Goal: Communication & Community: Answer question/provide support

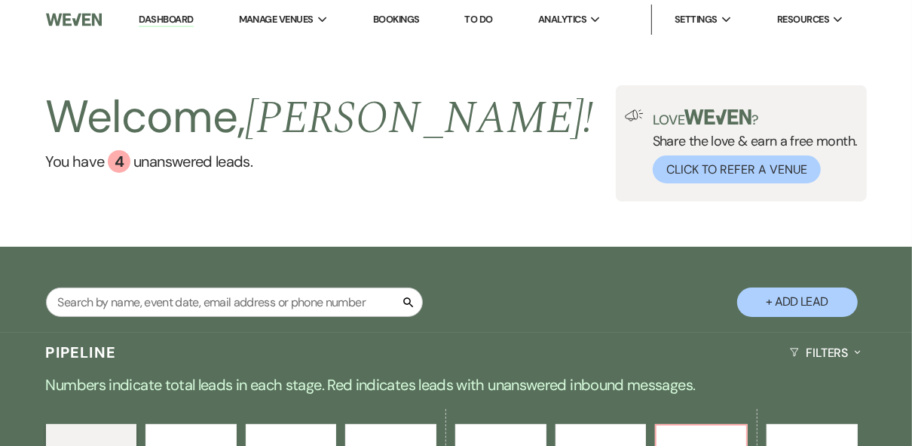
click at [468, 187] on div "Welcome, [PERSON_NAME] ! You have 4 unanswered lead s . Love ? Share the love &…" at bounding box center [456, 143] width 912 height 116
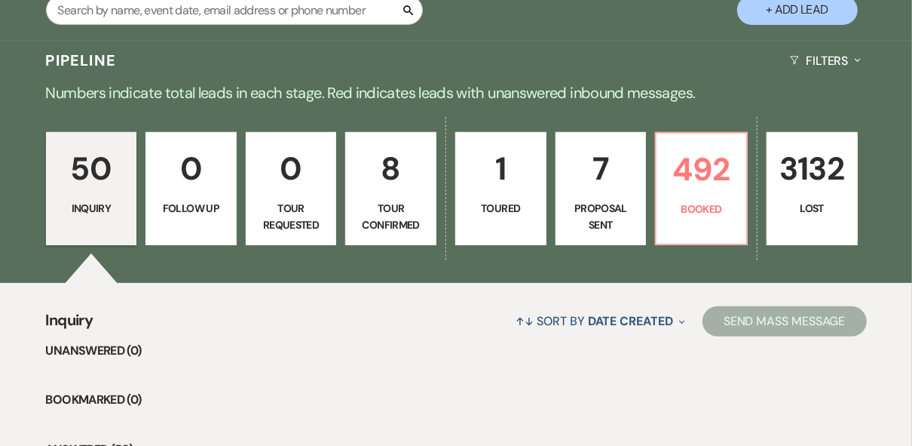
scroll to position [302, 0]
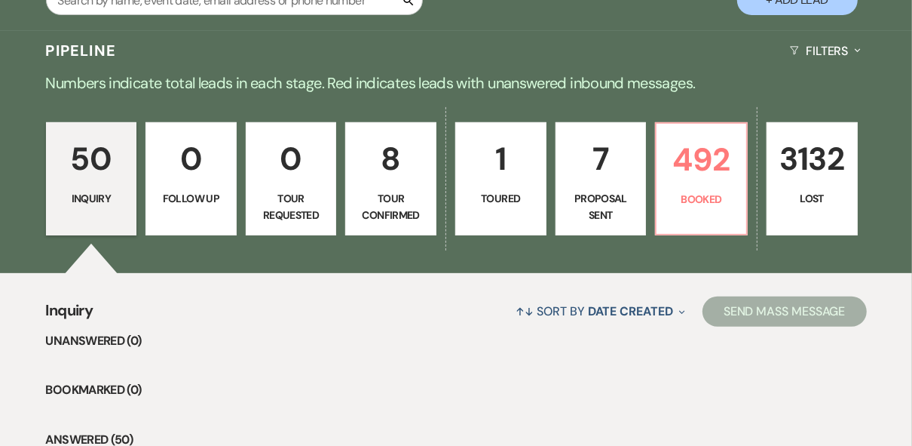
click at [596, 192] on p "Proposal Sent" at bounding box center [602, 207] width 72 height 34
select select "6"
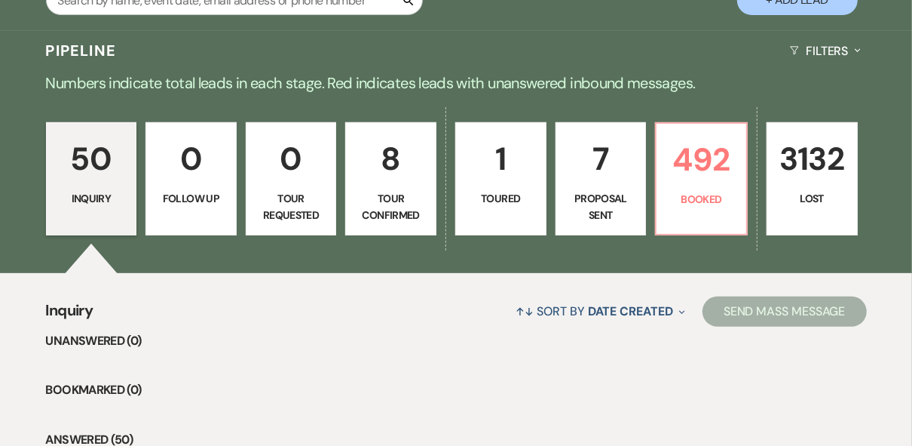
select select "6"
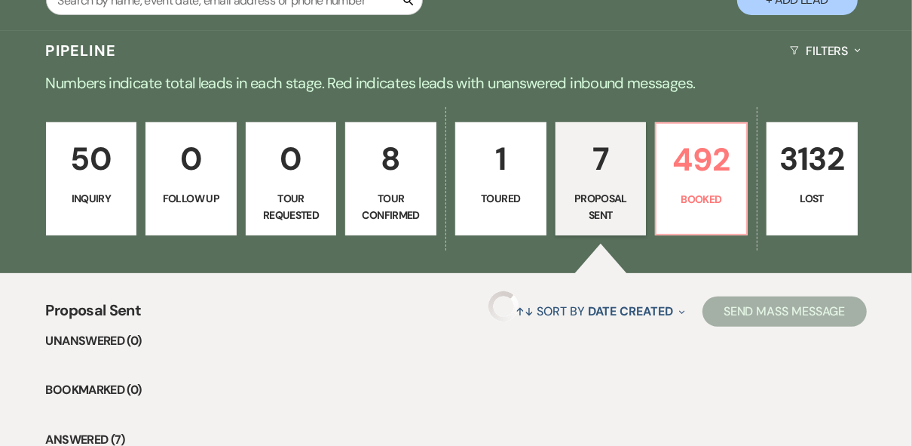
select select "6"
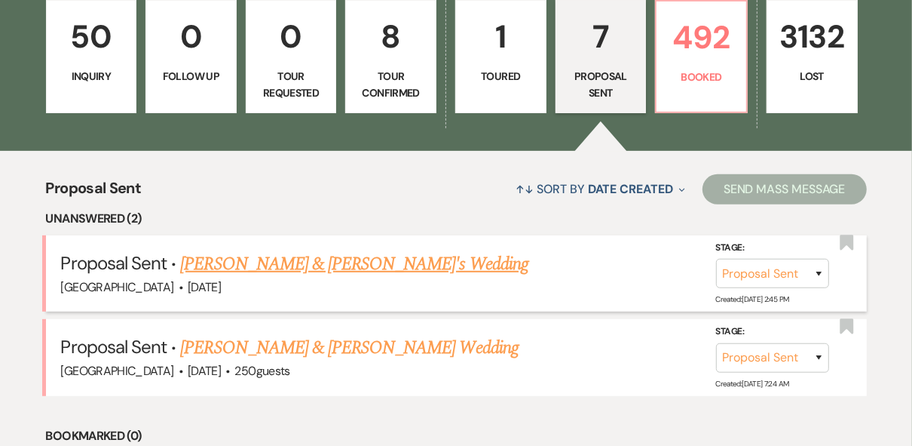
scroll to position [483, 0]
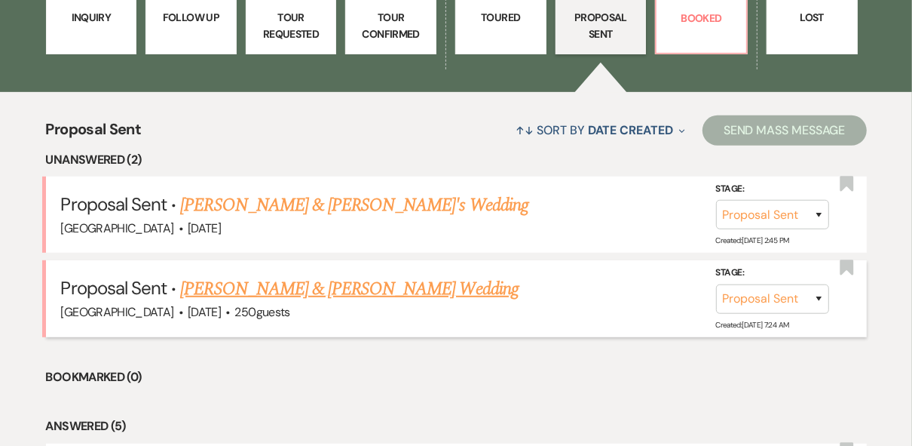
click at [189, 284] on link "[PERSON_NAME] & [PERSON_NAME] Wedding" at bounding box center [349, 288] width 338 height 27
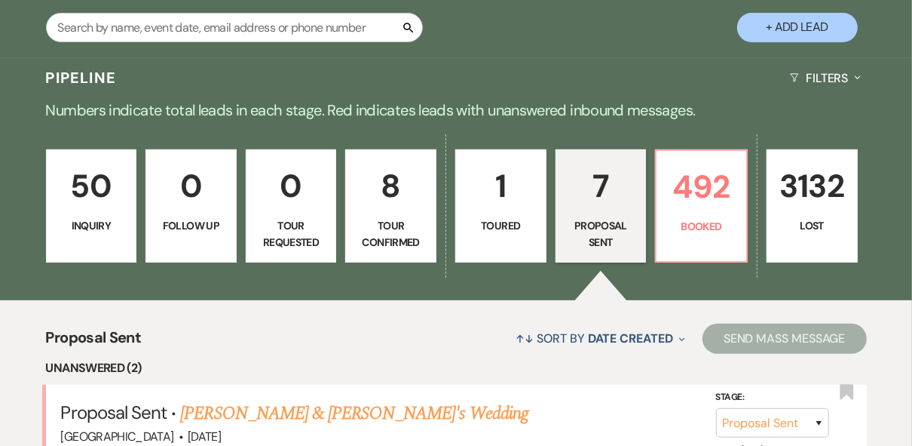
select select "6"
select select "5"
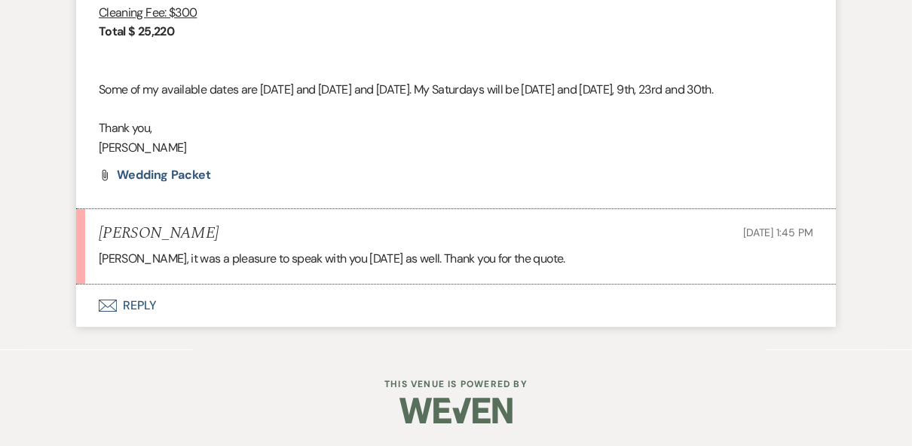
scroll to position [3156, 0]
click at [149, 306] on button "Envelope Reply" at bounding box center [456, 305] width 760 height 42
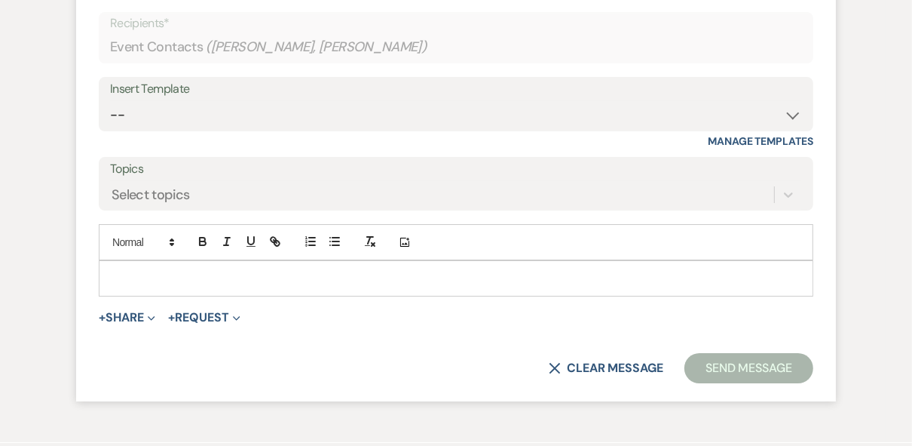
scroll to position [3441, 0]
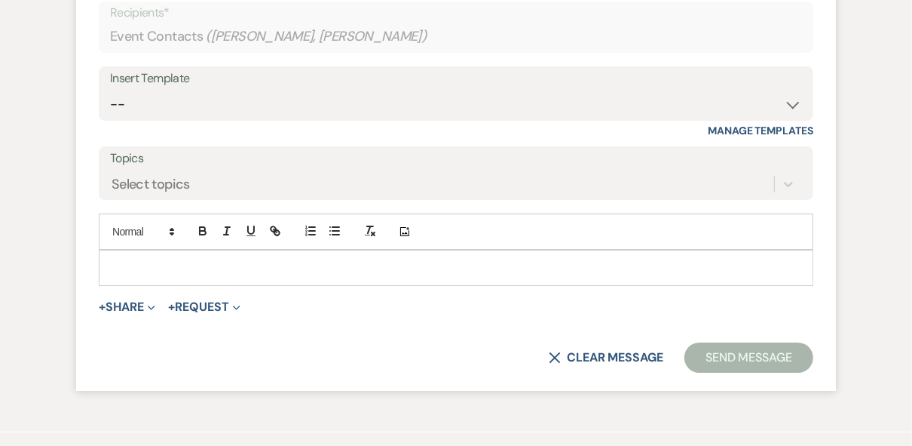
click at [158, 276] on p at bounding box center [456, 267] width 691 height 17
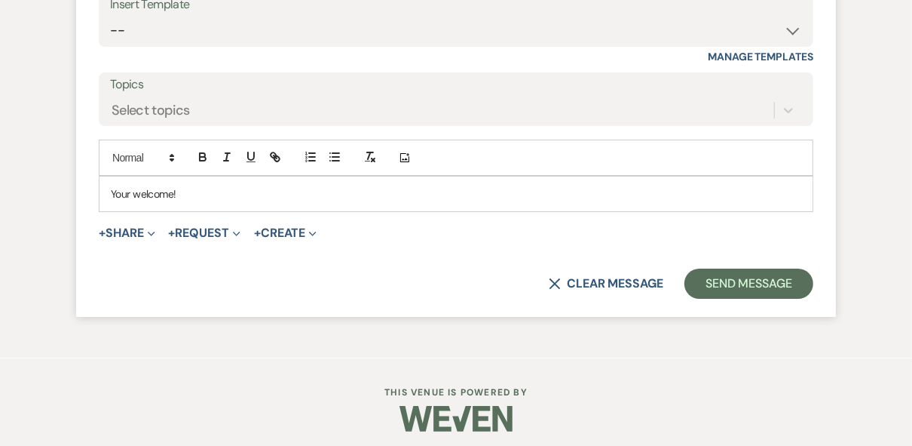
scroll to position [3577, 0]
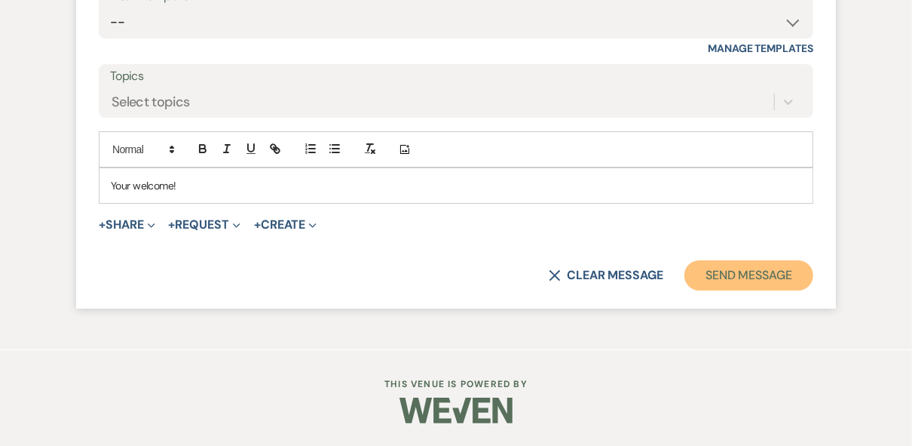
click at [712, 279] on button "Send Message" at bounding box center [749, 275] width 129 height 30
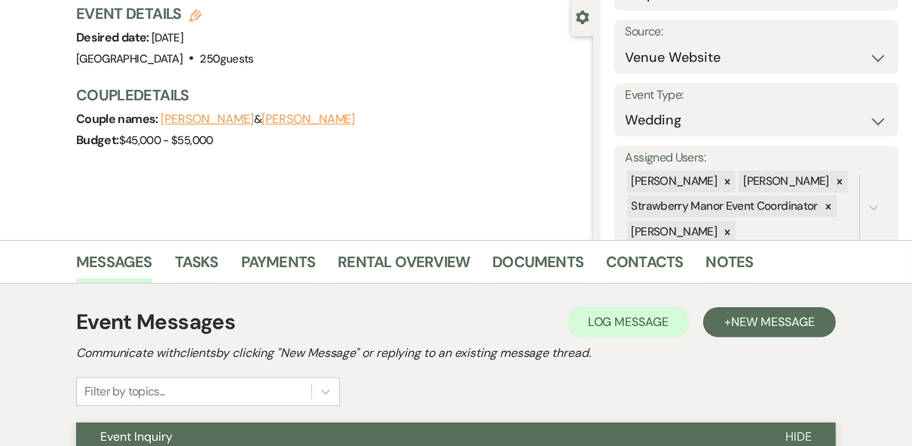
scroll to position [0, 0]
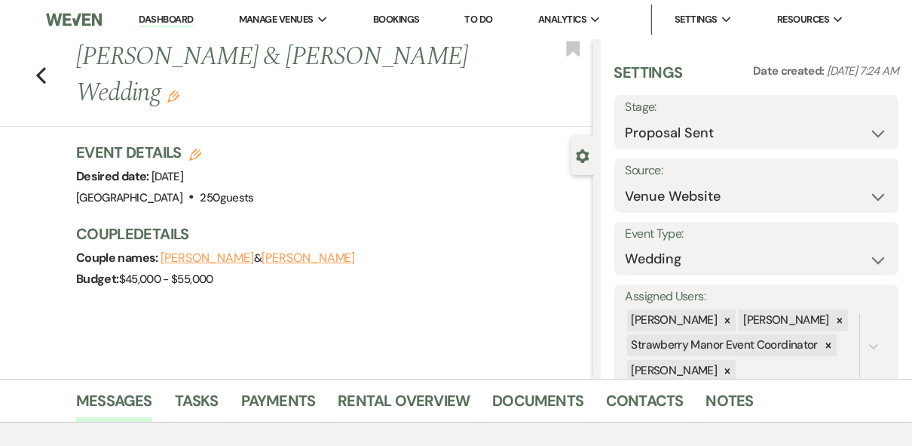
click at [38, 73] on div "Previous [PERSON_NAME] & [PERSON_NAME] Wedding Edit Bookmark" at bounding box center [292, 82] width 601 height 87
click at [44, 73] on use "button" at bounding box center [41, 75] width 10 height 17
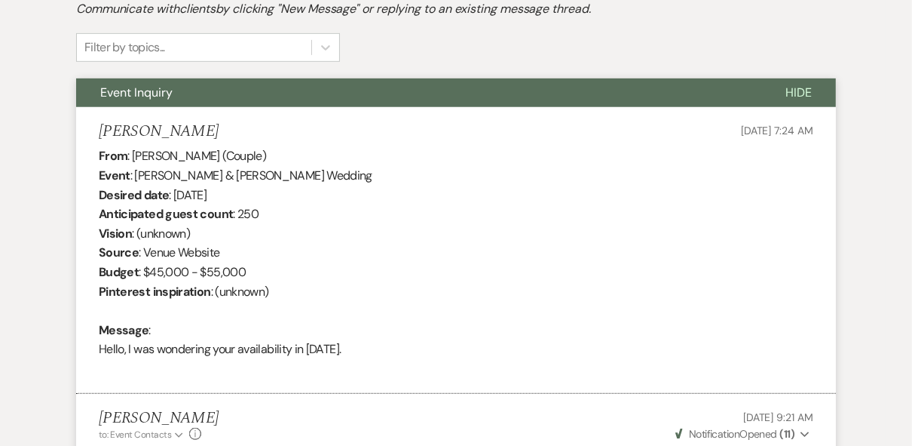
select select "6"
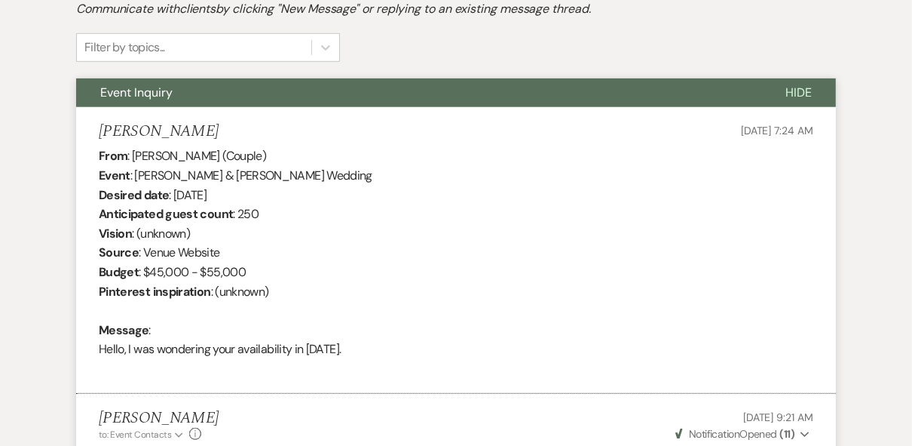
select select "6"
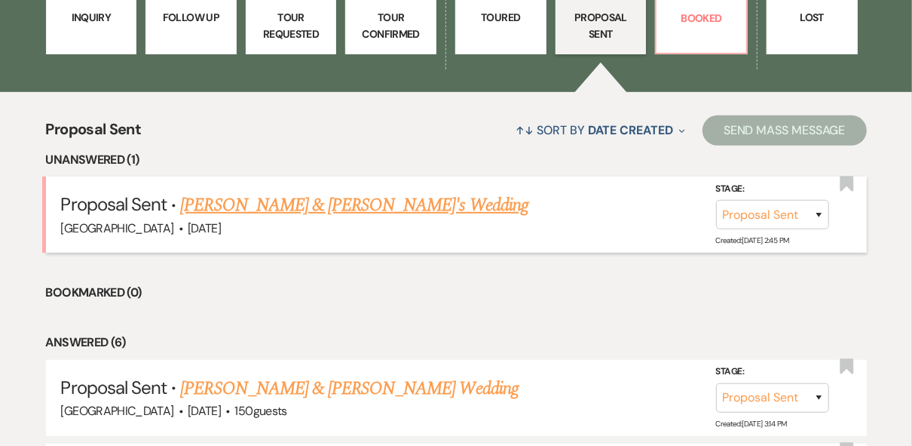
click at [342, 213] on link "[PERSON_NAME] & [PERSON_NAME]'s Wedding" at bounding box center [354, 205] width 348 height 27
select select "6"
select select "12"
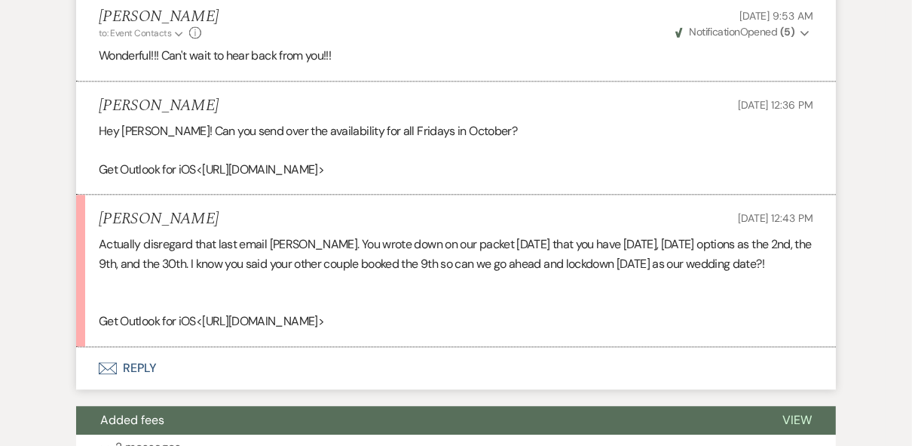
scroll to position [2386, 0]
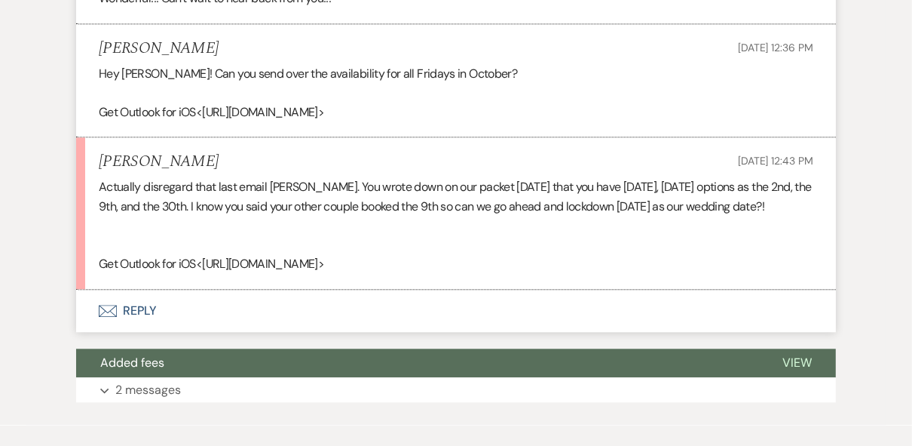
click at [134, 332] on button "Envelope Reply" at bounding box center [456, 311] width 760 height 42
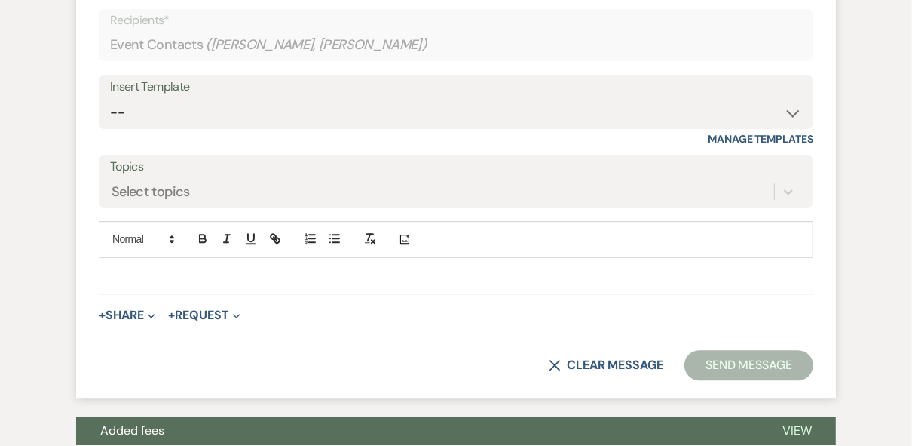
scroll to position [2731, 0]
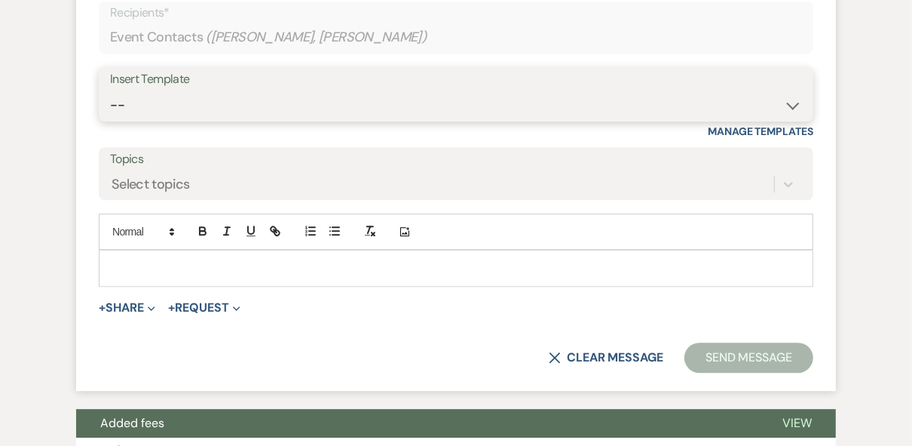
click at [158, 120] on select "-- Weven Planning Portal Introduction (Booked Events) Private Party Inquiry Res…" at bounding box center [456, 104] width 692 height 29
select select "4993"
click at [110, 120] on select "-- Weven Planning Portal Introduction (Booked Events) Private Party Inquiry Res…" at bounding box center [456, 104] width 692 height 29
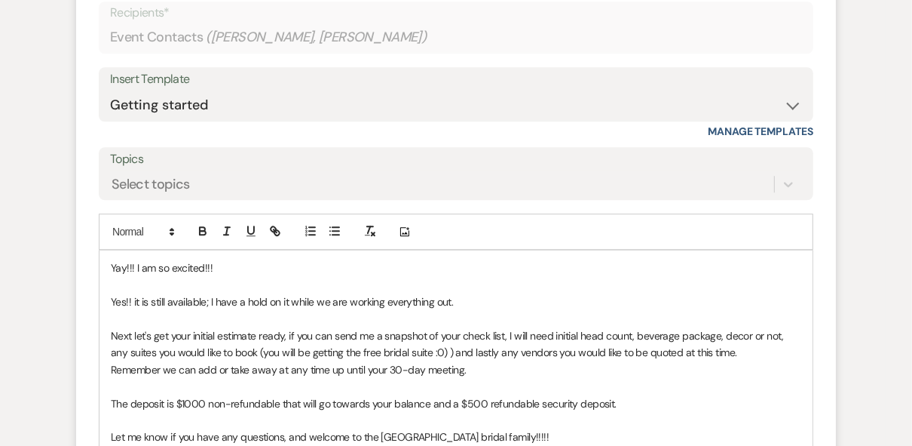
click at [213, 310] on p "Yes!! it is still available; I have a hold on it while we are working everythin…" at bounding box center [456, 301] width 691 height 17
drag, startPoint x: 208, startPoint y: 354, endPoint x: 64, endPoint y: 351, distance: 144.1
click at [200, 310] on p "I will have a hold on it while we are working everything out." at bounding box center [456, 301] width 691 height 17
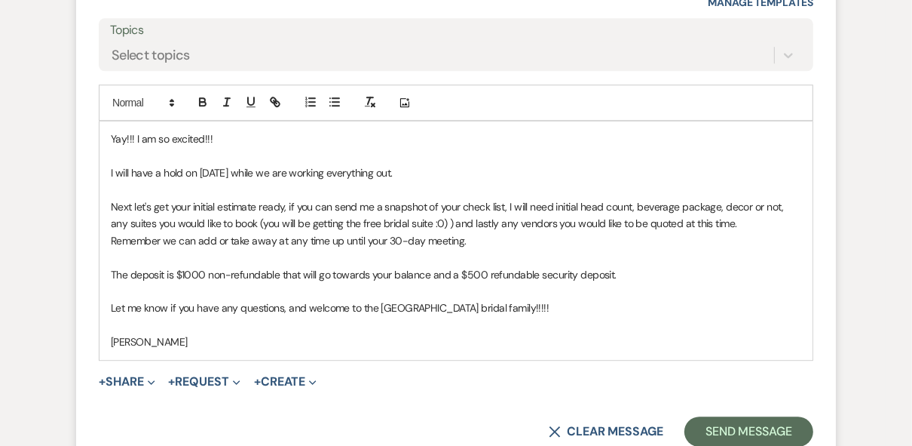
scroll to position [2972, 0]
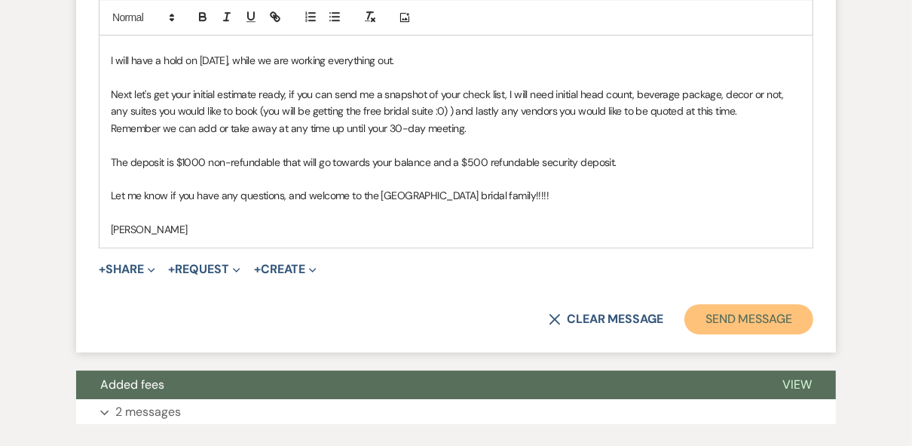
click at [754, 334] on button "Send Message" at bounding box center [749, 319] width 129 height 30
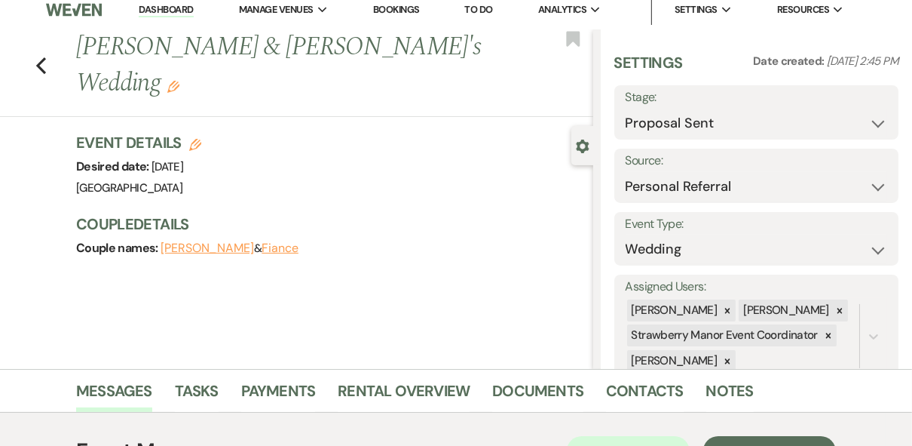
scroll to position [0, 0]
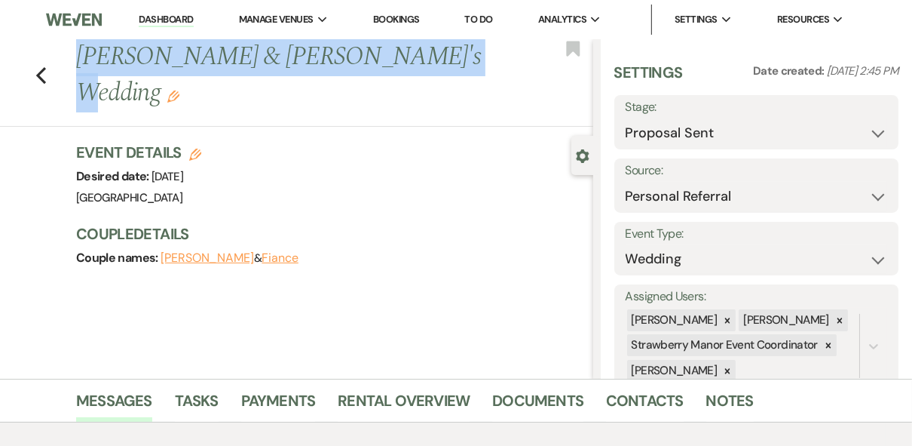
drag, startPoint x: 428, startPoint y: 55, endPoint x: 74, endPoint y: 65, distance: 354.5
click at [74, 65] on div "Previous [PERSON_NAME] & [PERSON_NAME]'s Wedding Edit" at bounding box center [331, 75] width 525 height 72
copy h1 "[PERSON_NAME] & [PERSON_NAME]'s Wedding"
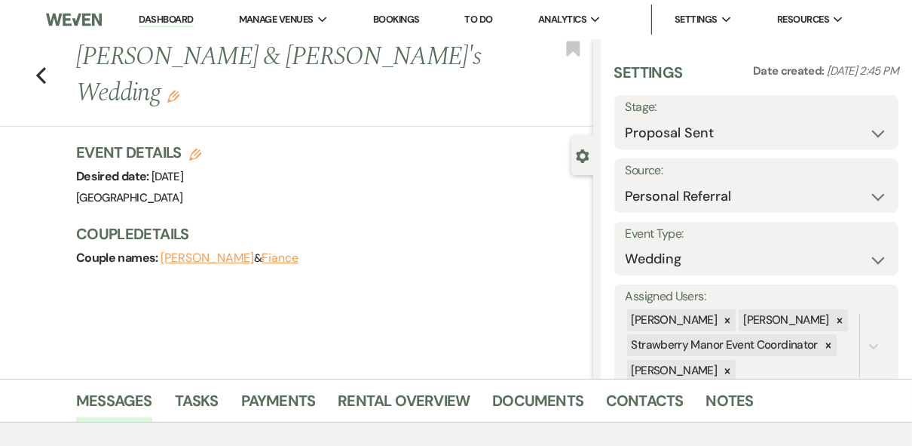
click at [331, 248] on div "Previous [PERSON_NAME] & Fiance's Wedding Edit Bookmark Gear Settings Settings …" at bounding box center [296, 208] width 593 height 339
click at [44, 66] on icon "Previous" at bounding box center [40, 75] width 11 height 18
select select "6"
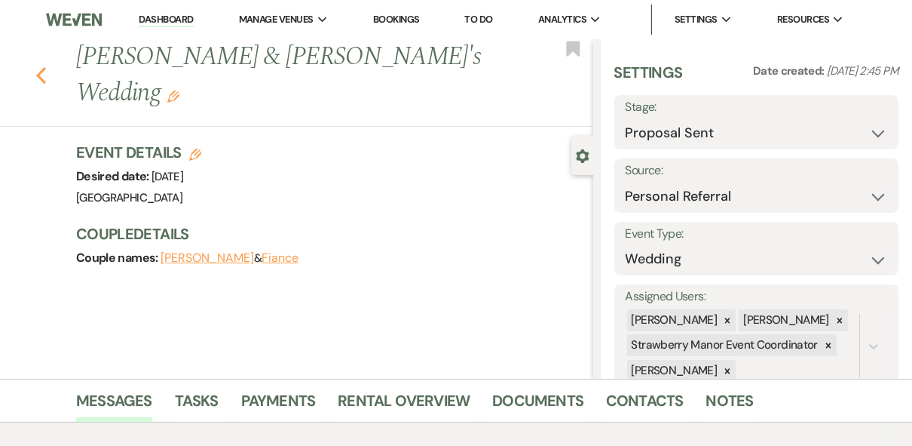
select select "6"
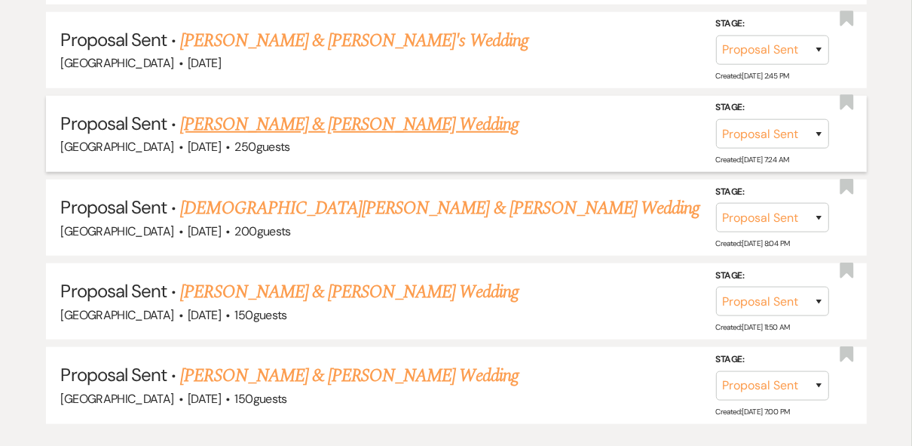
scroll to position [965, 0]
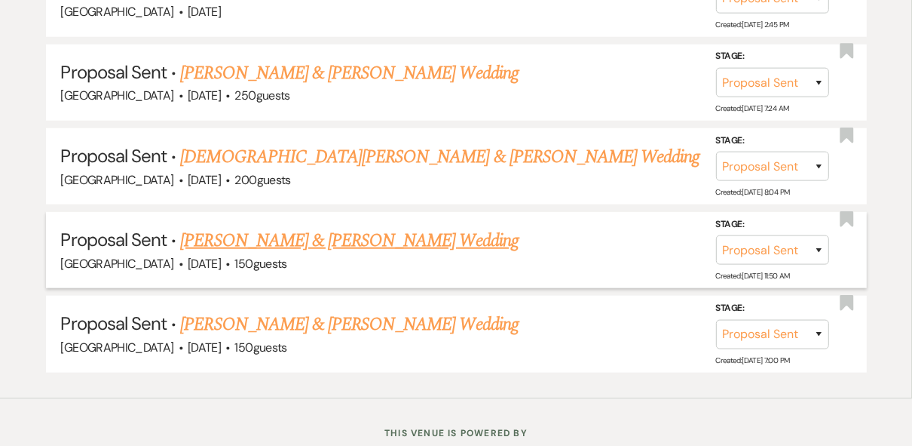
click at [400, 237] on link "[PERSON_NAME] & [PERSON_NAME] Wedding" at bounding box center [349, 240] width 338 height 27
select select "6"
select select "5"
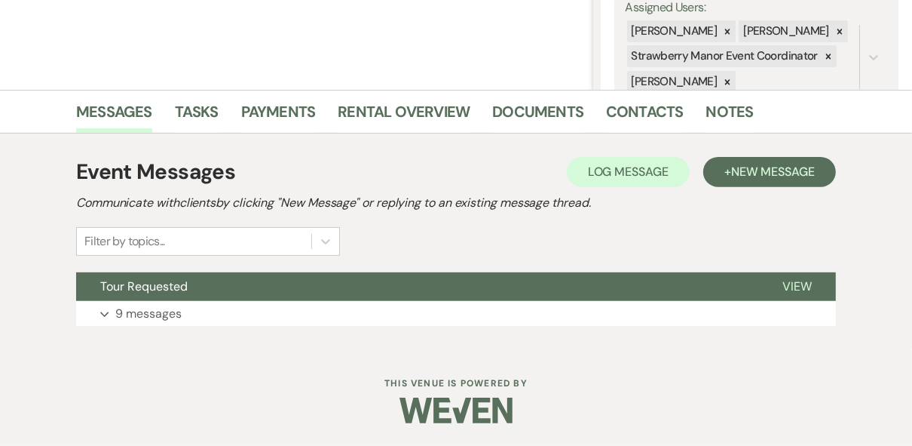
scroll to position [288, 0]
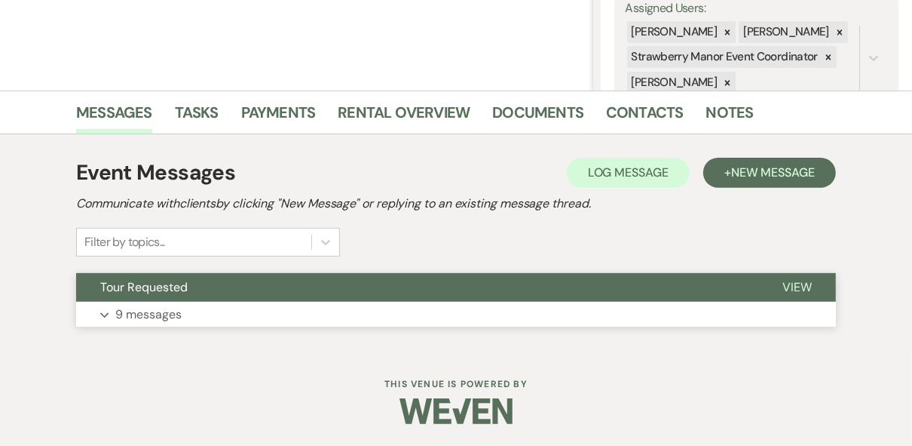
click at [808, 283] on span "View" at bounding box center [797, 287] width 29 height 16
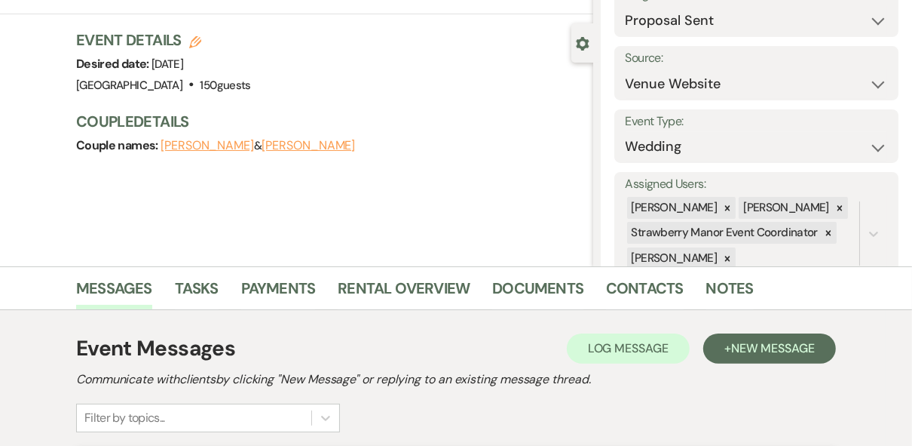
scroll to position [0, 0]
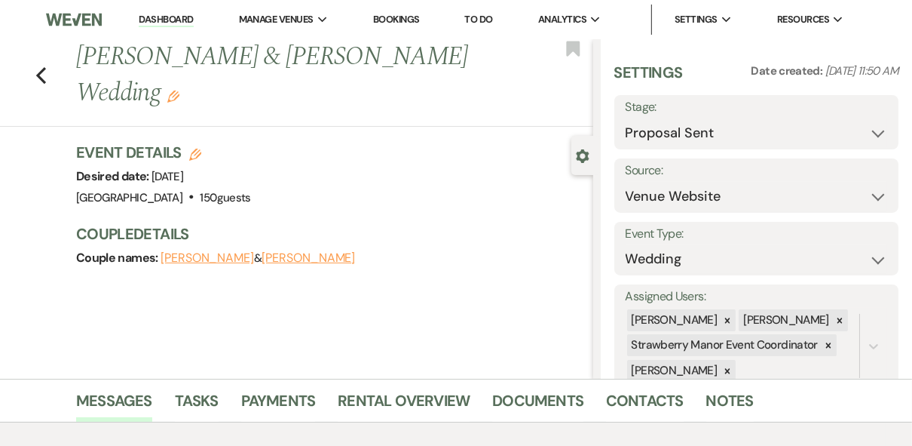
click at [156, 19] on link "Dashboard" at bounding box center [166, 20] width 54 height 14
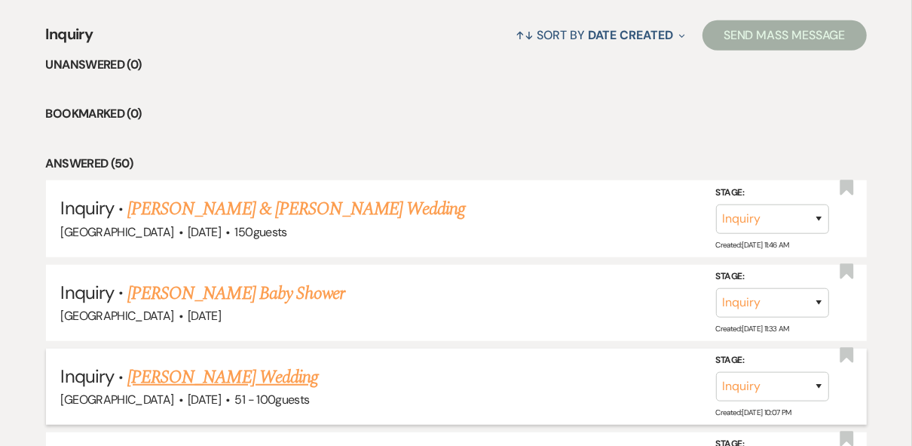
scroll to position [483, 0]
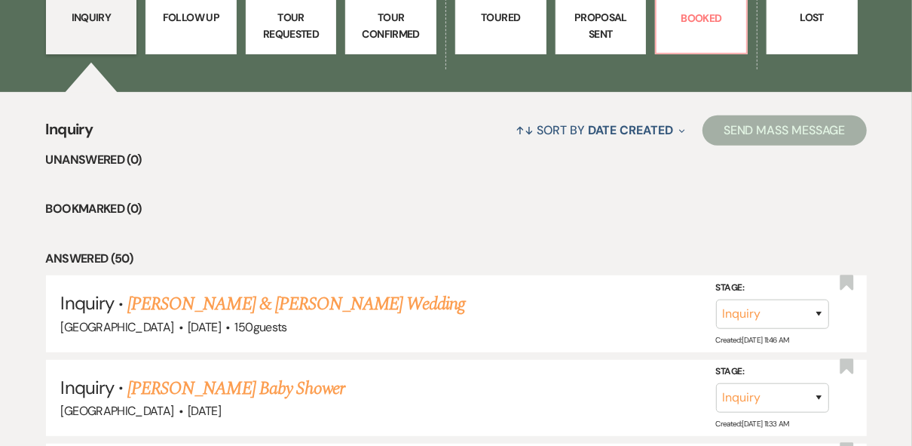
click at [621, 20] on p "Proposal Sent" at bounding box center [602, 26] width 72 height 34
select select "6"
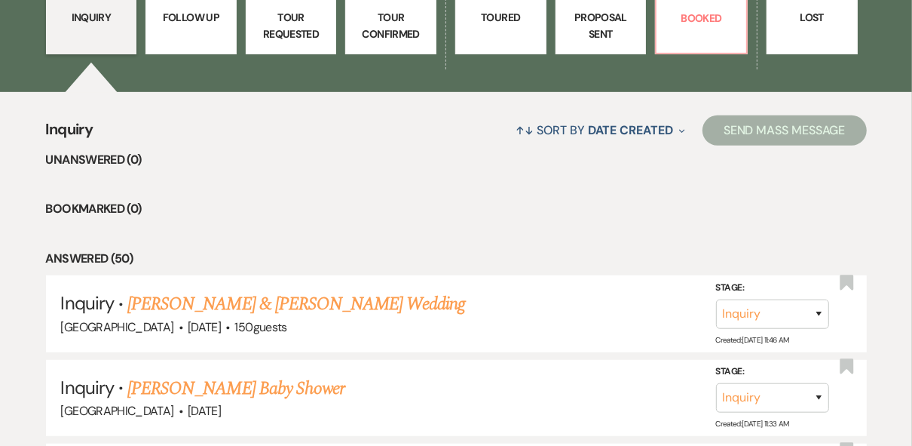
select select "6"
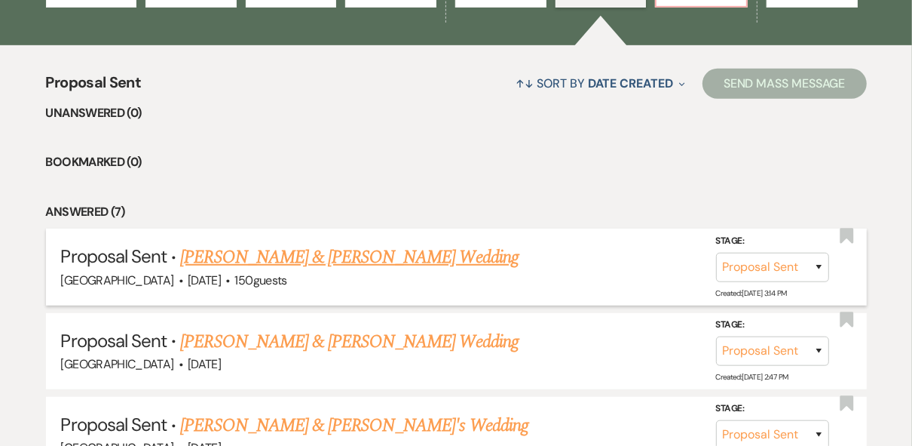
scroll to position [603, 0]
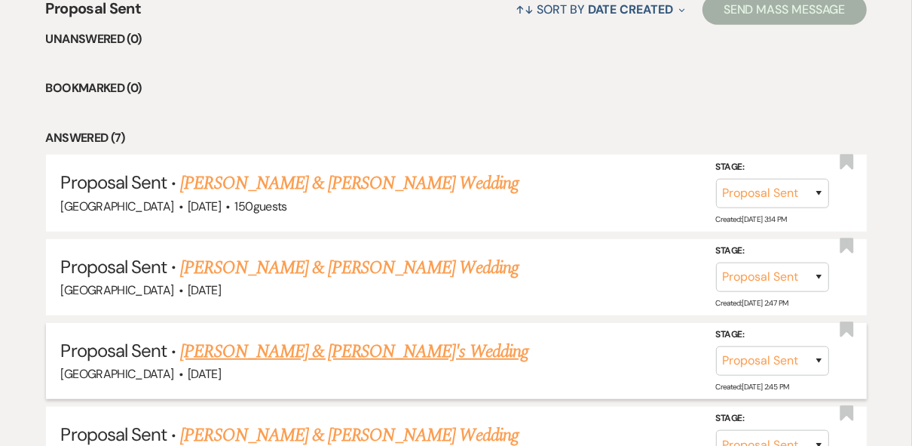
click at [309, 349] on link "[PERSON_NAME] & [PERSON_NAME]'s Wedding" at bounding box center [354, 351] width 348 height 27
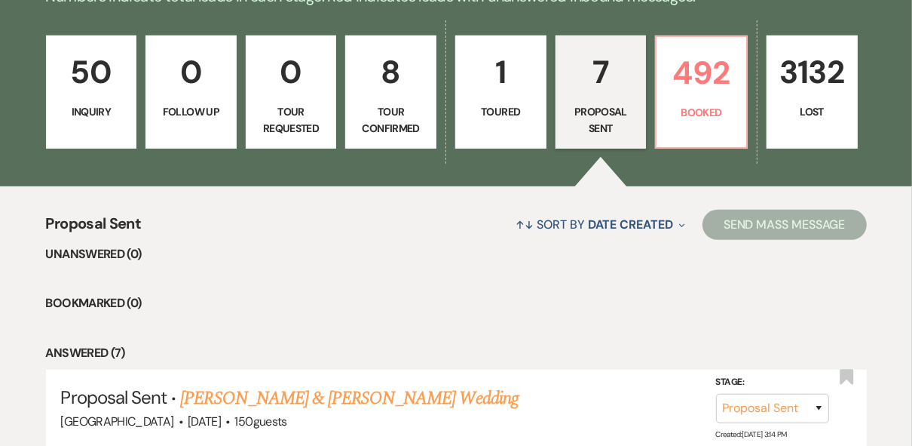
scroll to position [358, 0]
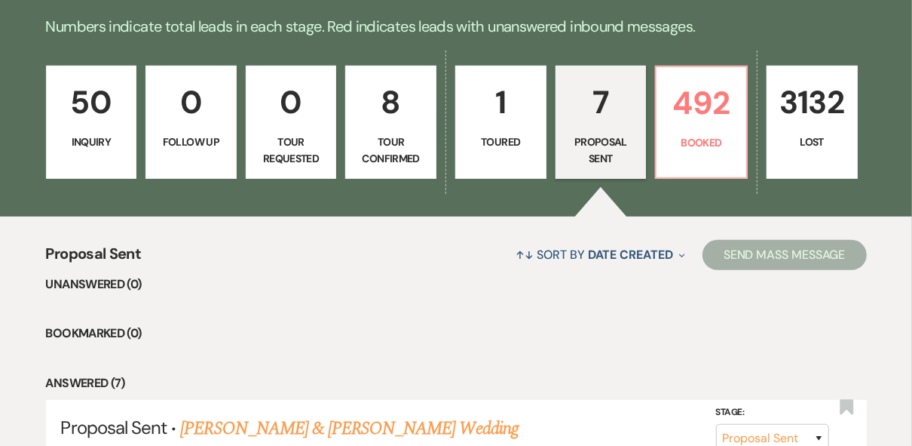
select select "6"
select select "12"
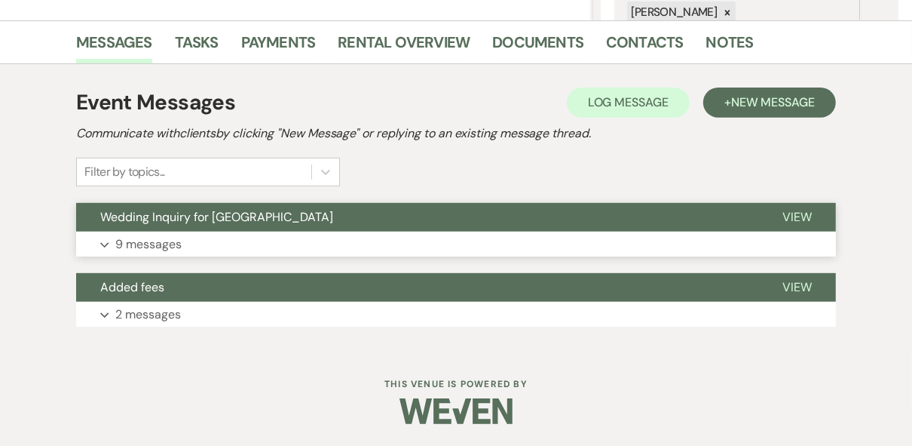
click at [816, 215] on button "View" at bounding box center [798, 217] width 78 height 29
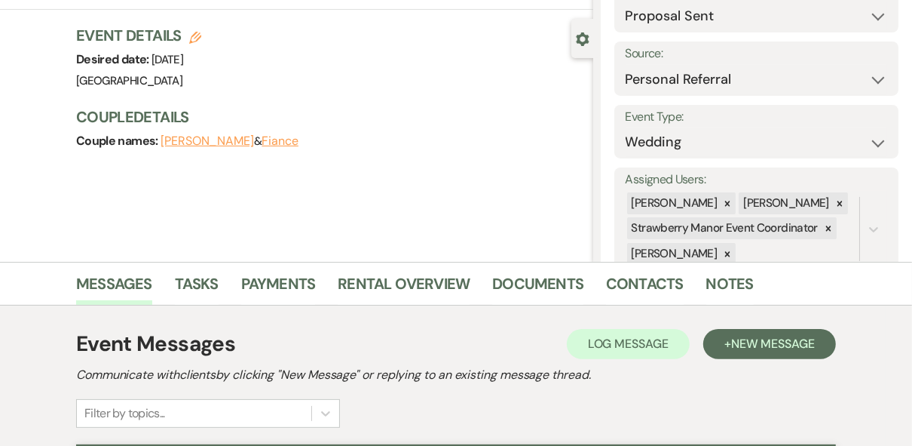
scroll to position [0, 0]
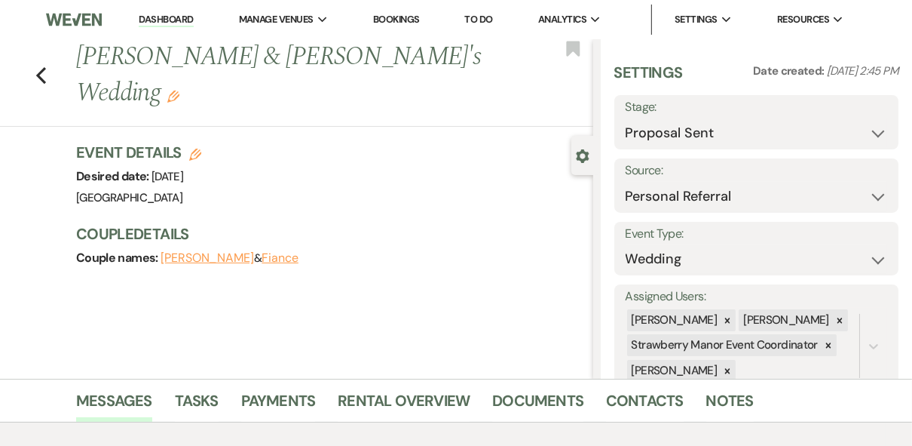
click at [157, 18] on link "Dashboard" at bounding box center [166, 20] width 54 height 14
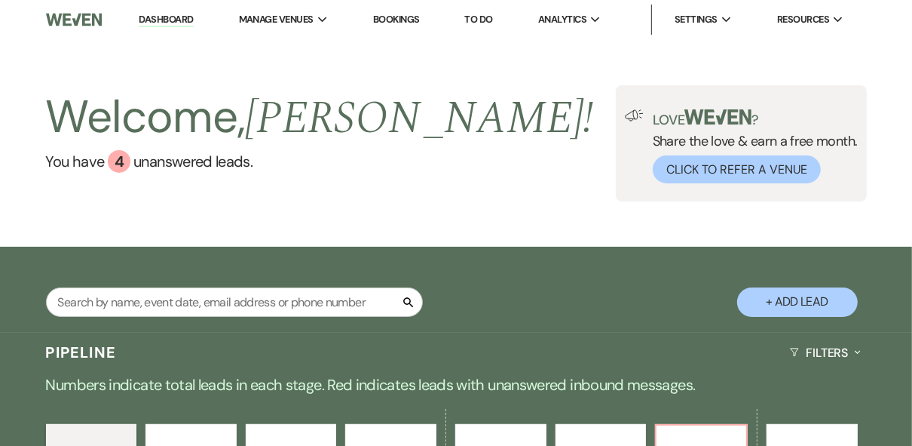
click at [489, 179] on div "Welcome, [PERSON_NAME] ! You have 4 unanswered lead s . Love ? Share the love &…" at bounding box center [456, 143] width 912 height 116
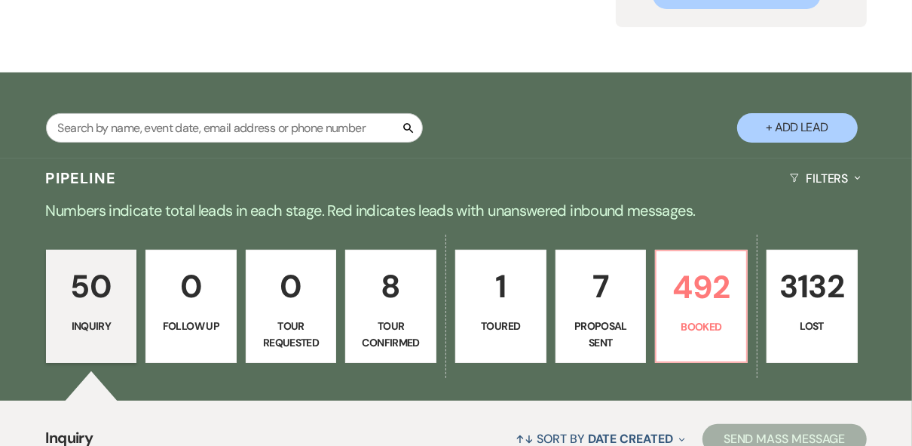
scroll to position [302, 0]
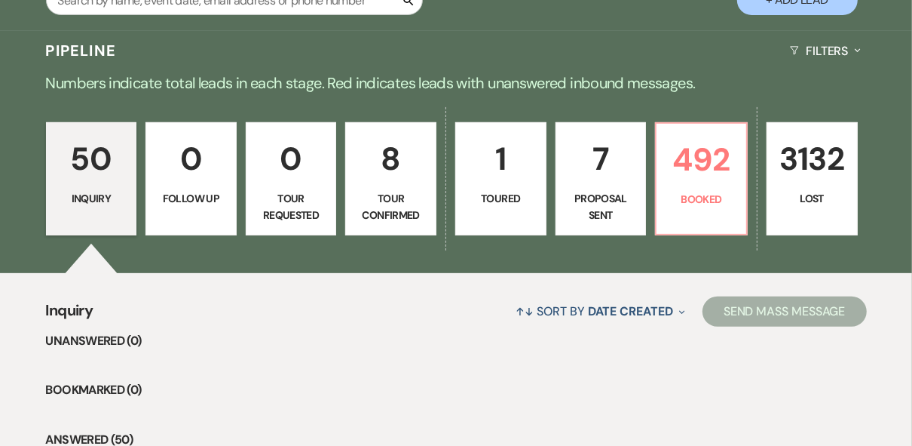
click at [593, 204] on p "Proposal Sent" at bounding box center [602, 207] width 72 height 34
select select "6"
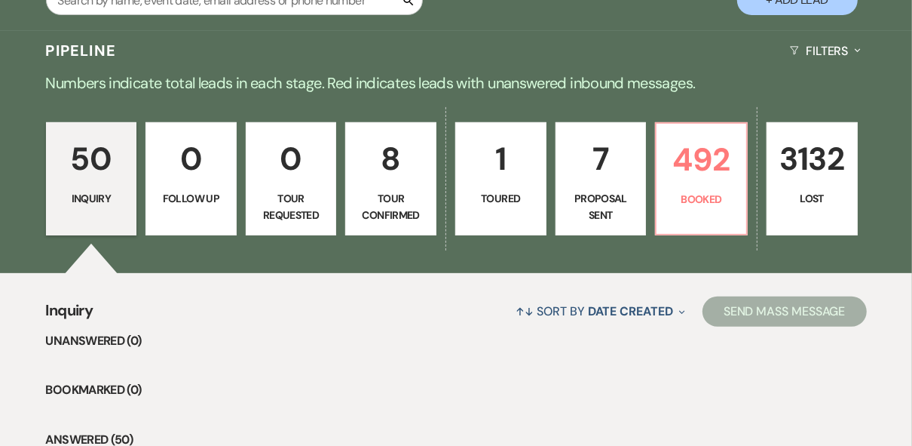
select select "6"
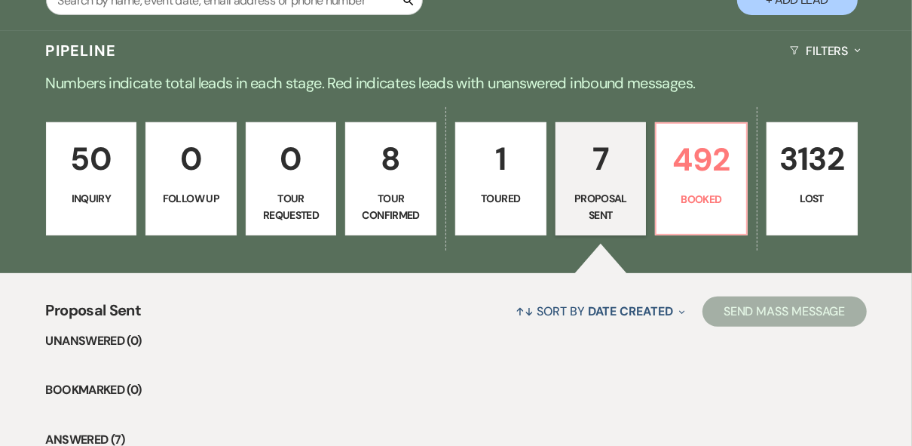
scroll to position [664, 0]
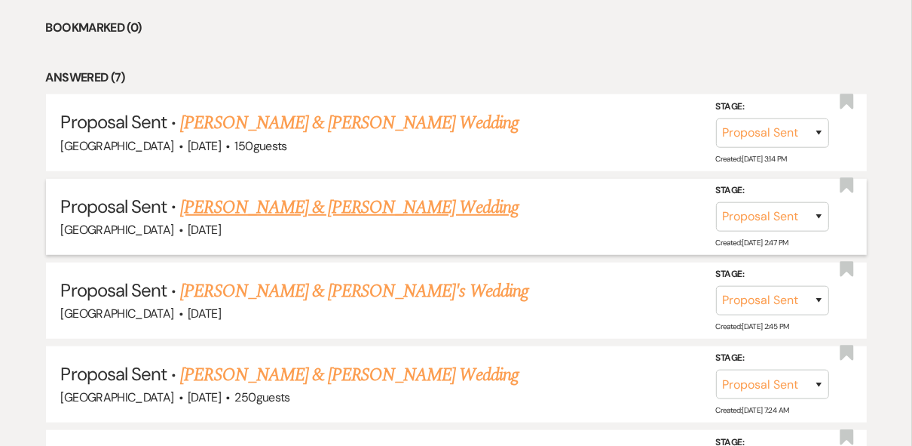
click at [394, 205] on link "[PERSON_NAME] & [PERSON_NAME] Wedding" at bounding box center [349, 207] width 338 height 27
select select "6"
select select "12"
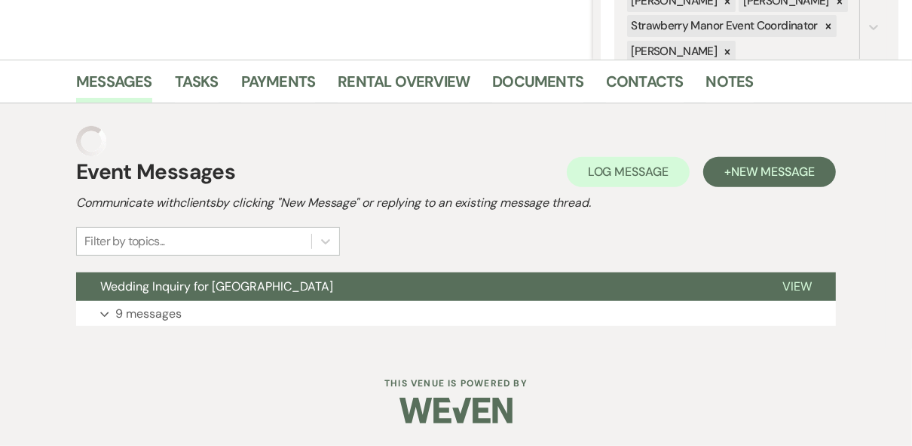
scroll to position [288, 0]
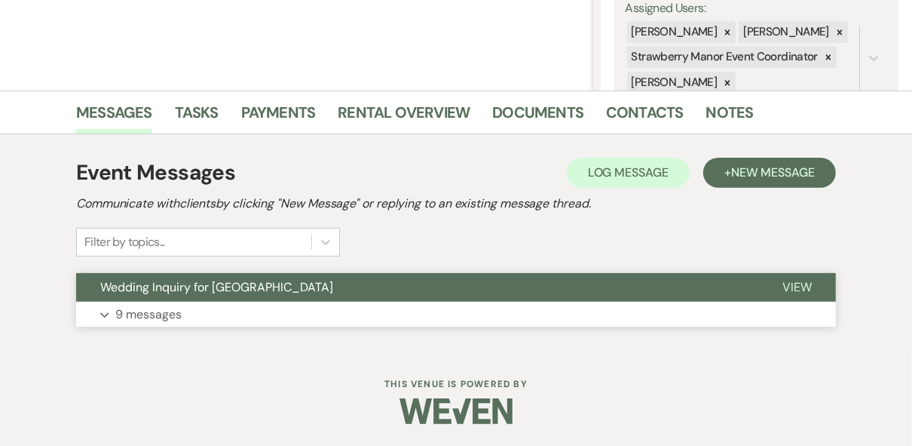
click at [805, 286] on span "View" at bounding box center [797, 287] width 29 height 16
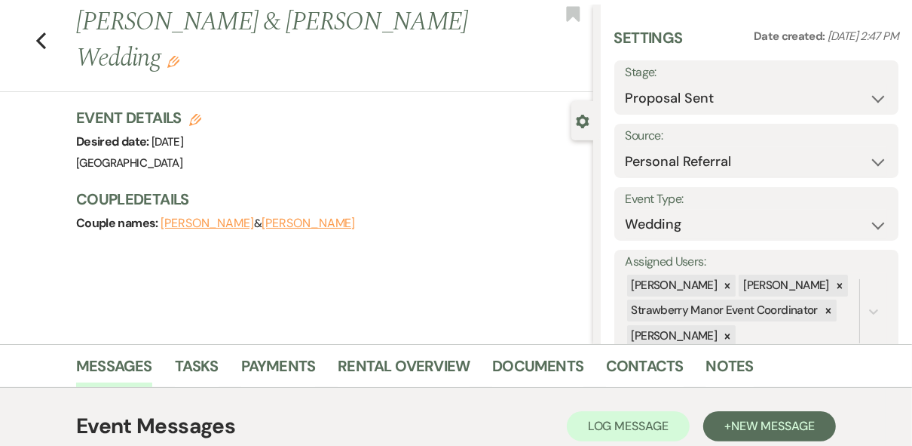
scroll to position [0, 0]
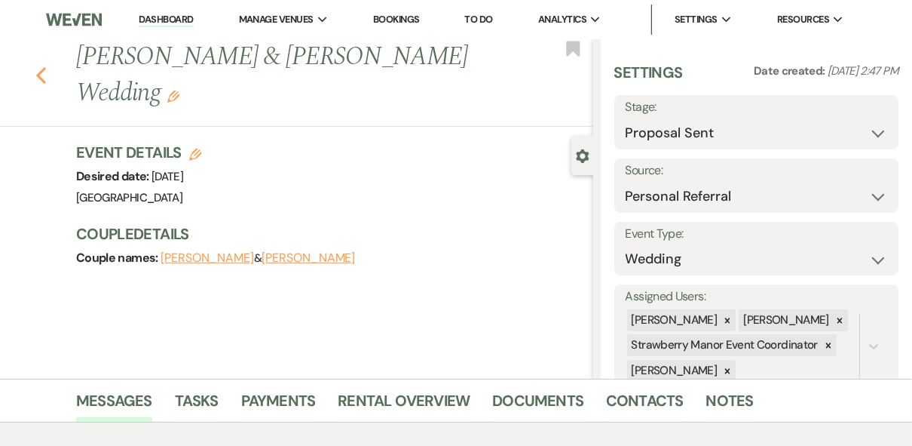
click at [46, 81] on icon "Previous" at bounding box center [40, 75] width 11 height 18
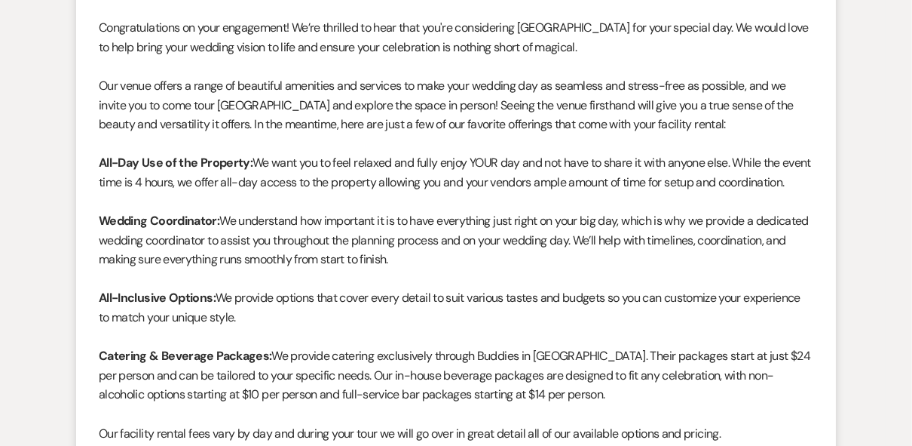
select select "6"
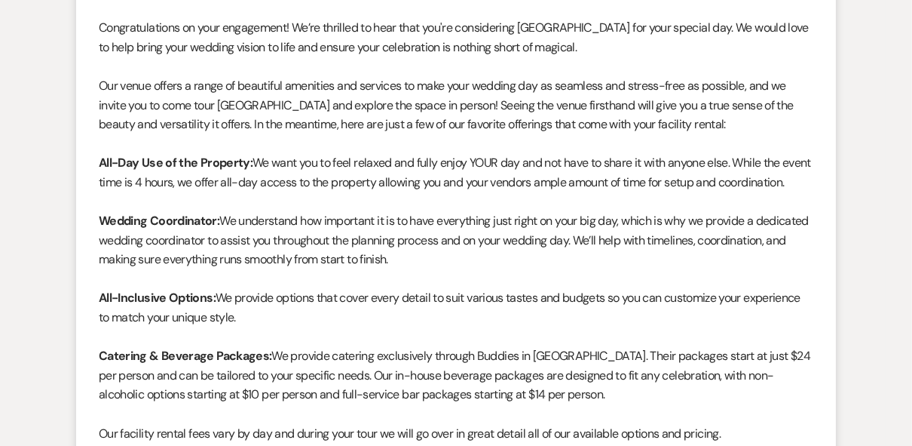
select select "6"
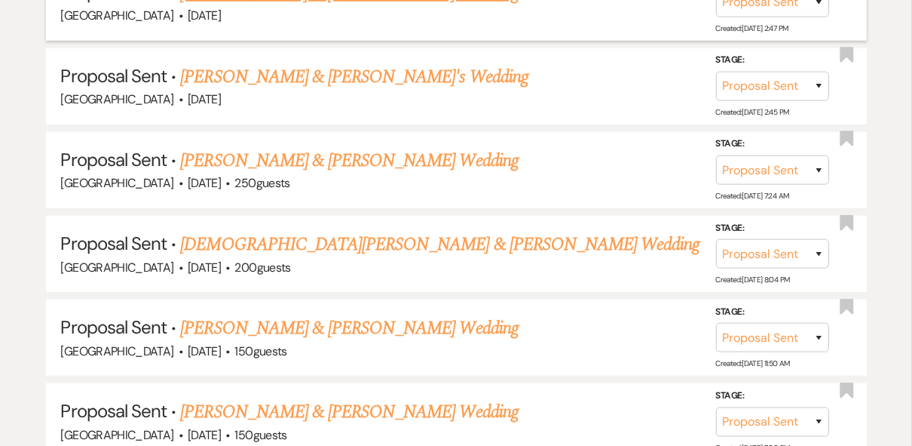
scroll to position [905, 0]
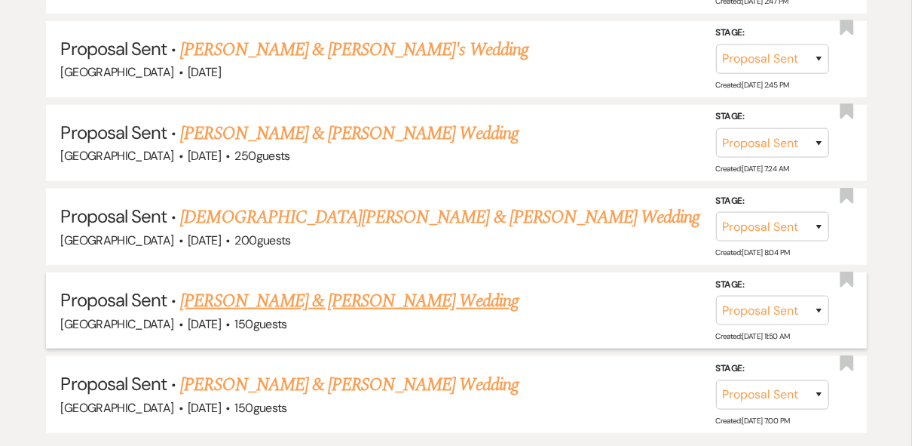
click at [362, 299] on link "[PERSON_NAME] & [PERSON_NAME] Wedding" at bounding box center [349, 300] width 338 height 27
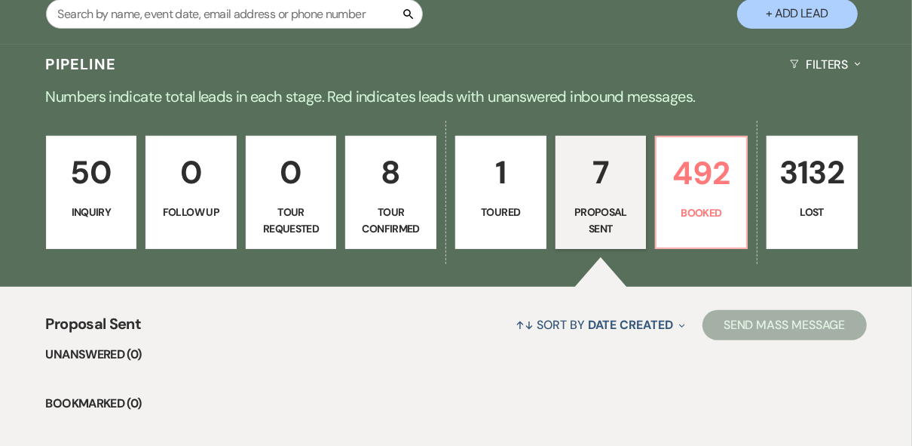
select select "6"
select select "5"
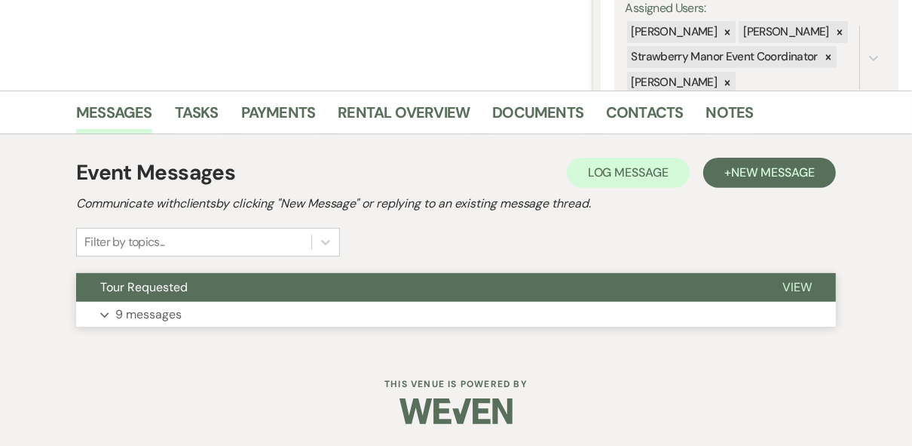
click at [807, 290] on span "View" at bounding box center [797, 287] width 29 height 16
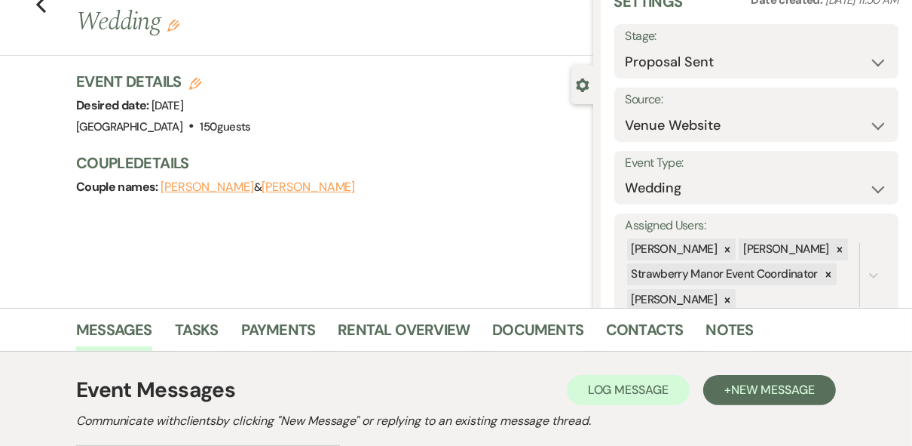
scroll to position [0, 0]
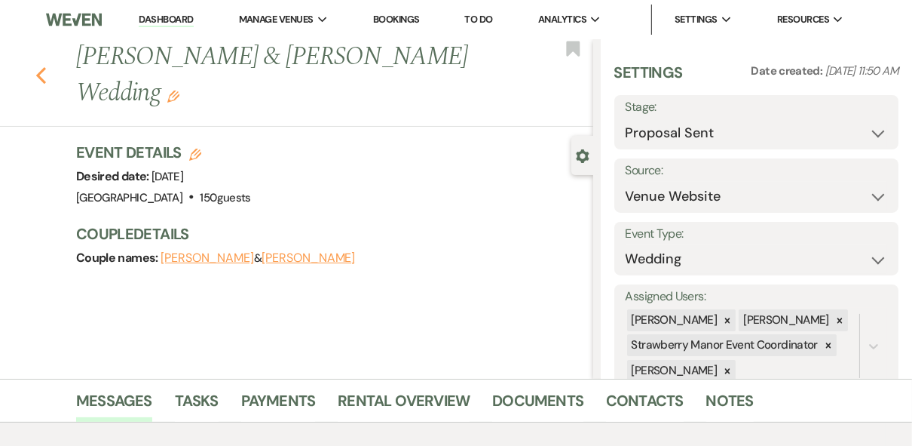
click at [47, 66] on icon "Previous" at bounding box center [40, 75] width 11 height 18
select select "6"
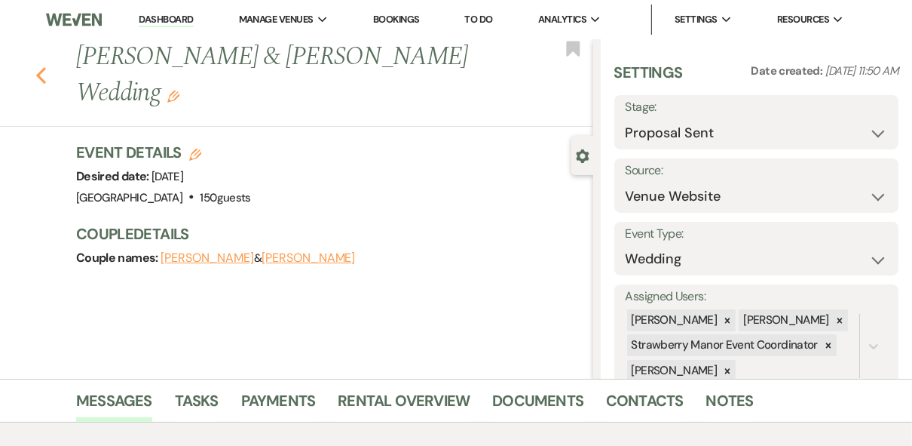
select select "6"
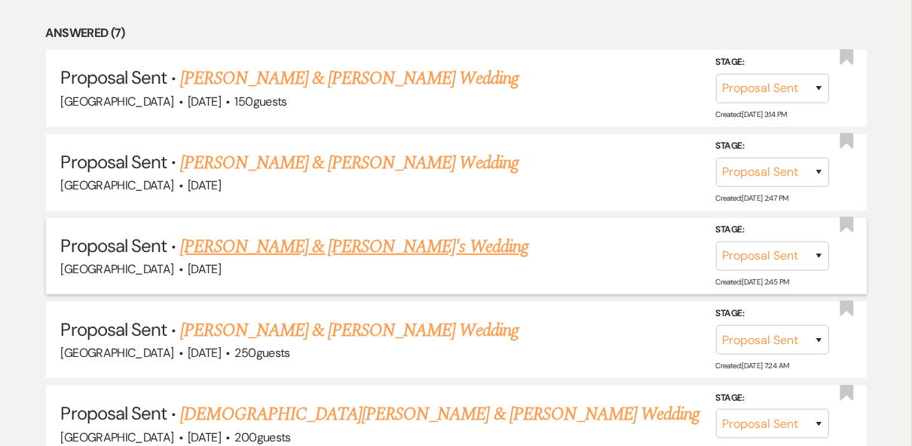
scroll to position [705, 0]
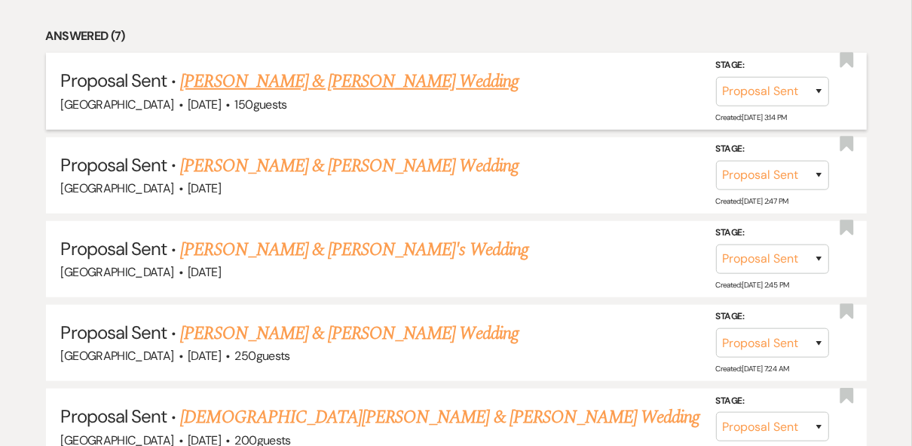
click at [368, 79] on link "[PERSON_NAME] & [PERSON_NAME] Wedding" at bounding box center [349, 81] width 338 height 27
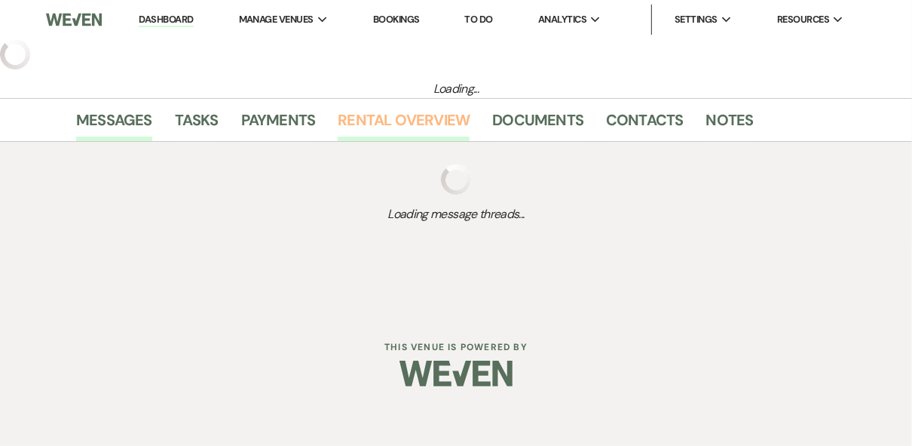
select select "6"
select select "5"
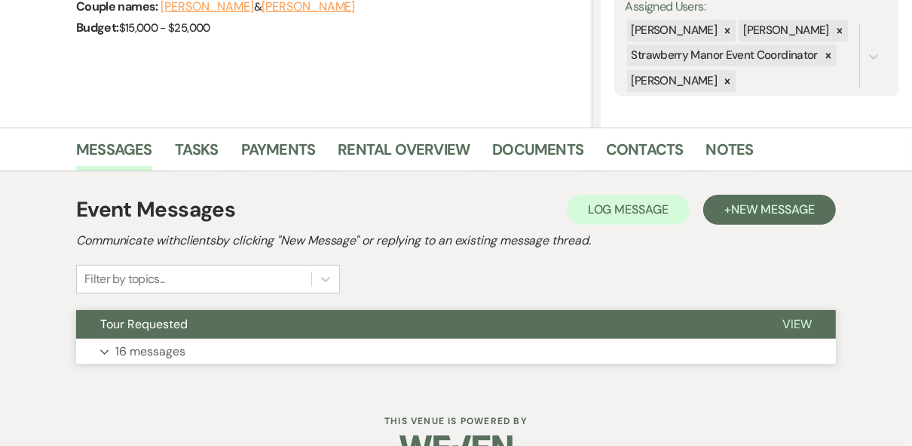
scroll to position [288, 0]
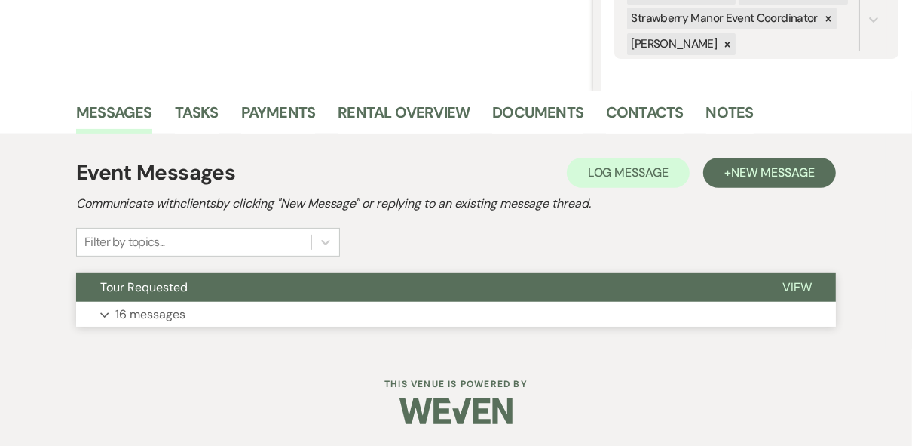
click at [795, 289] on span "View" at bounding box center [797, 287] width 29 height 16
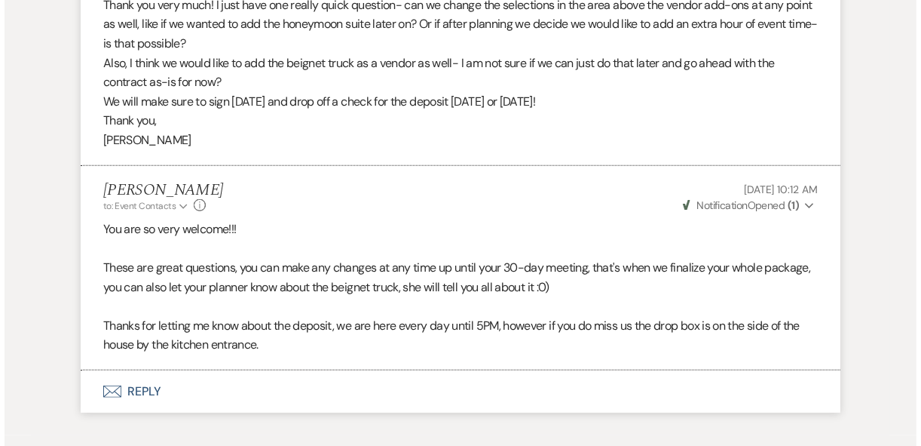
scroll to position [4507, 0]
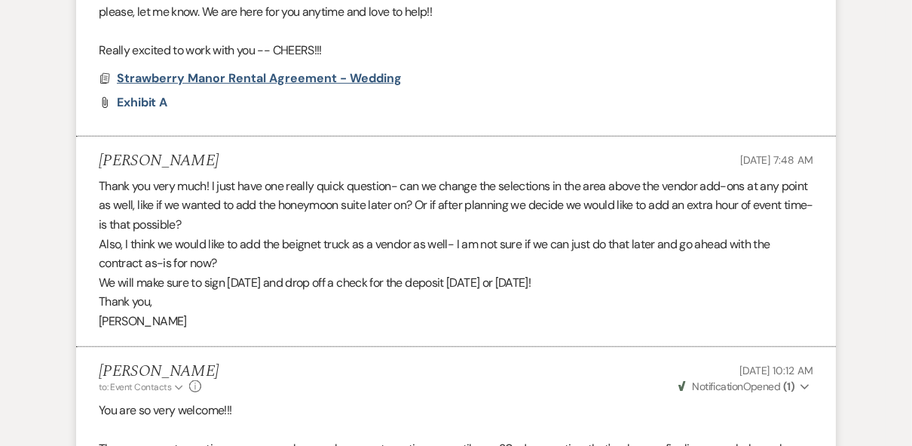
click at [276, 86] on span "Strawberry Manor Rental Agreement - Wedding" at bounding box center [259, 78] width 285 height 16
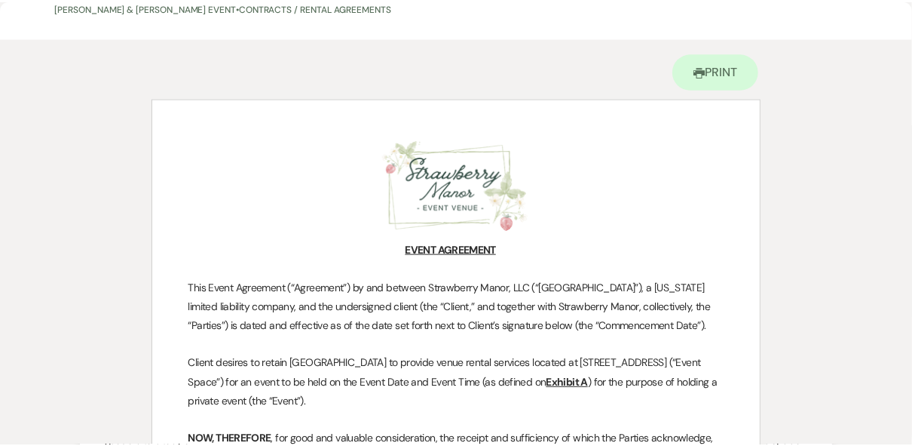
scroll to position [0, 0]
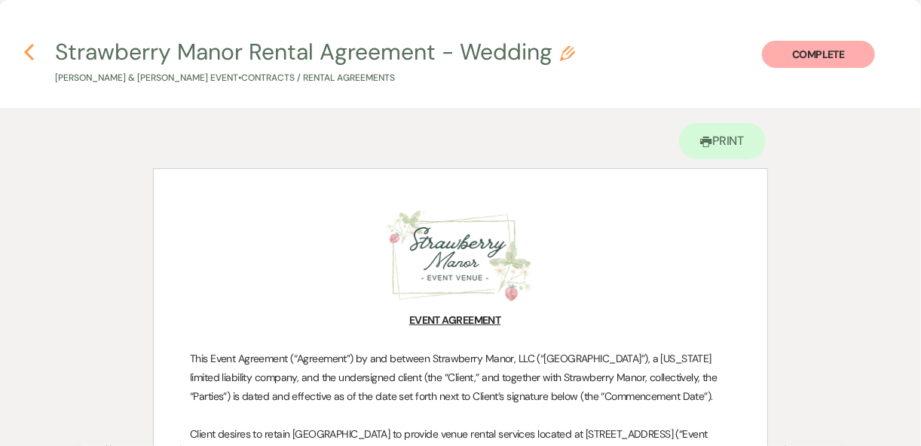
click at [33, 58] on use "button" at bounding box center [29, 52] width 10 height 17
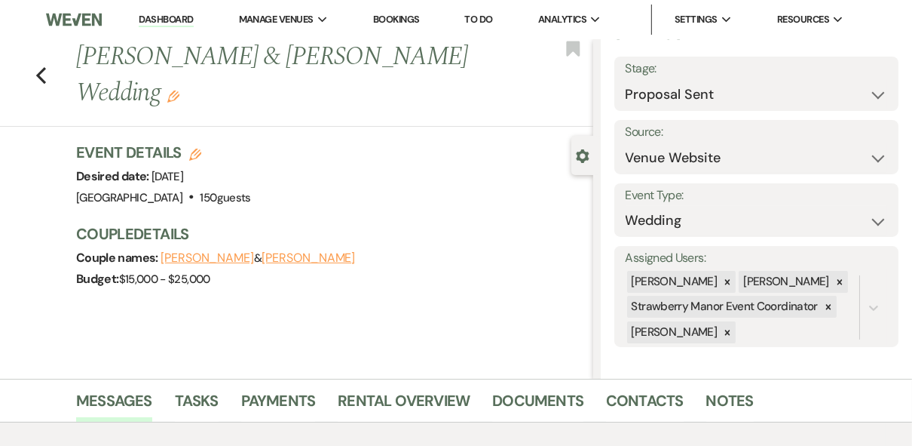
click at [159, 19] on link "Dashboard" at bounding box center [166, 20] width 54 height 14
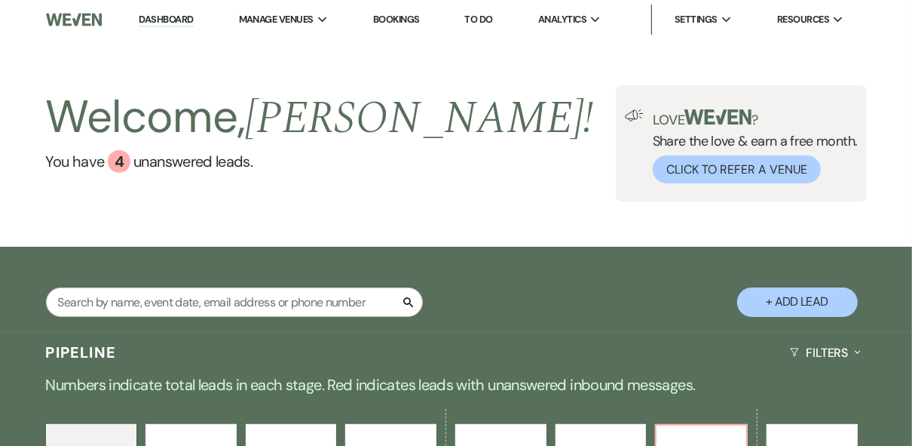
click at [449, 143] on div "Welcome, [PERSON_NAME] ! You have 4 unanswered lead s . Love ? Share the love &…" at bounding box center [456, 143] width 912 height 116
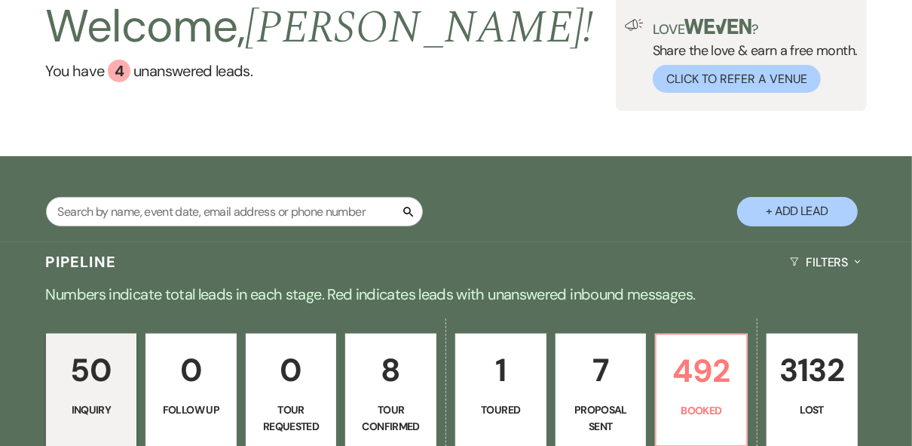
scroll to position [181, 0]
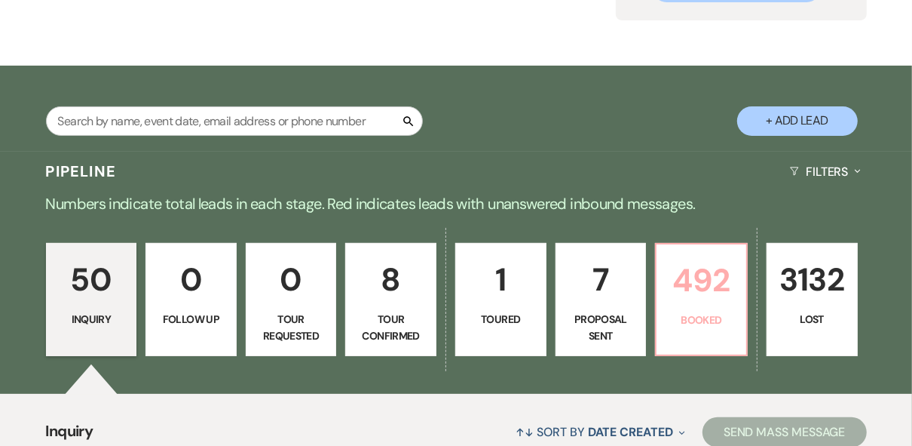
click at [695, 312] on p "Booked" at bounding box center [702, 319] width 72 height 17
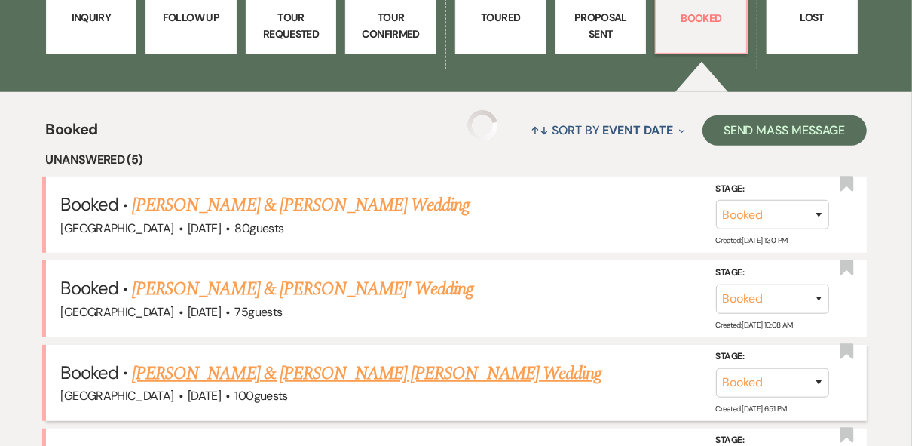
scroll to position [784, 0]
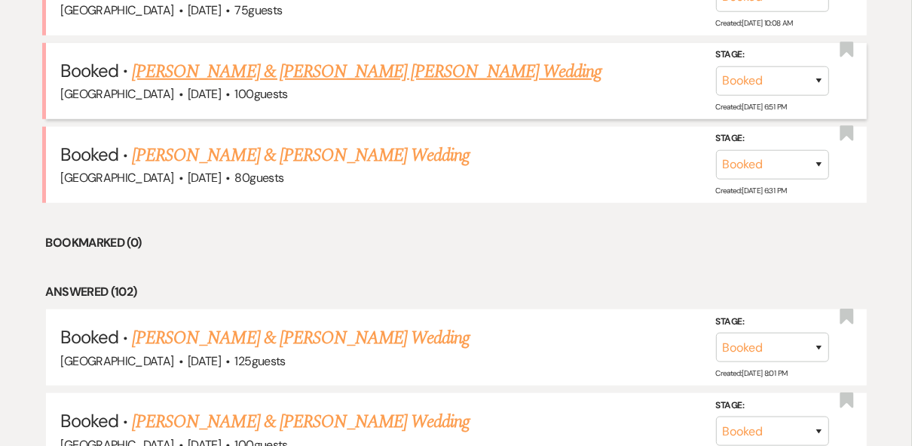
click at [360, 72] on link "[PERSON_NAME] & [PERSON_NAME] [PERSON_NAME] Wedding" at bounding box center [367, 71] width 470 height 27
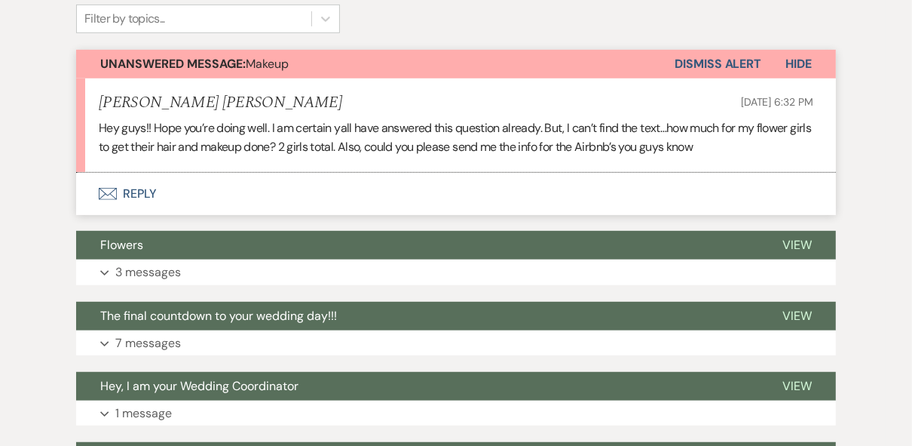
scroll to position [784, 0]
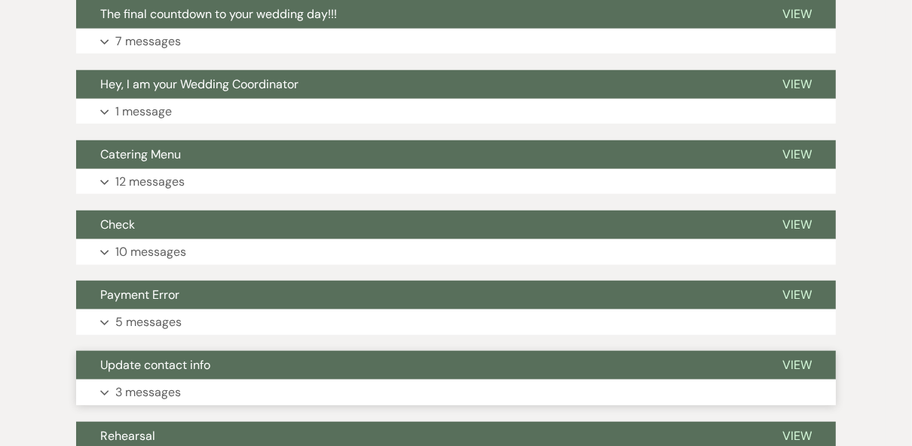
click at [805, 357] on span "View" at bounding box center [797, 365] width 29 height 16
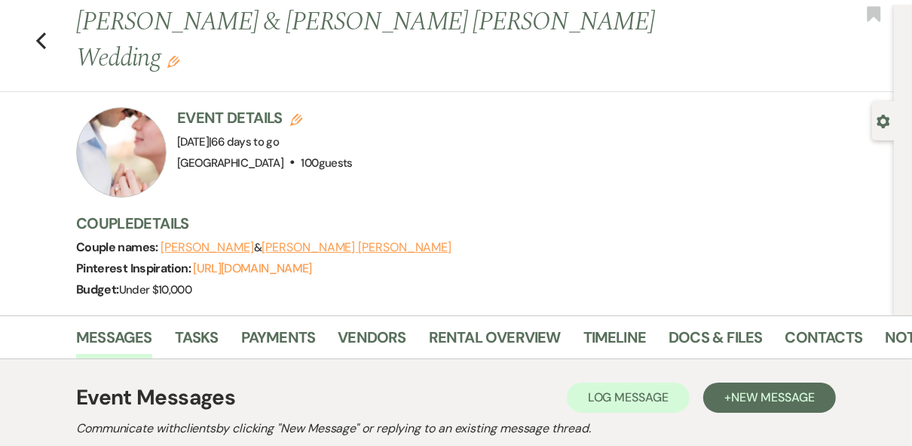
scroll to position [0, 0]
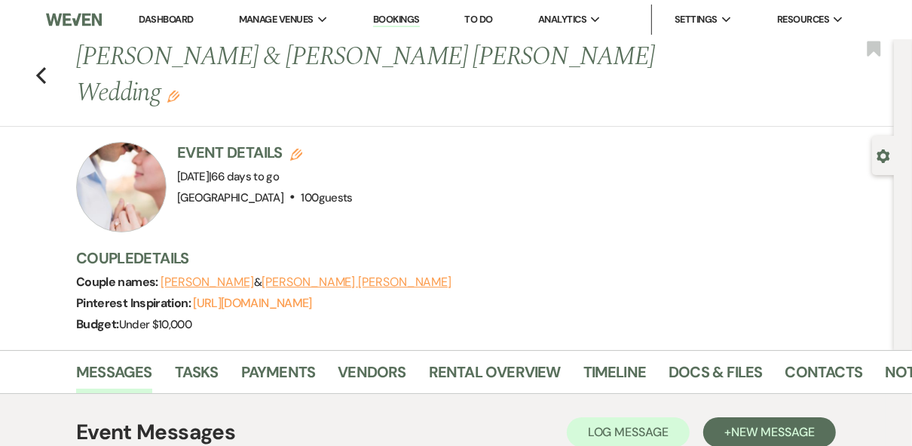
click at [152, 20] on link "Dashboard" at bounding box center [166, 19] width 54 height 13
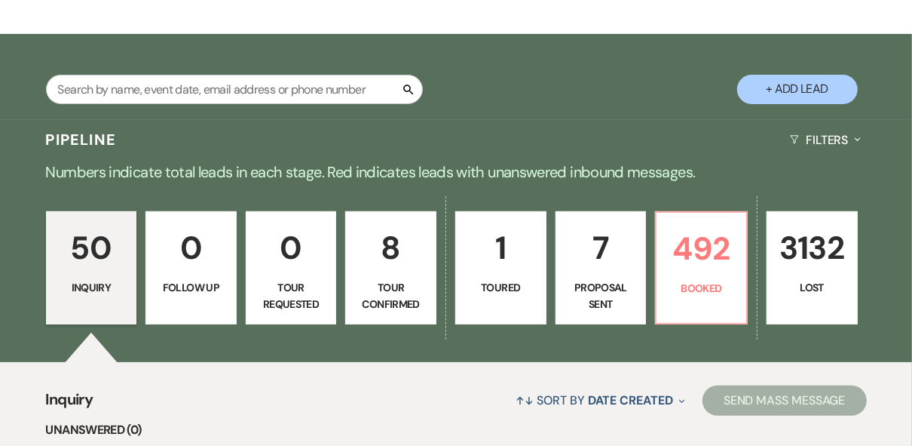
scroll to position [241, 0]
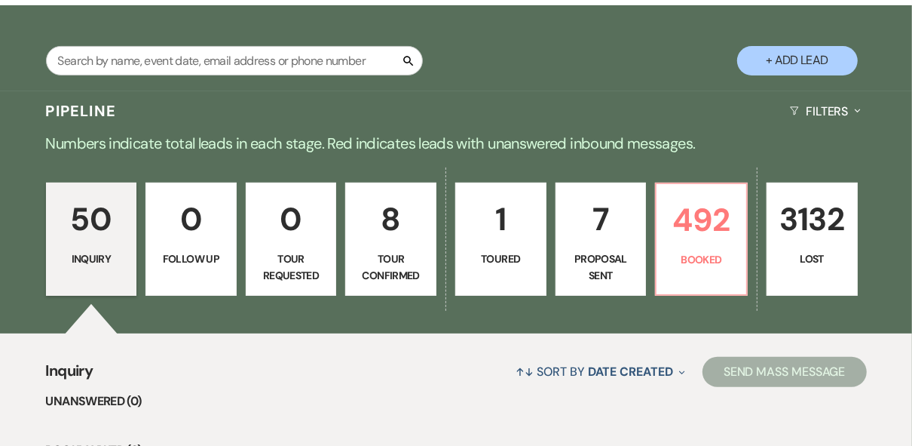
click at [583, 271] on p "Proposal Sent" at bounding box center [602, 267] width 72 height 34
select select "6"
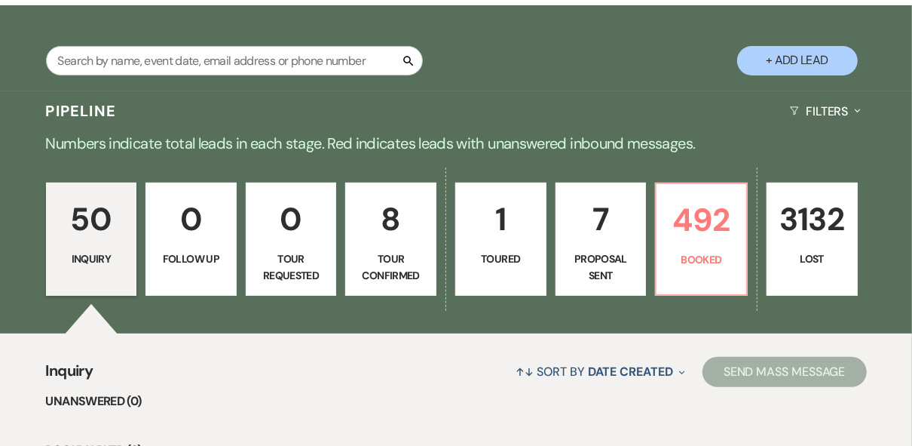
select select "6"
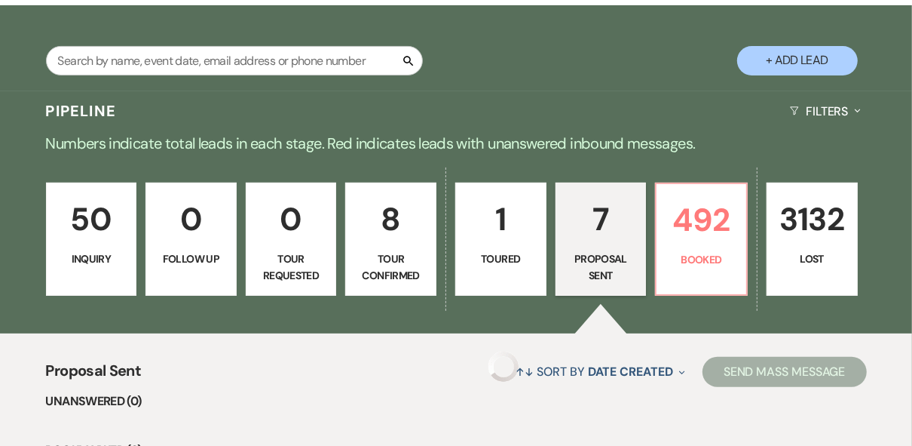
select select "6"
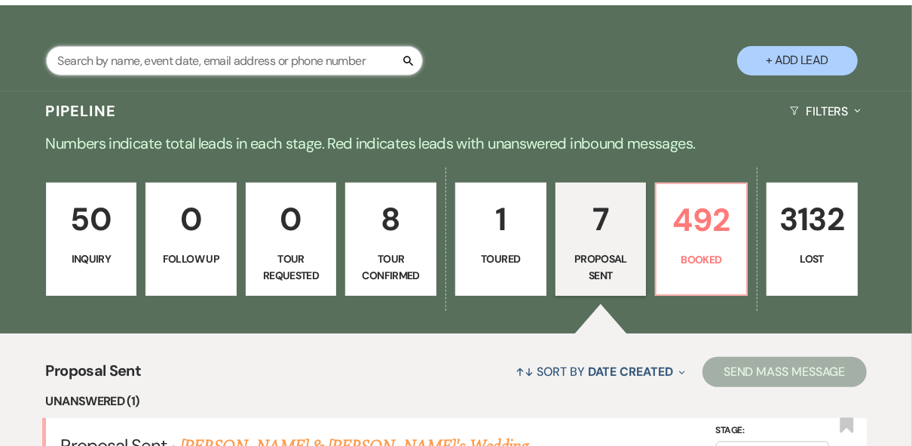
click at [225, 60] on input "text" at bounding box center [234, 60] width 377 height 29
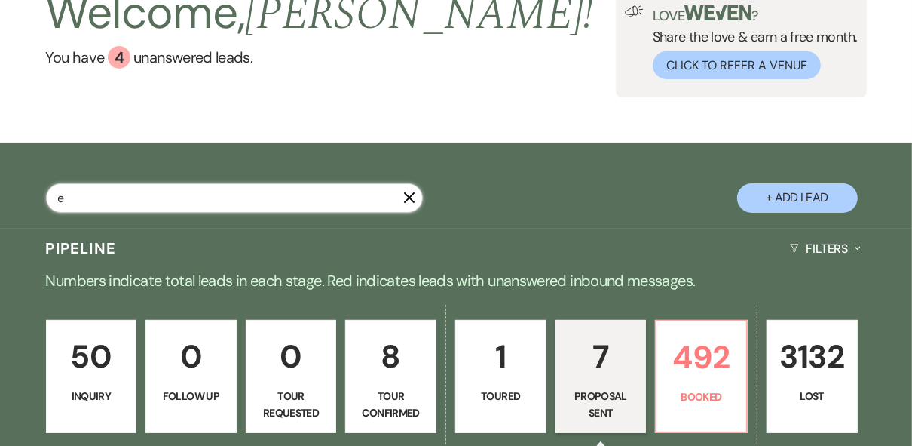
type input "ev"
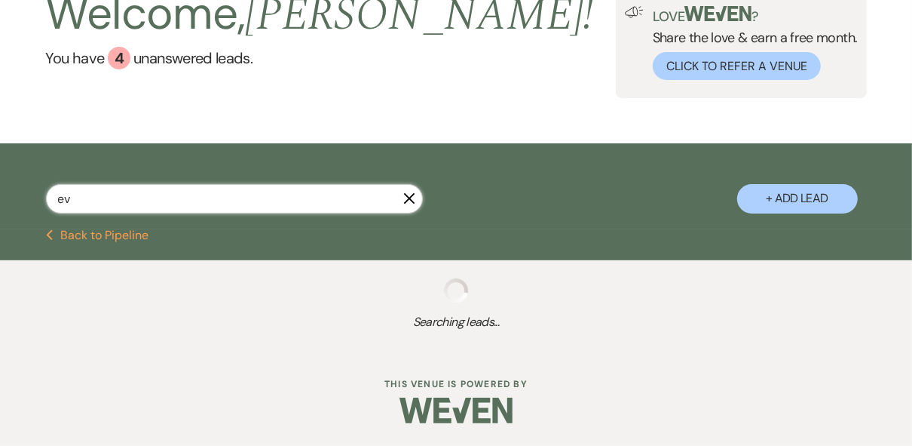
select select "8"
select select "5"
select select "8"
select select "3"
select select "8"
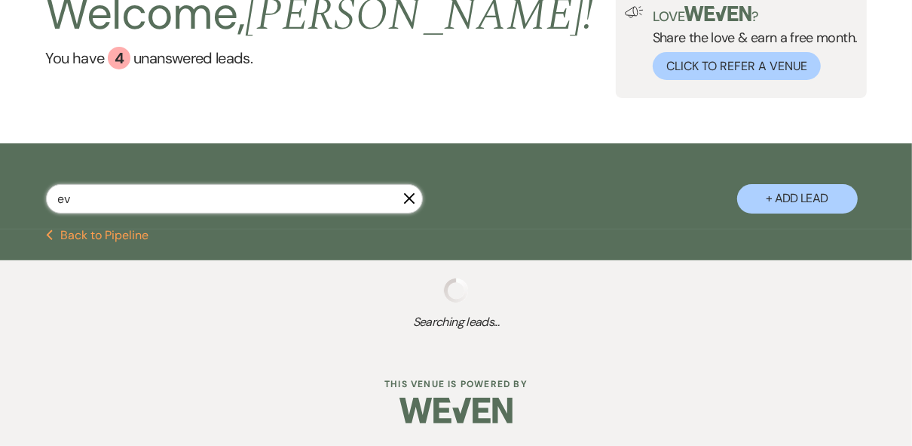
select select "5"
select select "8"
select select "4"
select select "8"
select select "5"
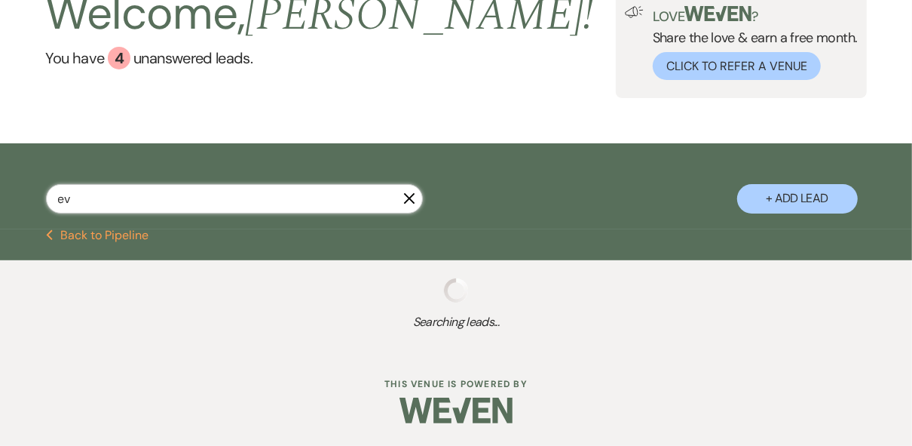
select select "8"
select select "5"
select select "8"
select select "11"
select select "8"
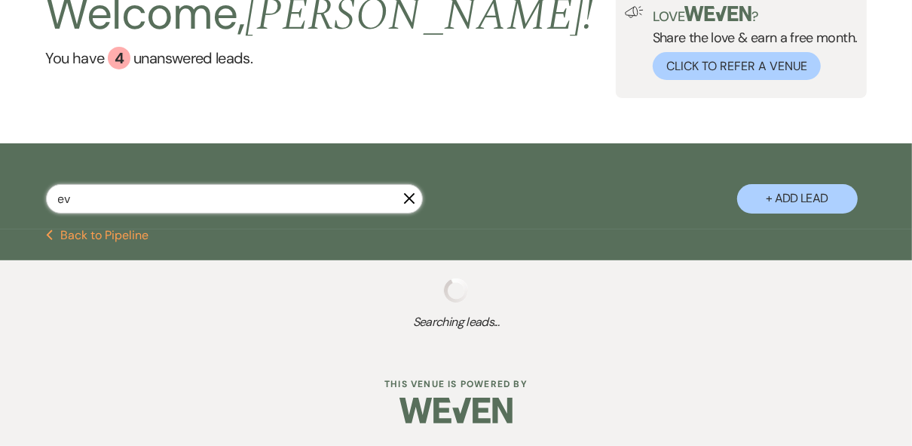
select select "5"
select select "8"
select select "5"
select select "8"
select select "5"
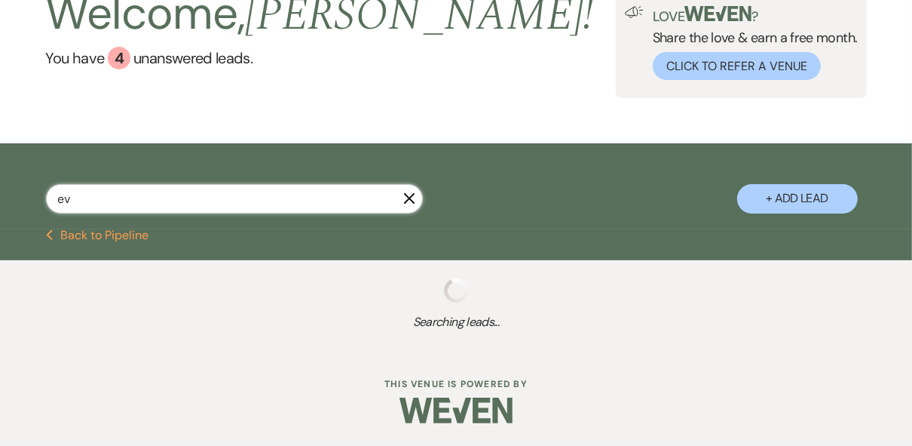
select select "8"
select select "3"
select select "8"
select select "6"
select select "8"
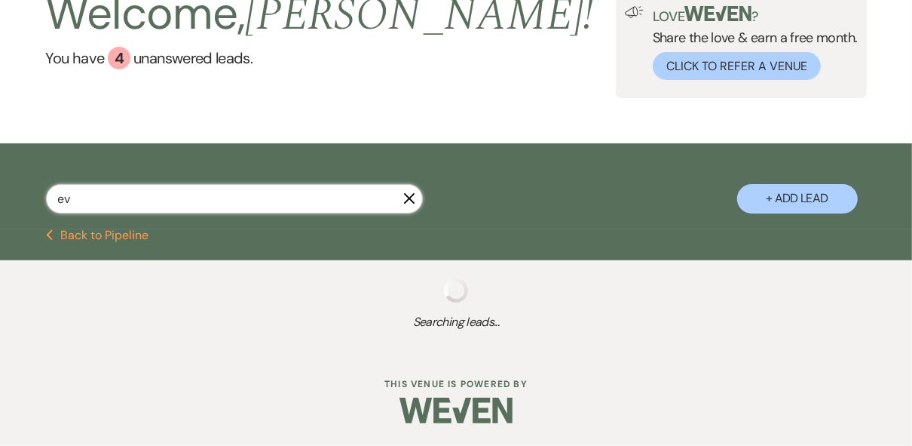
select select "4"
select select "8"
select select "5"
select select "8"
select select "5"
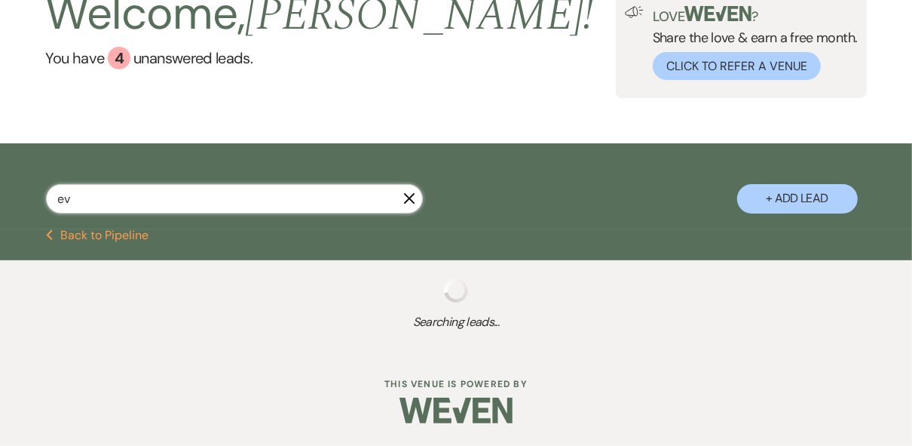
select select "8"
select select "3"
select select "8"
select select "5"
select select "8"
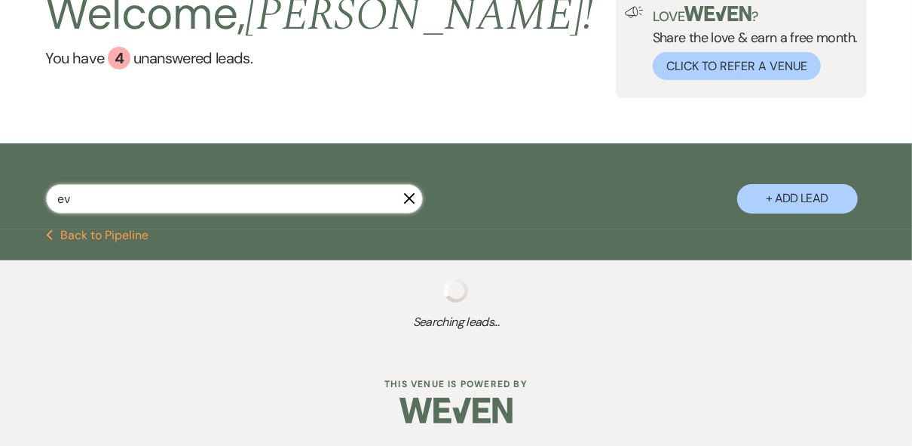
select select "4"
select select "8"
select select "5"
select select "8"
select select "5"
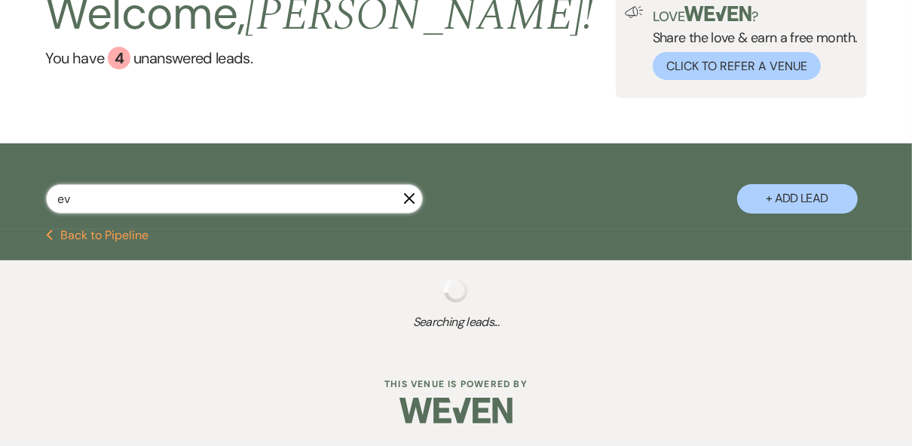
select select "8"
select select "5"
select select "8"
select select "5"
select select "8"
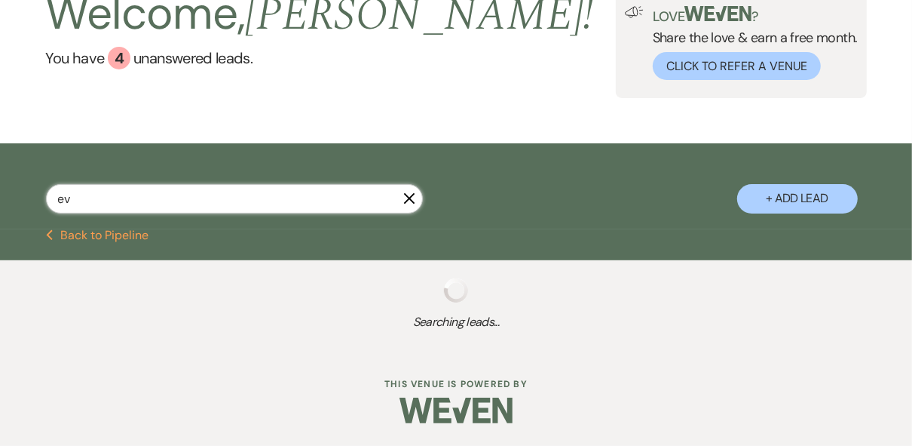
select select "5"
select select "8"
select select "5"
select select "8"
select select "5"
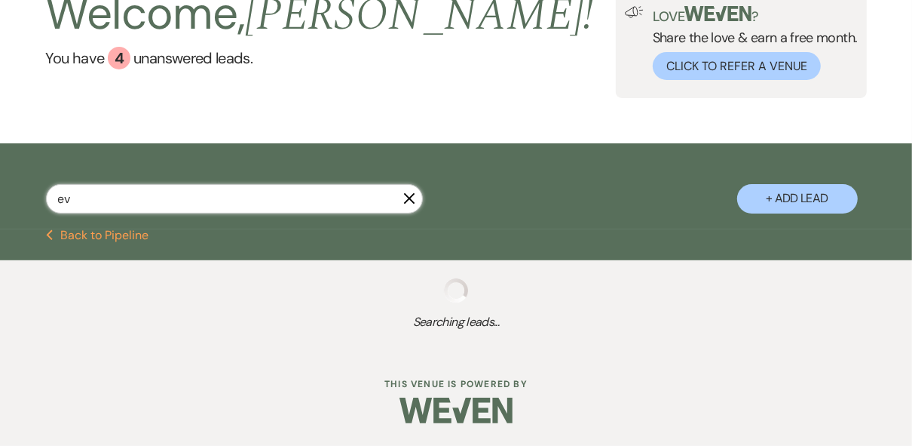
select select "8"
select select "5"
select select "8"
select select "5"
select select "8"
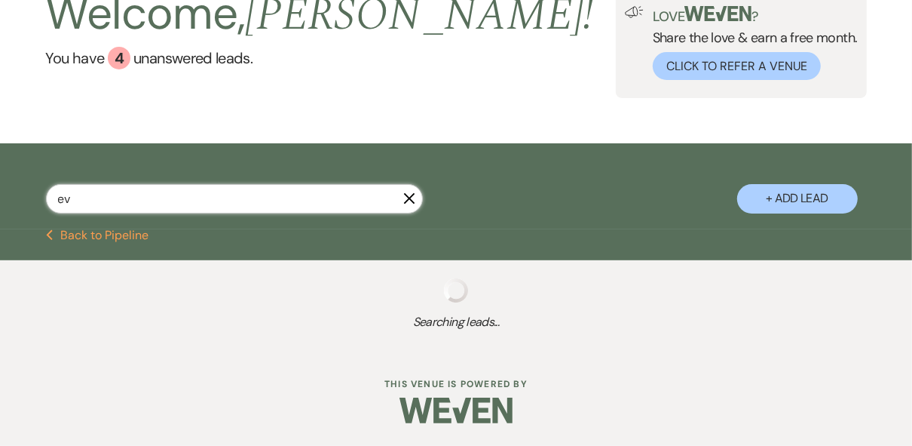
select select "5"
select select "8"
select select "5"
select select "8"
select select "5"
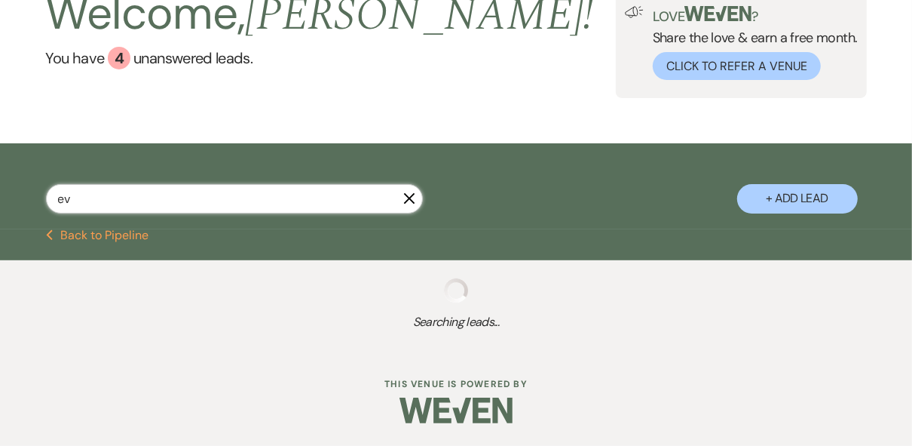
select select "8"
select select "5"
select select "8"
select select "5"
select select "8"
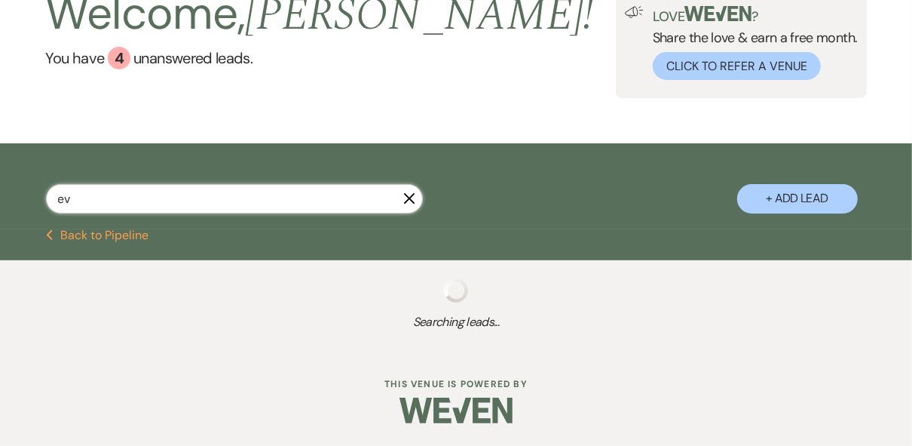
select select "5"
select select "8"
select select "5"
select select "8"
select select "5"
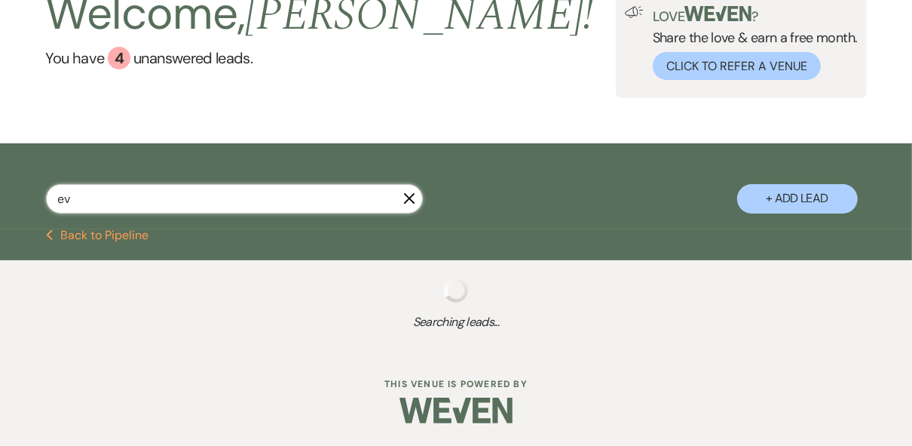
select select "8"
select select "6"
select select "8"
select select "5"
select select "8"
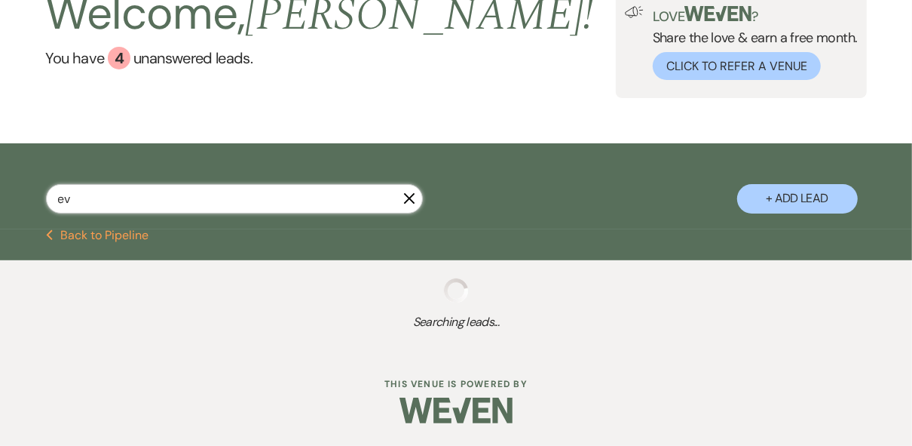
select select "5"
select select "8"
select select "5"
select select "8"
select select "5"
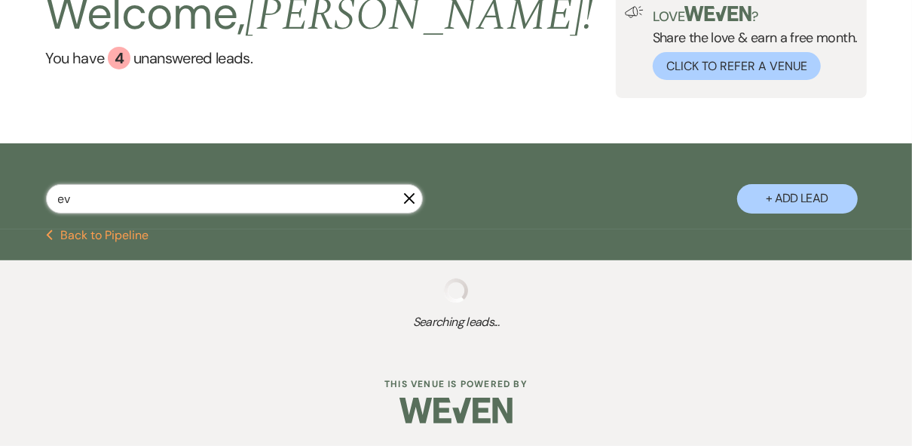
select select "8"
select select "5"
select select "8"
select select "4"
select select "8"
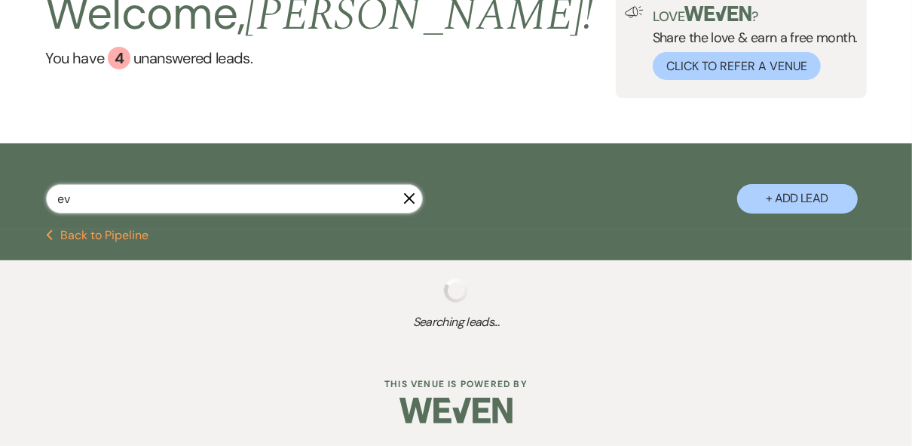
select select "5"
select select "8"
select select "5"
select select "8"
select select "5"
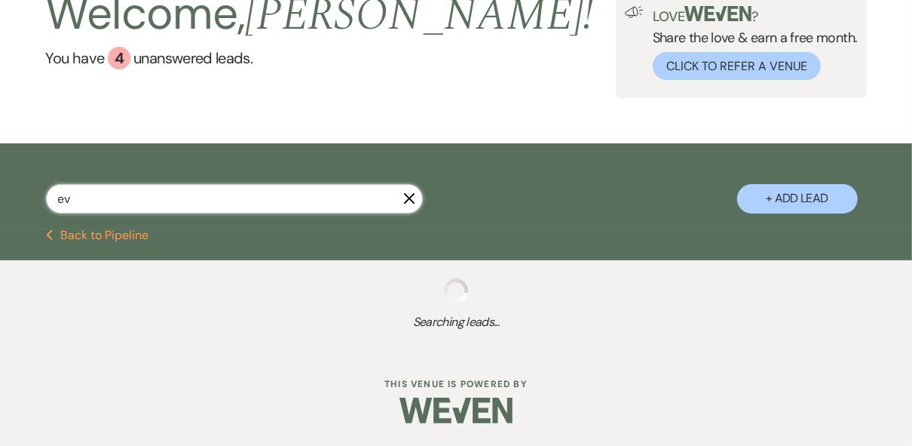
select select "8"
select select "5"
select select "8"
select select "5"
select select "8"
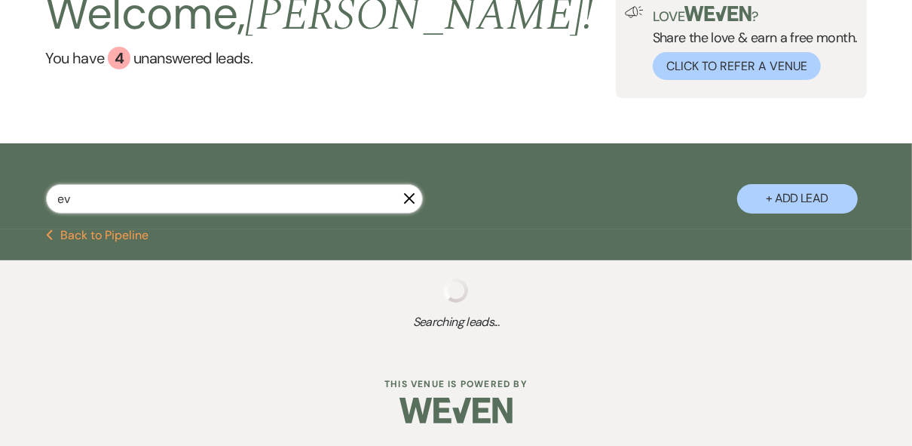
select select "5"
select select "8"
select select "5"
select select "8"
select select "5"
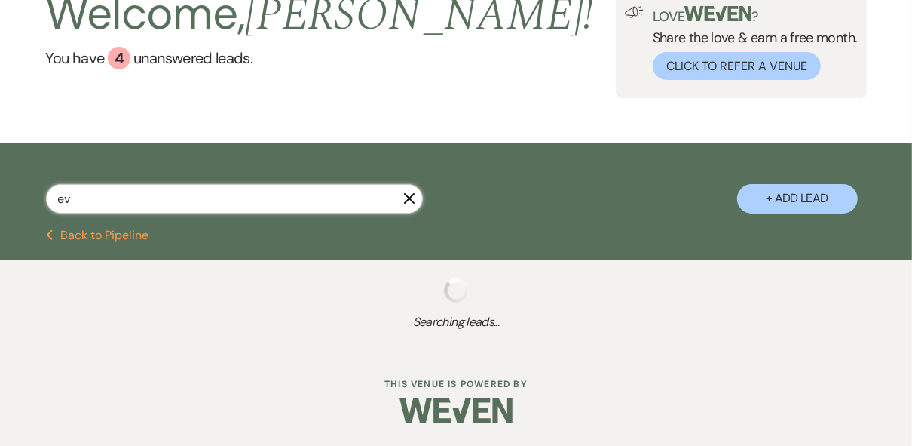
select select "8"
select select "5"
select select "8"
select select "5"
select select "8"
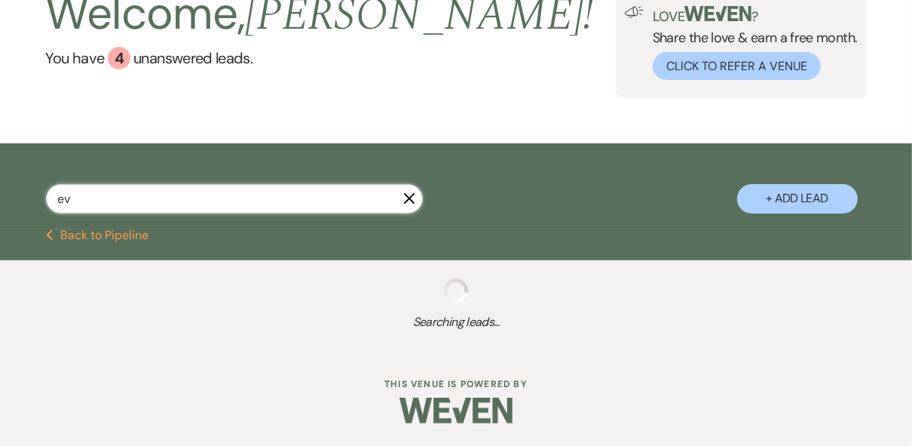
select select "5"
select select "8"
select select "5"
select select "8"
select select "5"
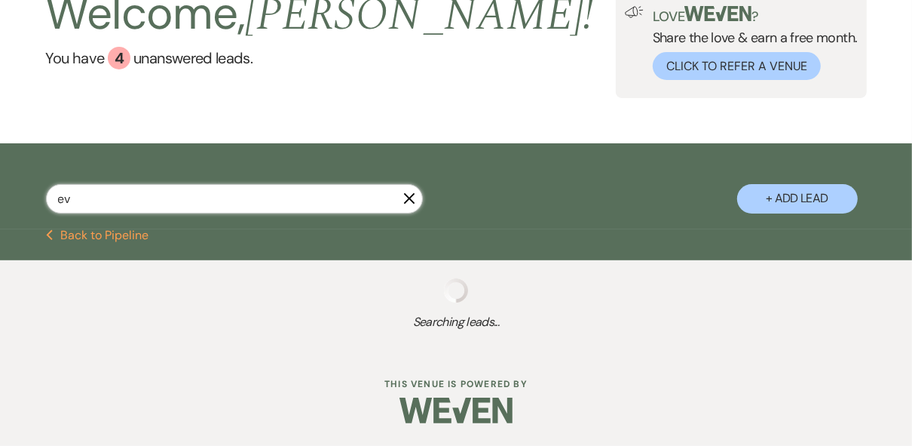
select select "8"
select select "6"
select select "8"
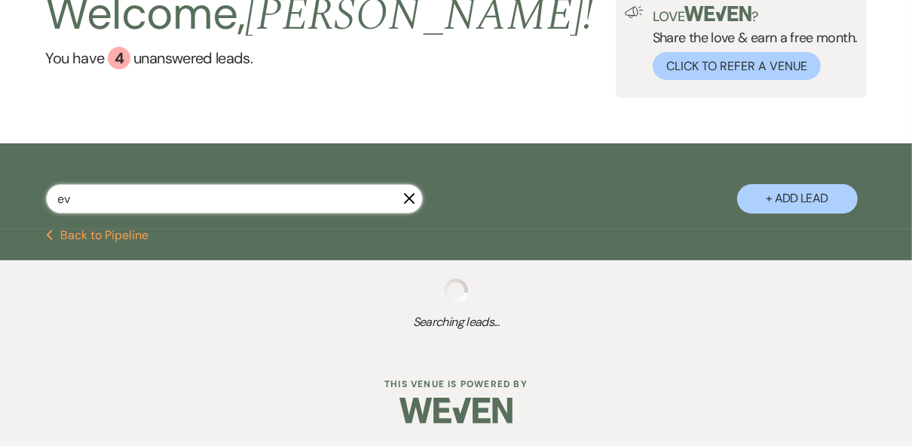
select select "4"
select select "8"
select select "10"
select select "8"
select select "5"
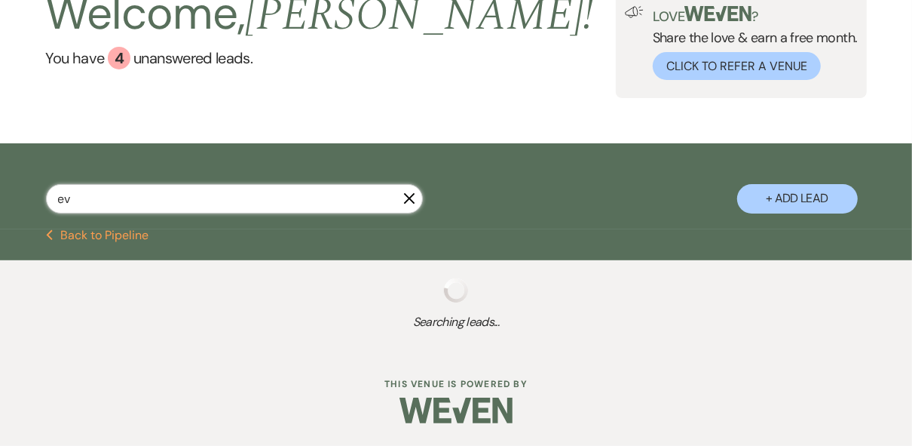
select select "8"
select select "5"
select select "8"
select select "5"
select select "8"
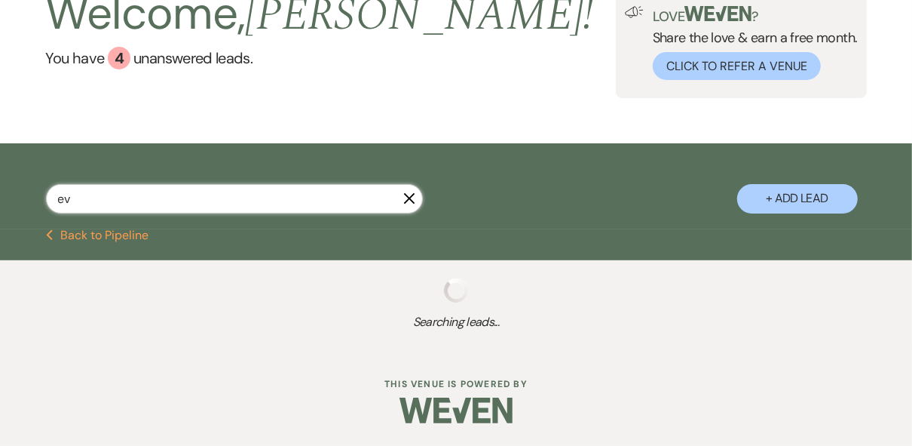
select select "5"
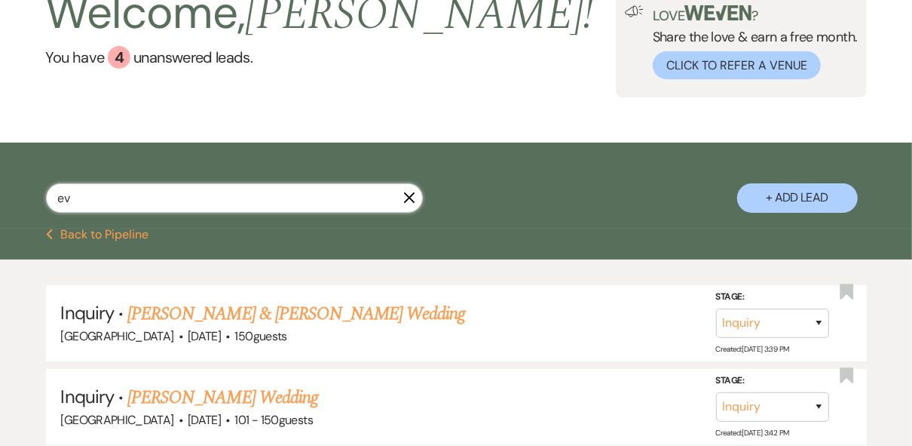
scroll to position [241, 0]
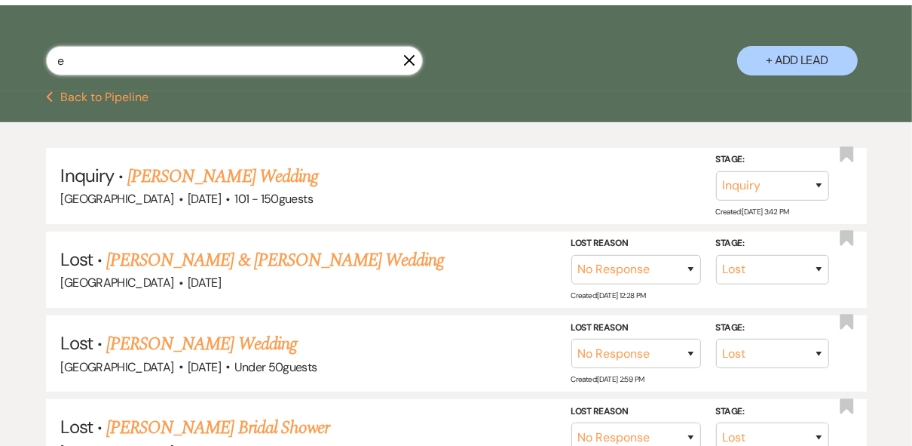
scroll to position [104, 0]
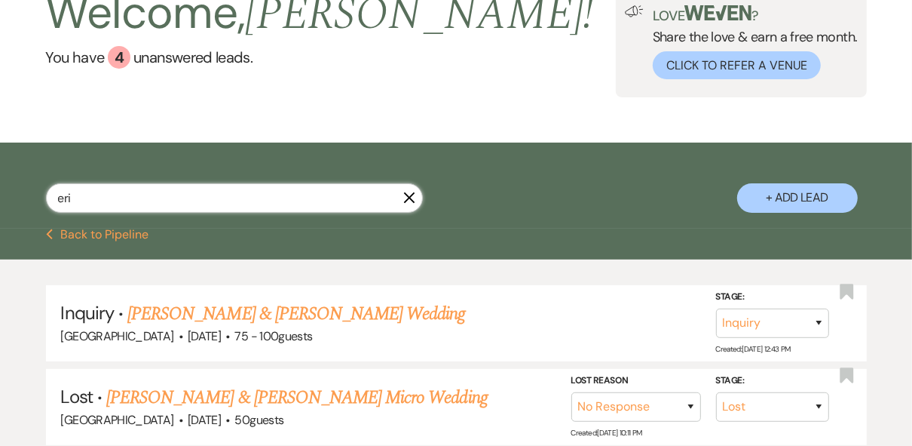
scroll to position [241, 0]
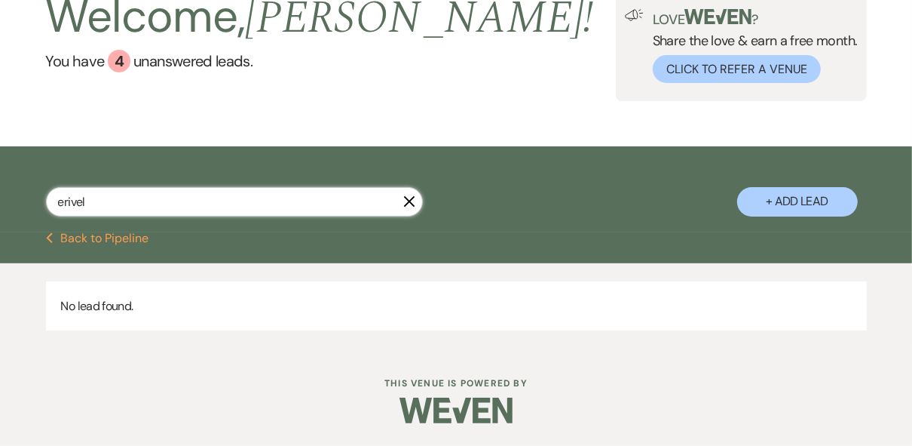
scroll to position [100, 0]
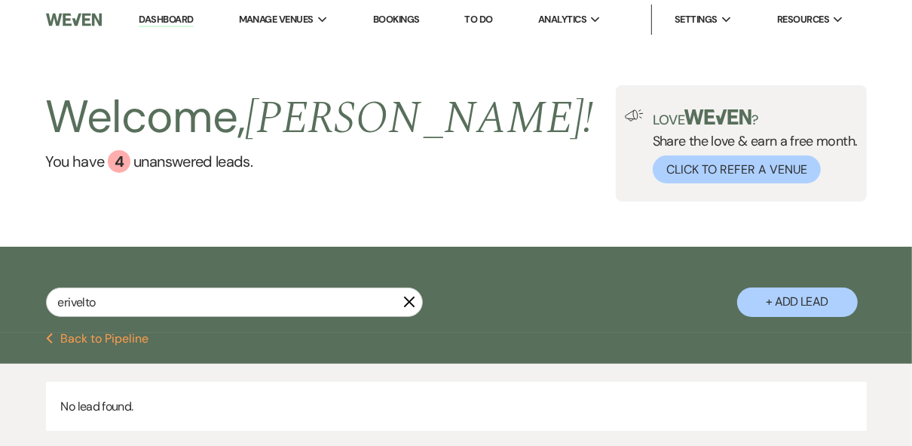
drag, startPoint x: 167, startPoint y: 19, endPoint x: 536, endPoint y: 145, distance: 389.6
click at [167, 19] on link "Dashboard" at bounding box center [166, 20] width 54 height 14
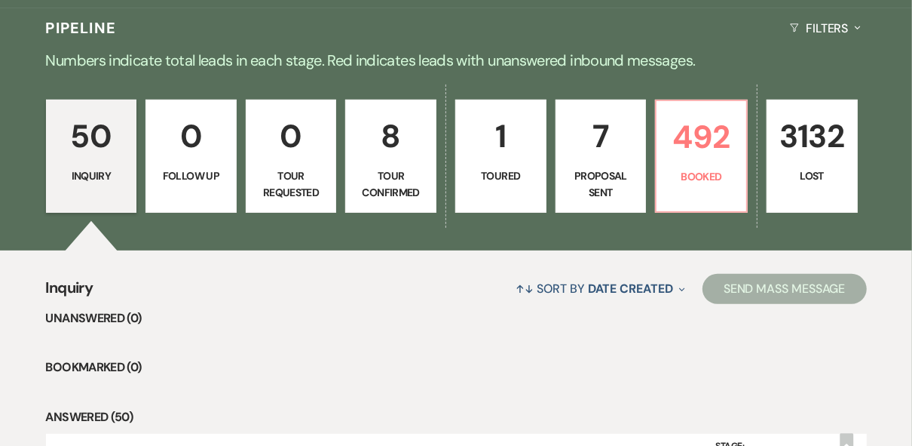
scroll to position [362, 0]
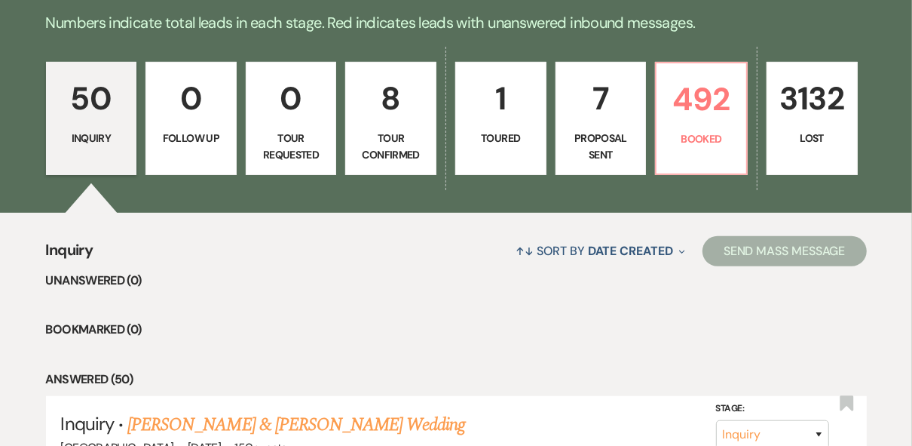
click at [612, 131] on p "Proposal Sent" at bounding box center [602, 147] width 72 height 34
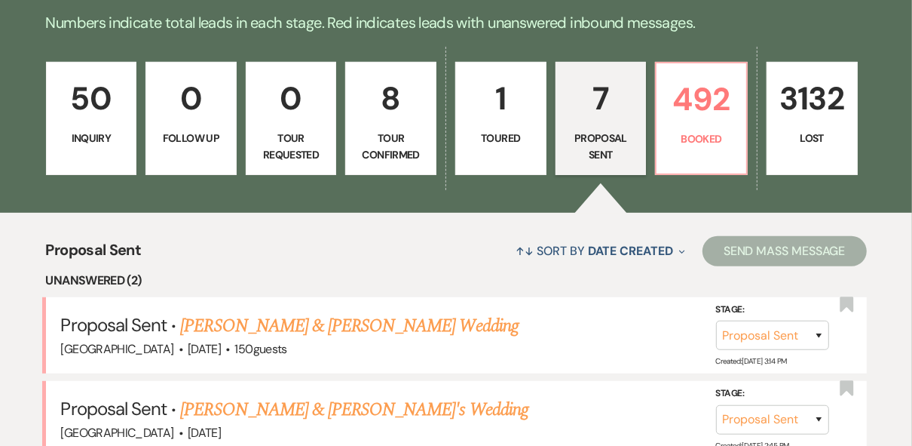
scroll to position [483, 0]
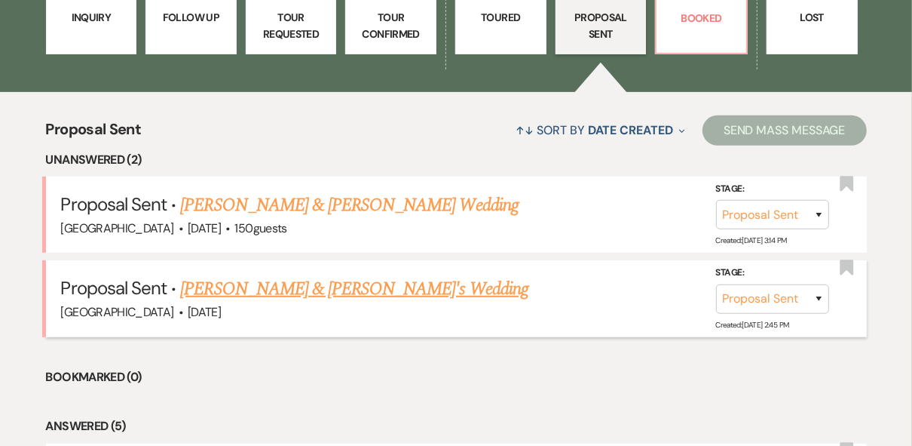
click at [277, 296] on link "[PERSON_NAME] & [PERSON_NAME]'s Wedding" at bounding box center [354, 288] width 348 height 27
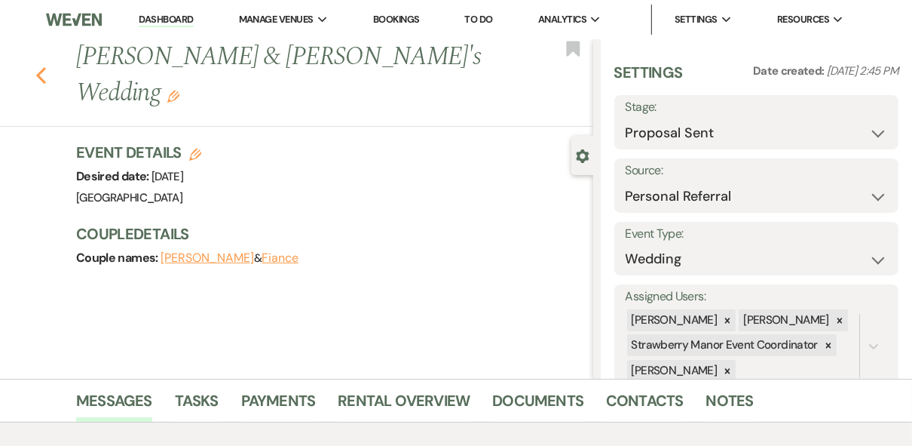
click at [44, 67] on use "button" at bounding box center [41, 75] width 10 height 17
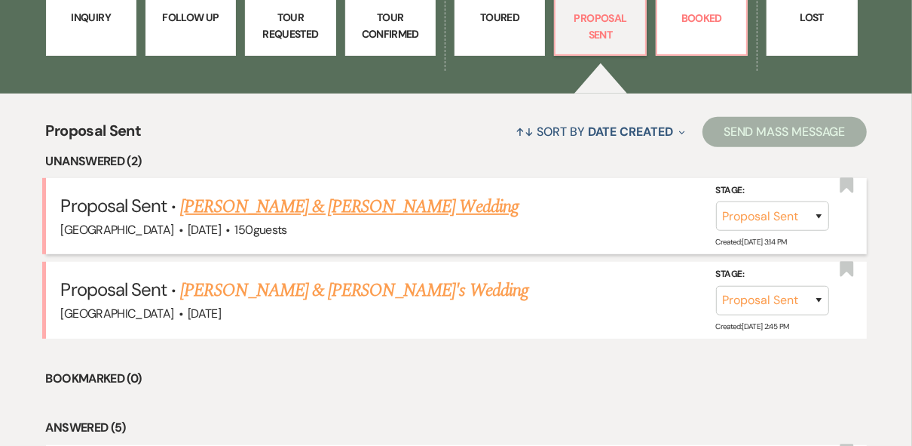
click at [392, 207] on link "[PERSON_NAME] & [PERSON_NAME] Wedding" at bounding box center [349, 206] width 338 height 27
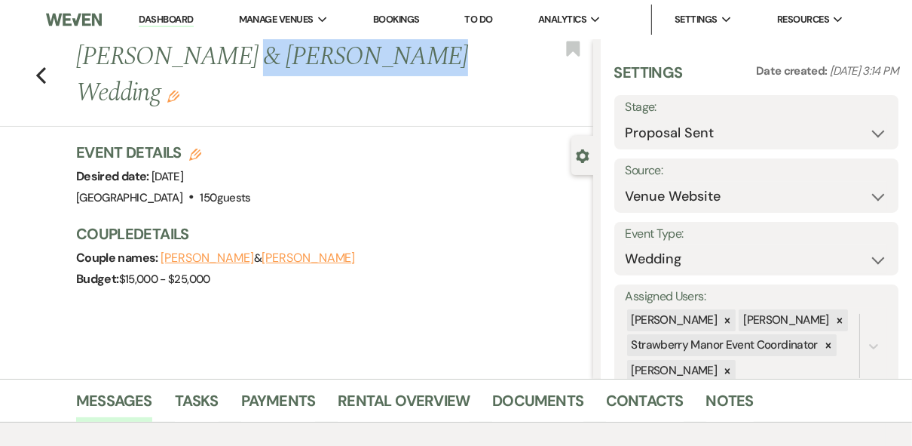
drag, startPoint x: 393, startPoint y: 54, endPoint x: 246, endPoint y: 51, distance: 147.1
click at [246, 51] on h1 "[PERSON_NAME] & [PERSON_NAME] Wedding Edit" at bounding box center [279, 75] width 407 height 72
copy h1 "[PERSON_NAME]"
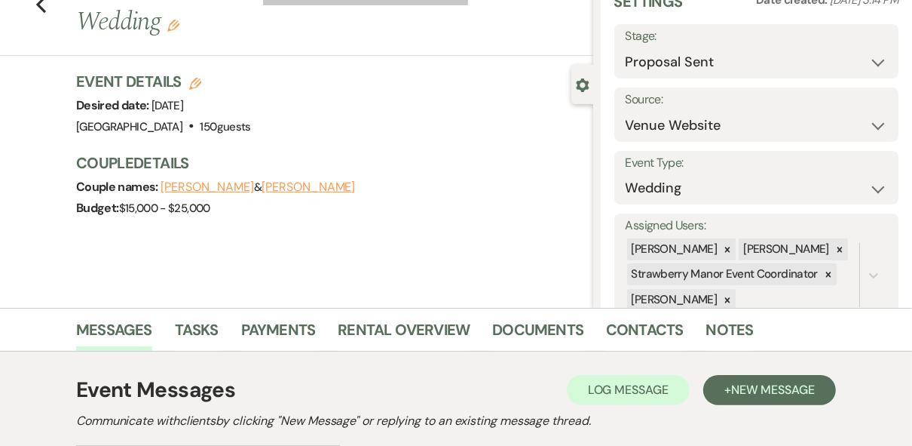
scroll to position [121, 0]
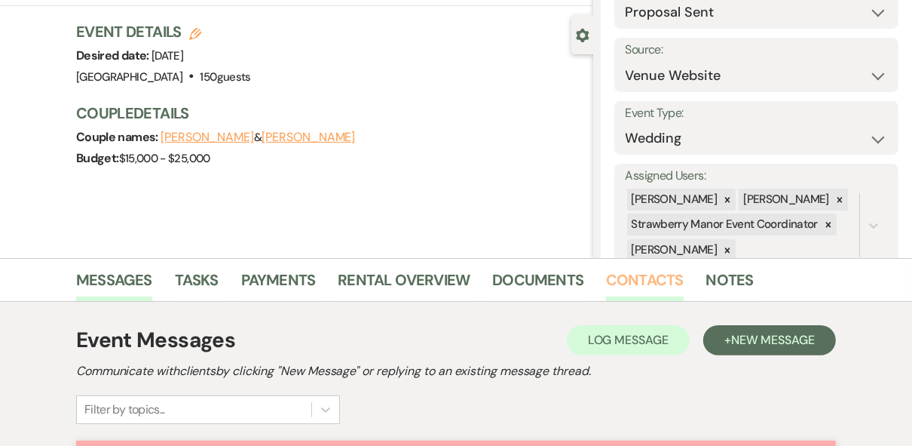
click at [607, 281] on link "Contacts" at bounding box center [645, 284] width 78 height 33
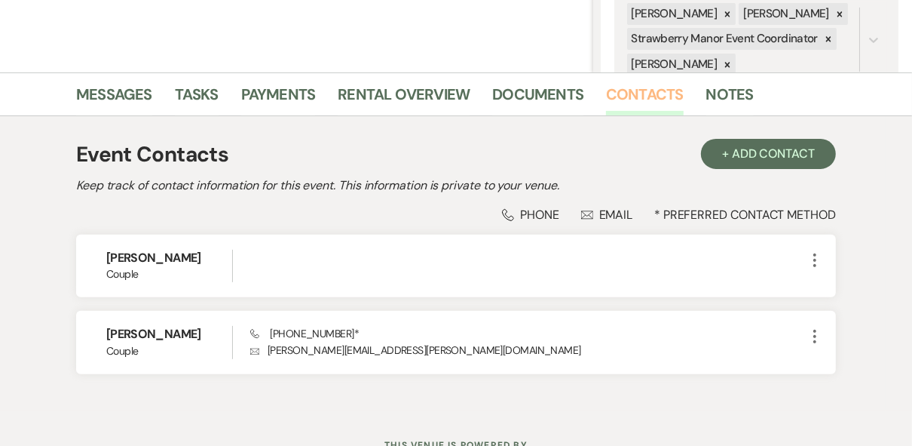
scroll to position [367, 0]
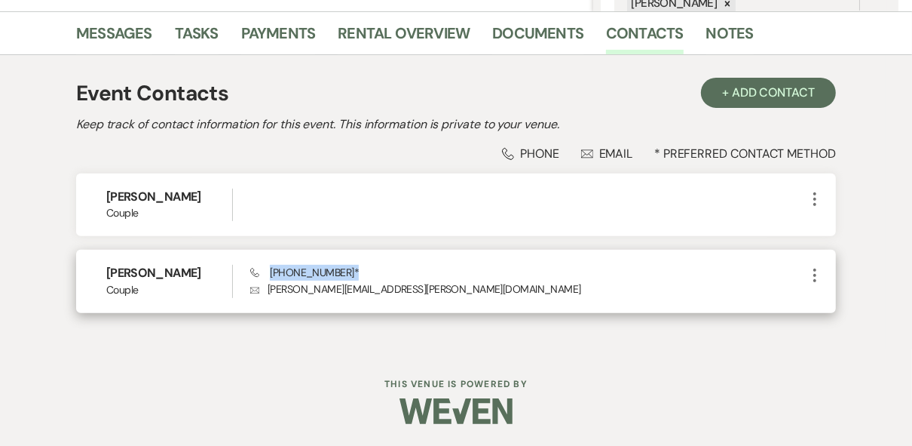
drag, startPoint x: 345, startPoint y: 269, endPoint x: 271, endPoint y: 267, distance: 73.9
click at [271, 267] on span "Phone [PHONE_NUMBER] *" at bounding box center [304, 272] width 109 height 14
drag, startPoint x: 271, startPoint y: 267, endPoint x: 284, endPoint y: 270, distance: 13.9
copy span "[PHONE_NUMBER]"
drag, startPoint x: 400, startPoint y: 289, endPoint x: 269, endPoint y: 290, distance: 131.2
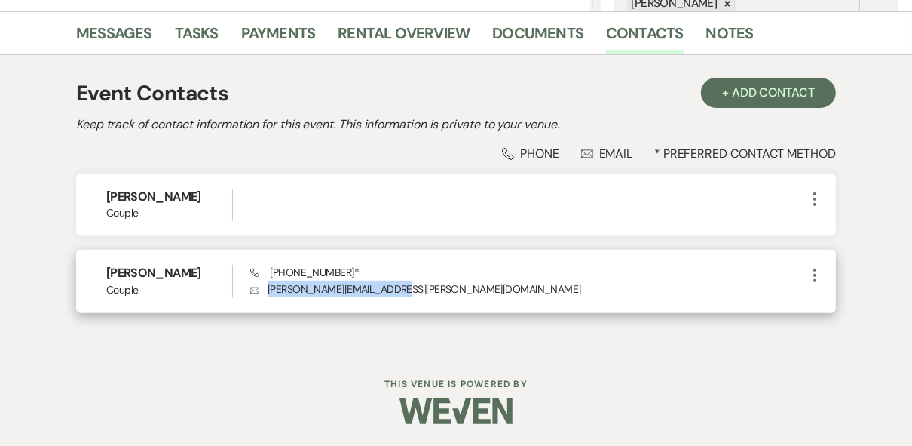
click at [269, 290] on p "Envelope [PERSON_NAME][EMAIL_ADDRESS][PERSON_NAME][DOMAIN_NAME]" at bounding box center [528, 289] width 556 height 17
copy p "[PERSON_NAME][EMAIL_ADDRESS][PERSON_NAME][DOMAIN_NAME]"
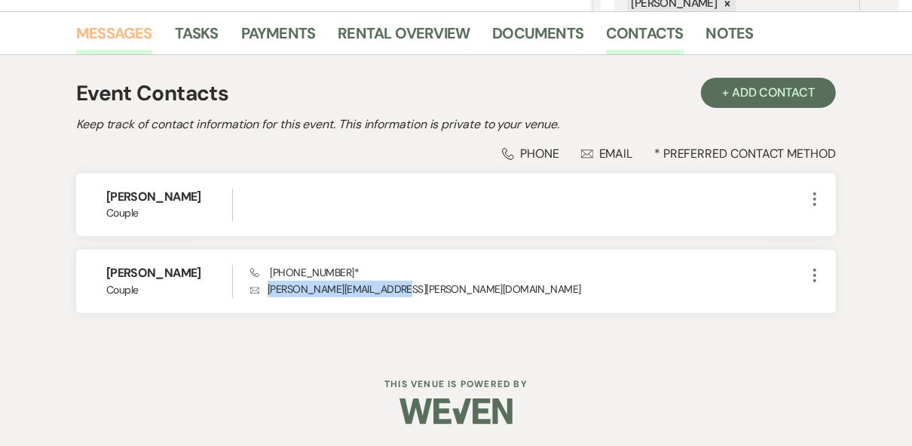
click at [120, 29] on link "Messages" at bounding box center [114, 37] width 76 height 33
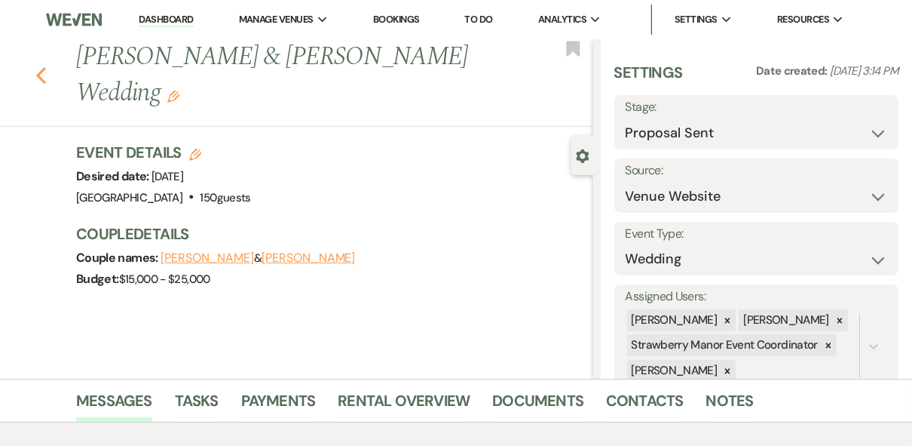
click at [47, 74] on icon "Previous" at bounding box center [40, 75] width 11 height 18
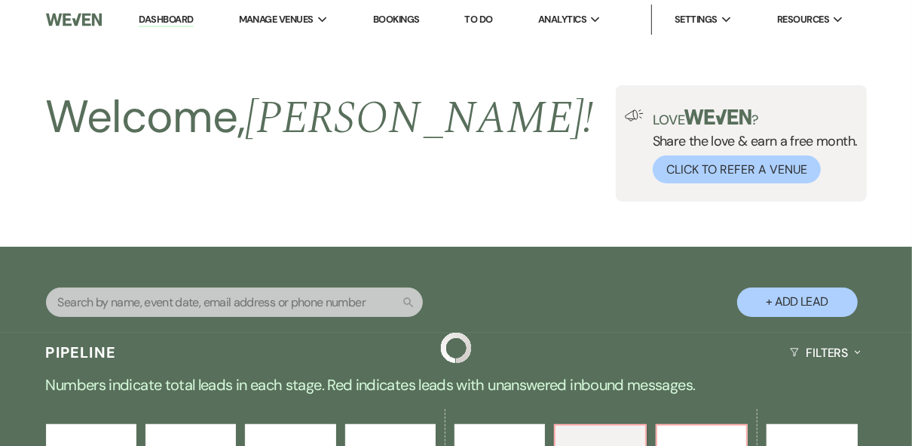
scroll to position [483, 0]
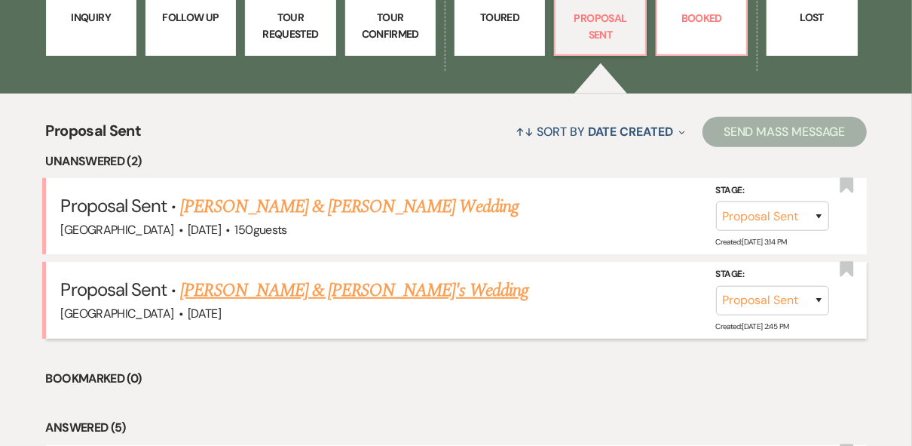
click at [350, 296] on link "[PERSON_NAME] & [PERSON_NAME]'s Wedding" at bounding box center [354, 290] width 348 height 27
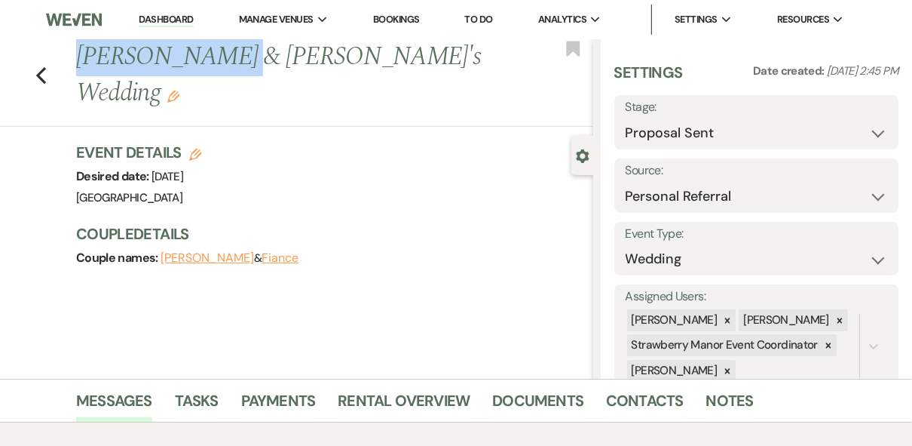
drag, startPoint x: 238, startPoint y: 60, endPoint x: 84, endPoint y: 58, distance: 153.8
click at [84, 58] on h1 "[PERSON_NAME] & [PERSON_NAME]'s Wedding Edit" at bounding box center [279, 75] width 407 height 72
copy h1 "[PERSON_NAME]"
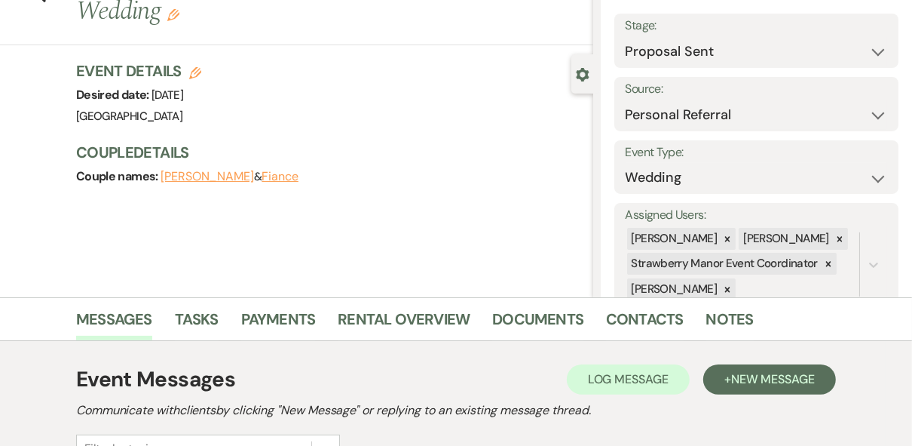
scroll to position [362, 0]
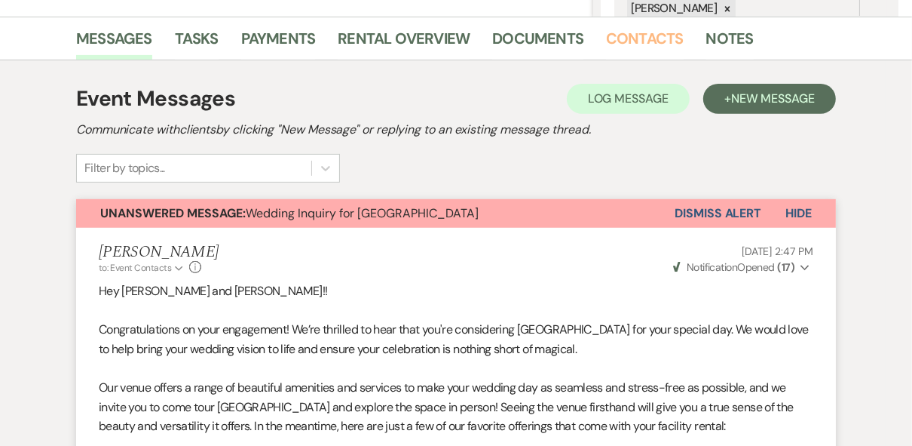
click at [621, 40] on link "Contacts" at bounding box center [645, 42] width 78 height 33
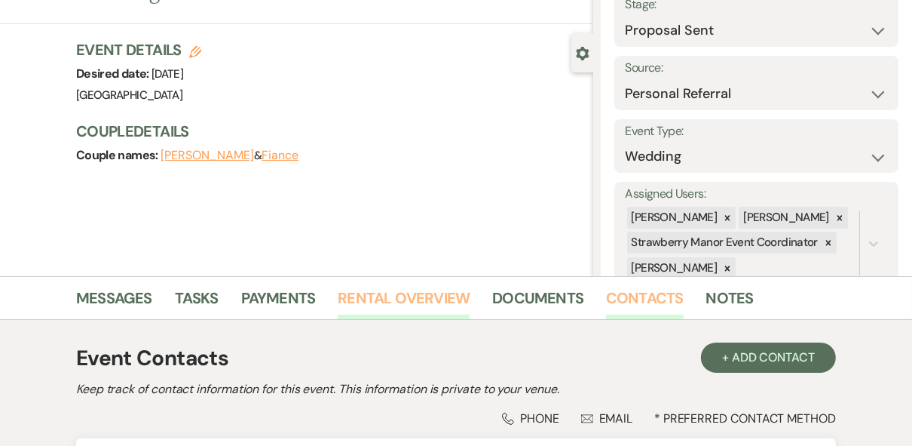
scroll to position [367, 0]
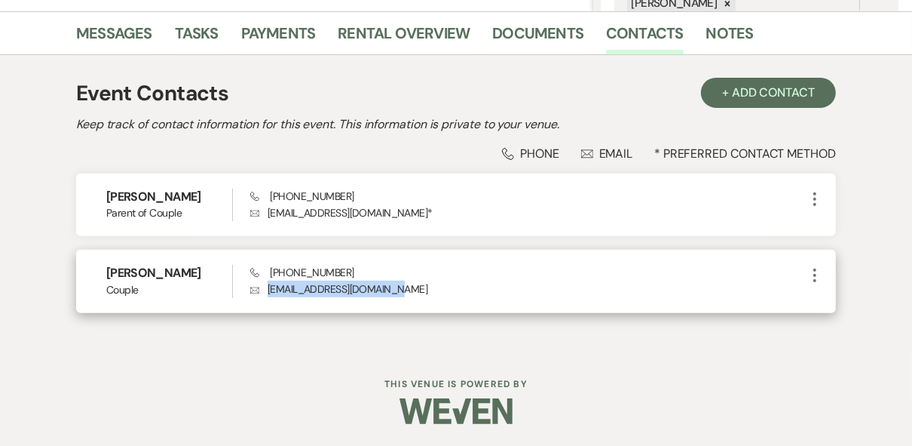
drag, startPoint x: 394, startPoint y: 292, endPoint x: 259, endPoint y: 293, distance: 135.0
click at [259, 293] on p "Envelope [EMAIL_ADDRESS][DOMAIN_NAME]" at bounding box center [528, 289] width 556 height 17
copy p "[EMAIL_ADDRESS][DOMAIN_NAME]"
drag, startPoint x: 345, startPoint y: 270, endPoint x: 269, endPoint y: 271, distance: 76.2
click at [269, 271] on div "Phone [PHONE_NUMBER] Envelope [EMAIL_ADDRESS][DOMAIN_NAME]" at bounding box center [528, 281] width 556 height 32
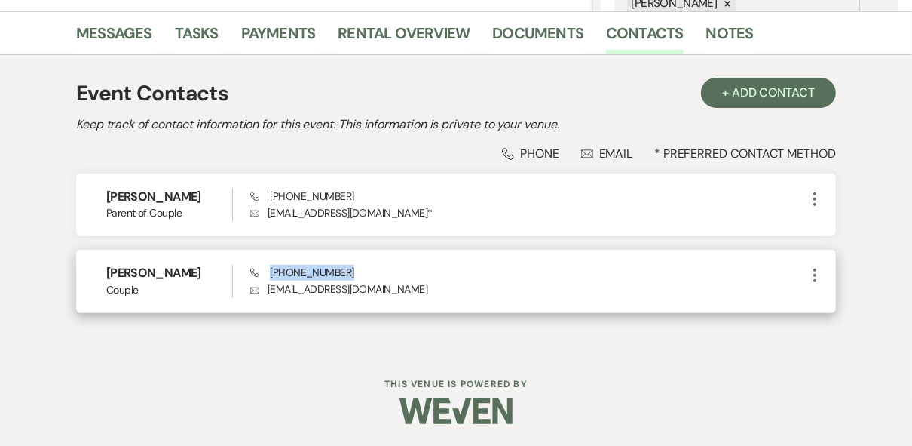
drag, startPoint x: 269, startPoint y: 271, endPoint x: 286, endPoint y: 270, distance: 16.6
copy span "[PHONE_NUMBER]"
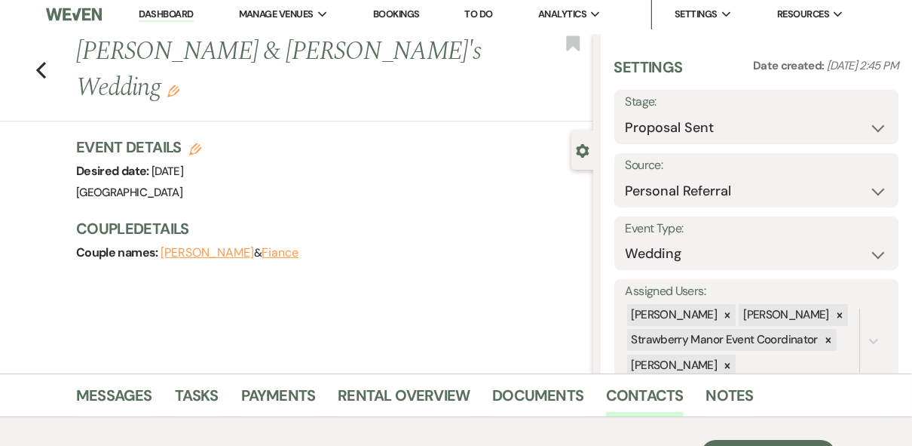
scroll to position [186, 0]
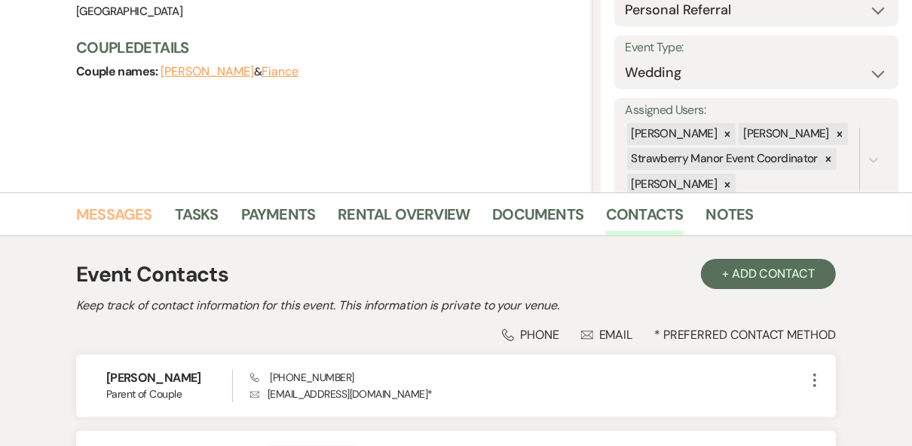
drag, startPoint x: 130, startPoint y: 213, endPoint x: 257, endPoint y: 249, distance: 131.5
click at [130, 213] on link "Messages" at bounding box center [114, 218] width 76 height 33
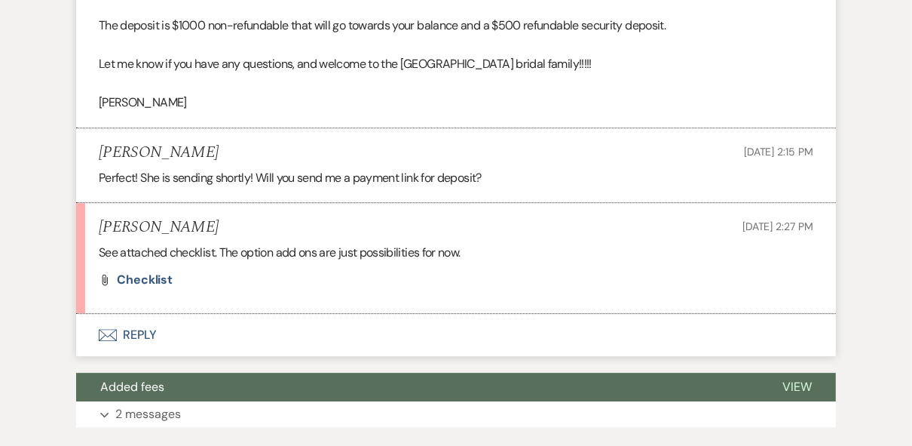
scroll to position [3043, 0]
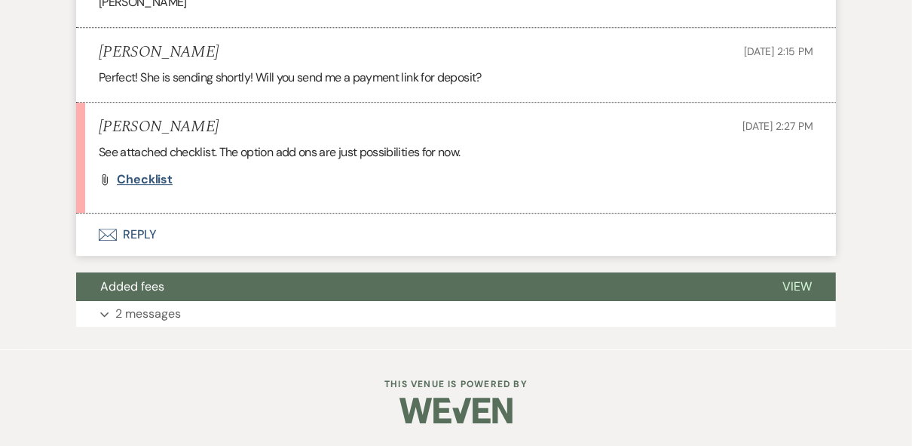
click at [143, 175] on span "Checklist" at bounding box center [145, 179] width 56 height 16
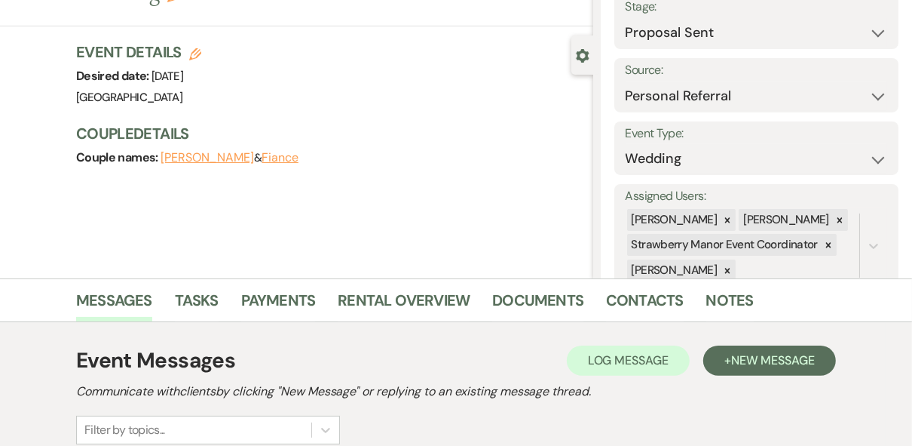
scroll to position [0, 0]
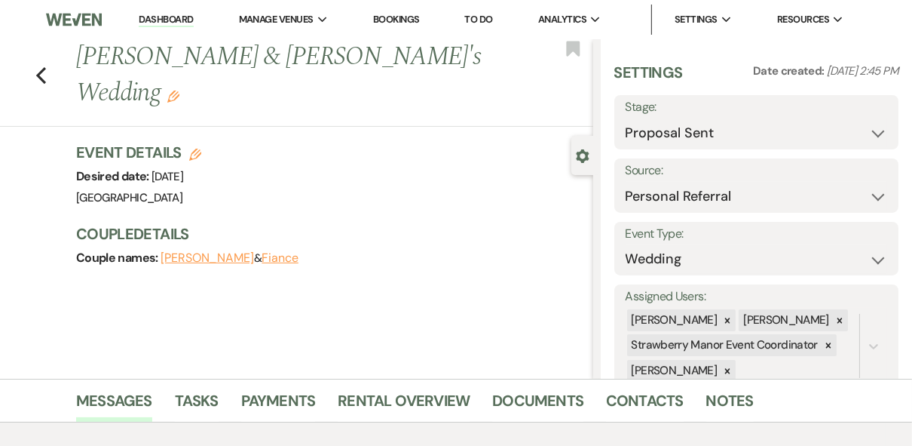
click at [179, 90] on icon "Edit" at bounding box center [173, 96] width 12 height 12
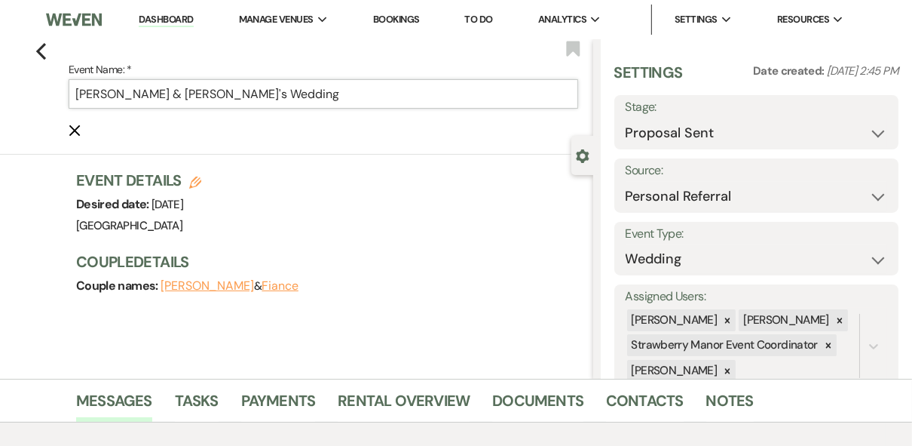
drag, startPoint x: 226, startPoint y: 91, endPoint x: 185, endPoint y: 96, distance: 41.0
click at [185, 96] on input "[PERSON_NAME] & [PERSON_NAME]'s Wedding" at bounding box center [324, 93] width 510 height 29
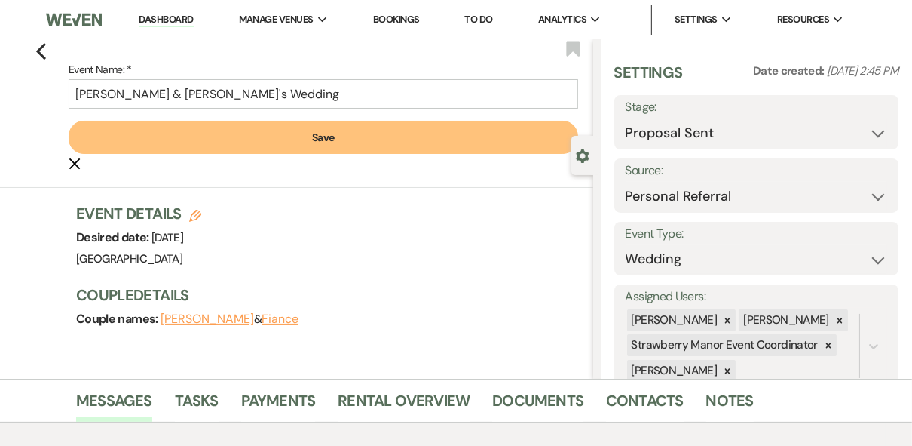
click at [237, 139] on button "Save" at bounding box center [324, 137] width 510 height 33
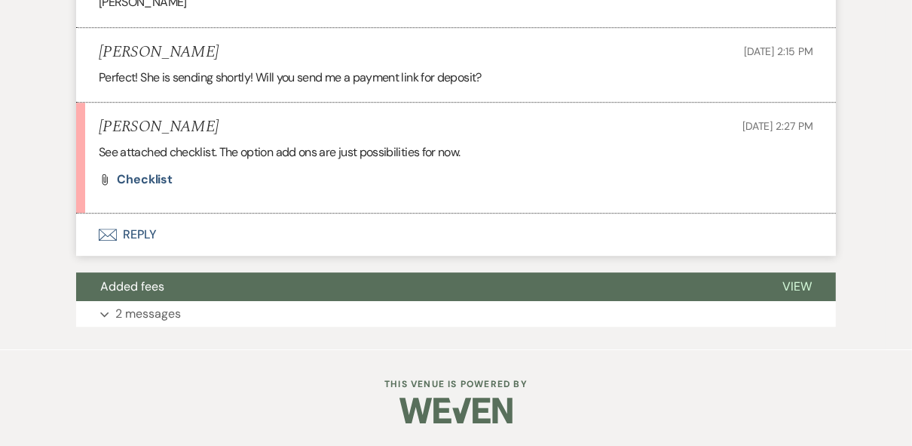
scroll to position [2982, 0]
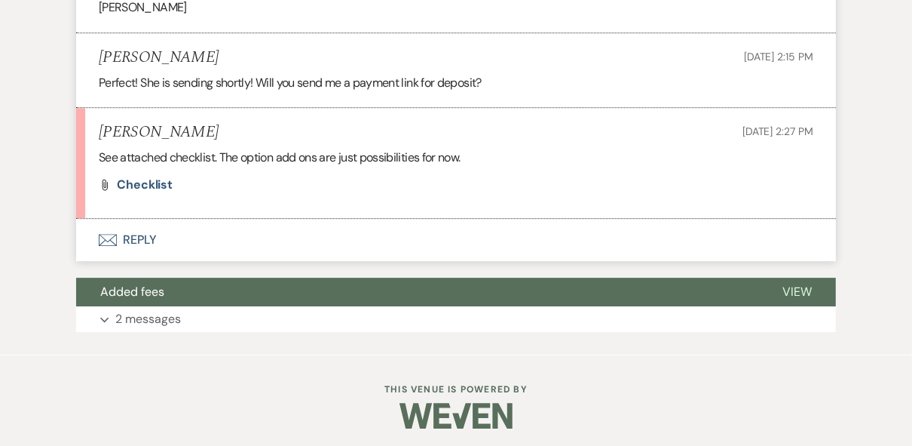
click at [132, 261] on button "Envelope Reply" at bounding box center [456, 240] width 760 height 42
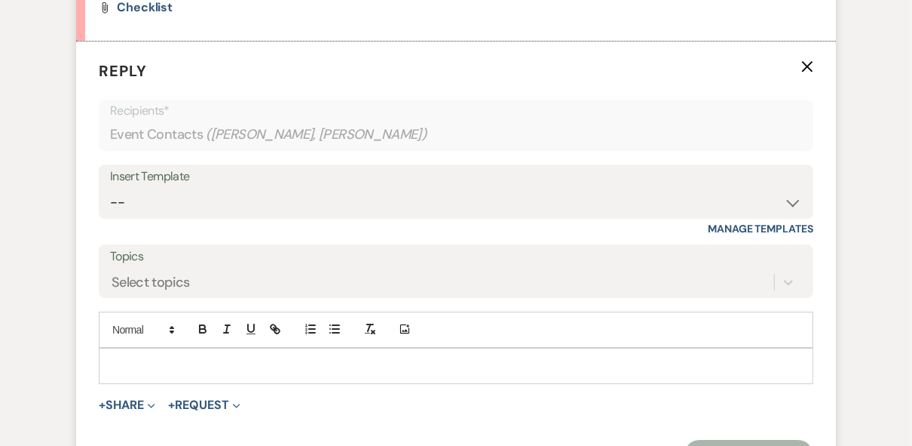
scroll to position [3256, 0]
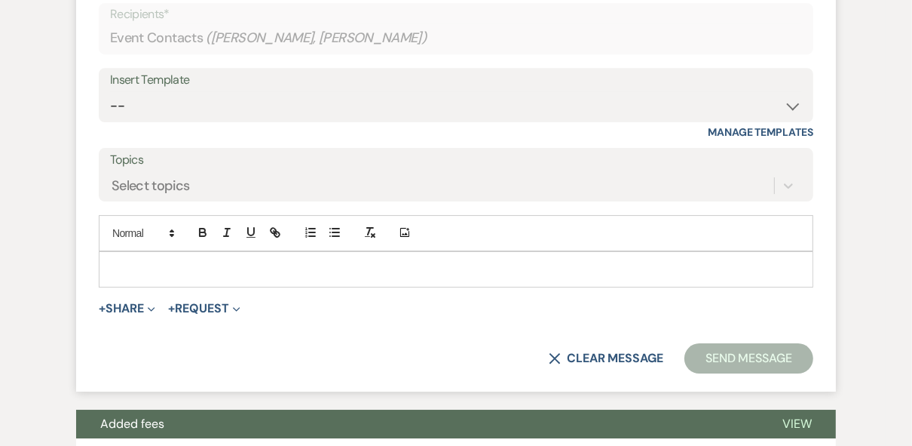
click at [141, 287] on div at bounding box center [456, 269] width 713 height 35
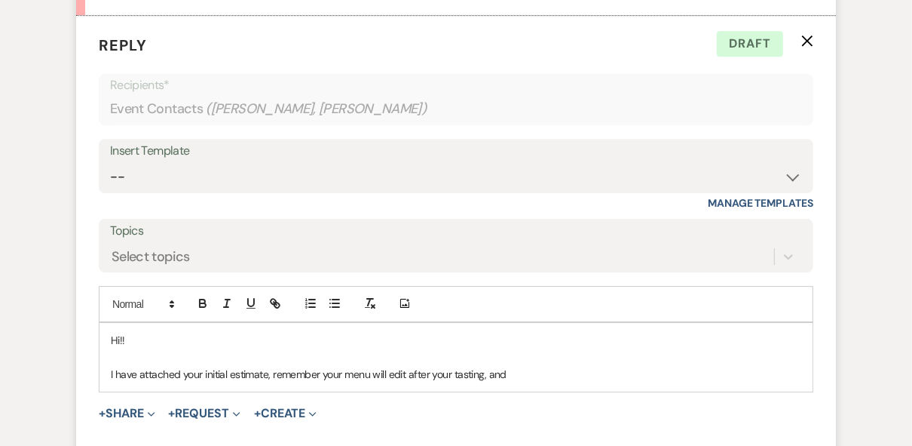
scroll to position [3377, 0]
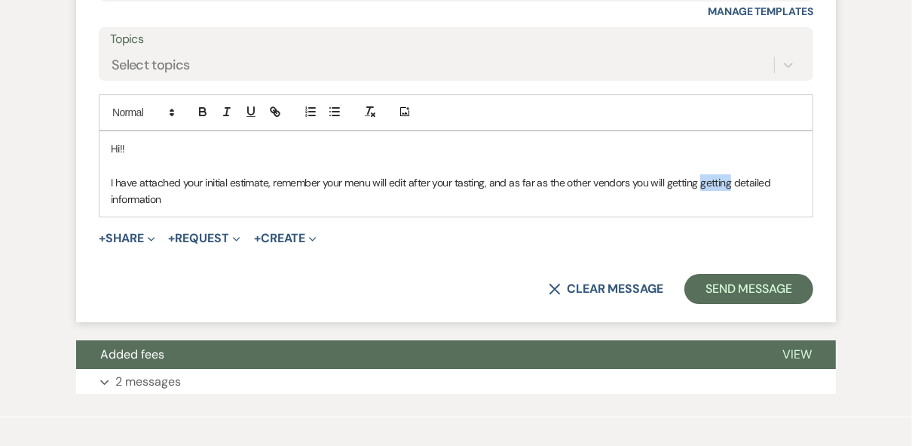
drag, startPoint x: 729, startPoint y: 236, endPoint x: 701, endPoint y: 234, distance: 28.7
click at [701, 208] on p "I have attached your initial estimate, remember your menu will edit after your …" at bounding box center [456, 191] width 691 height 34
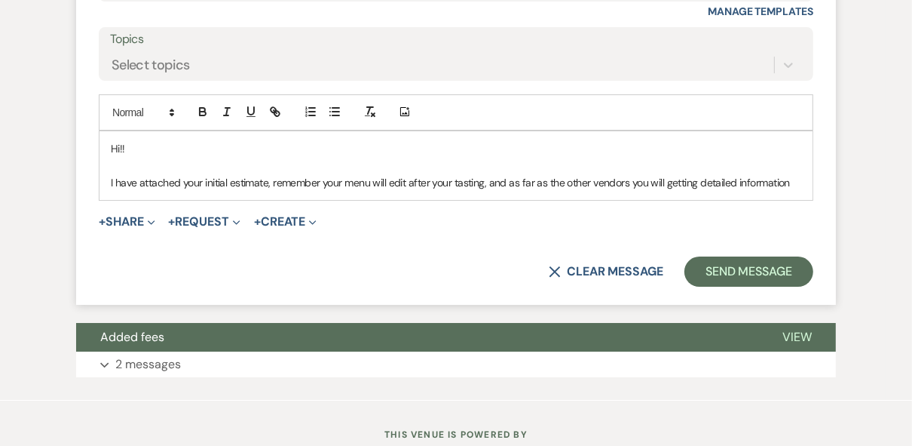
click at [793, 191] on p "I have attached your initial estimate, remember your menu will edit after your …" at bounding box center [456, 182] width 691 height 17
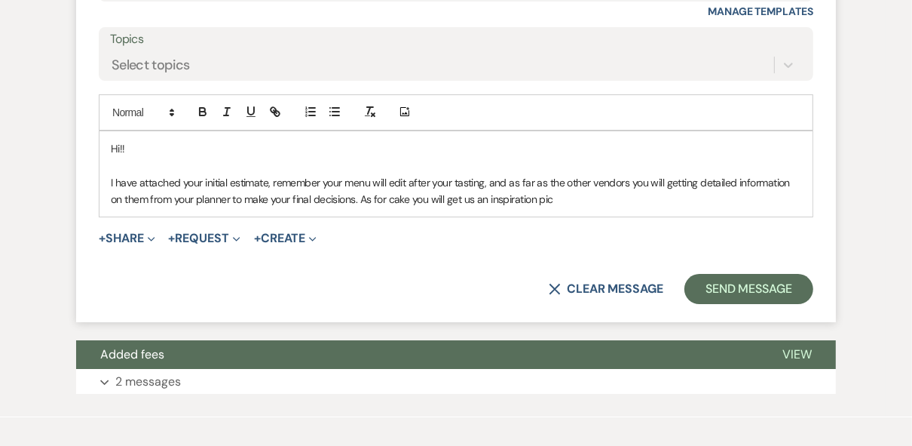
click at [568, 208] on p "I have attached your initial estimate, remember your menu will edit after your …" at bounding box center [456, 191] width 691 height 34
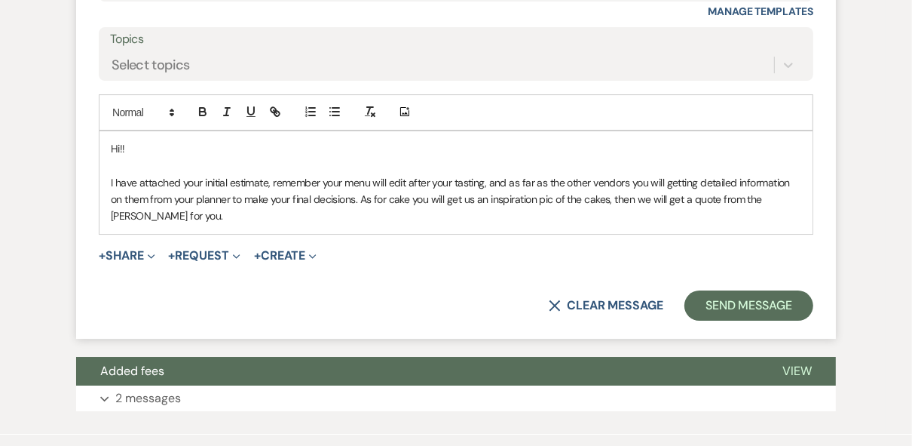
click at [111, 225] on p "I have attached your initial estimate, remember your menu will edit after your …" at bounding box center [456, 199] width 691 height 51
click at [163, 225] on p "I have attached your initial estimate, remember your menu will edit after your …" at bounding box center [456, 199] width 691 height 51
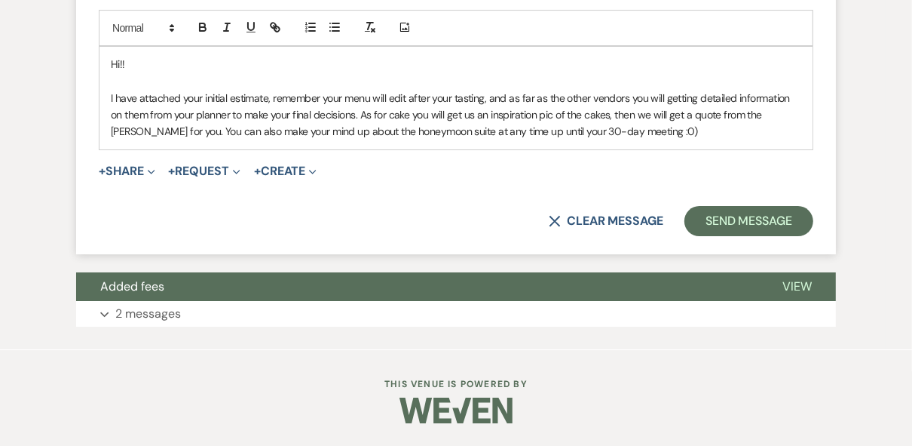
scroll to position [3497, 0]
click at [633, 140] on p "I have attached your initial estimate, remember your menu will edit after your …" at bounding box center [456, 115] width 691 height 51
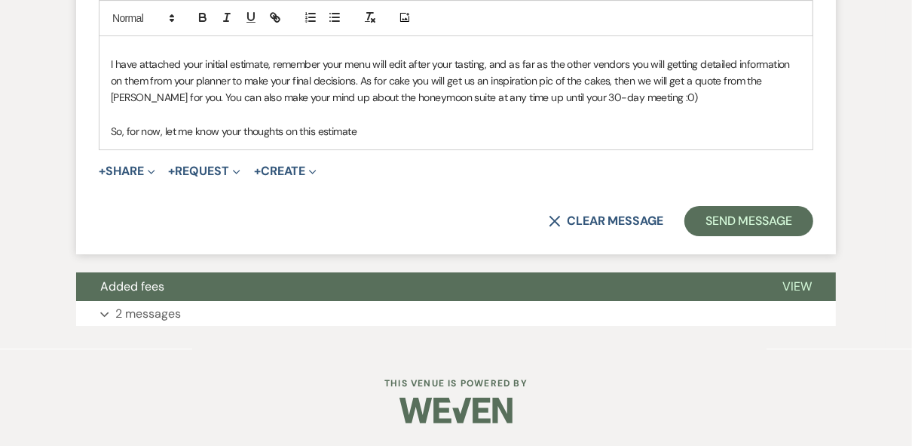
click at [382, 139] on p "So, for now, let me know your thoughts on this estimate" at bounding box center [456, 131] width 691 height 17
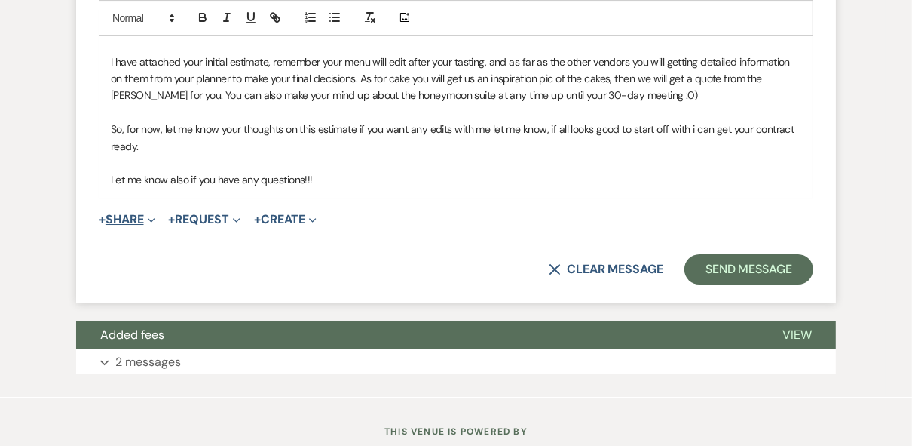
click at [128, 225] on button "+ Share Expand" at bounding box center [127, 219] width 57 height 12
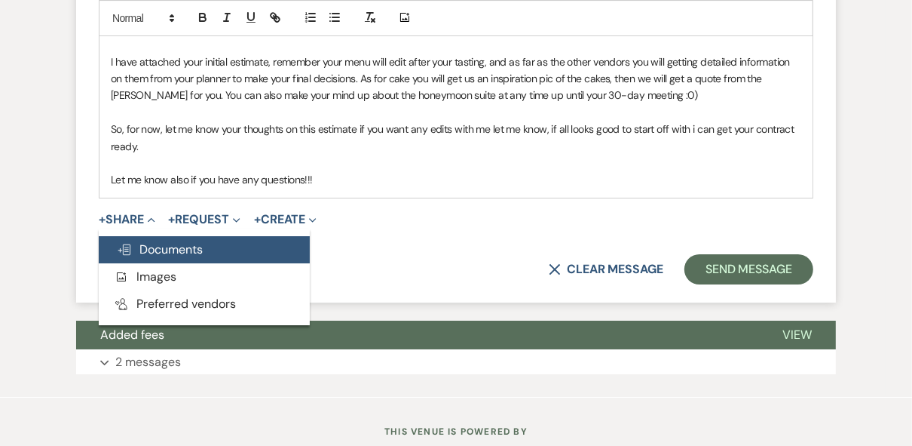
click at [152, 257] on span "Doc Upload Documents" at bounding box center [160, 249] width 86 height 16
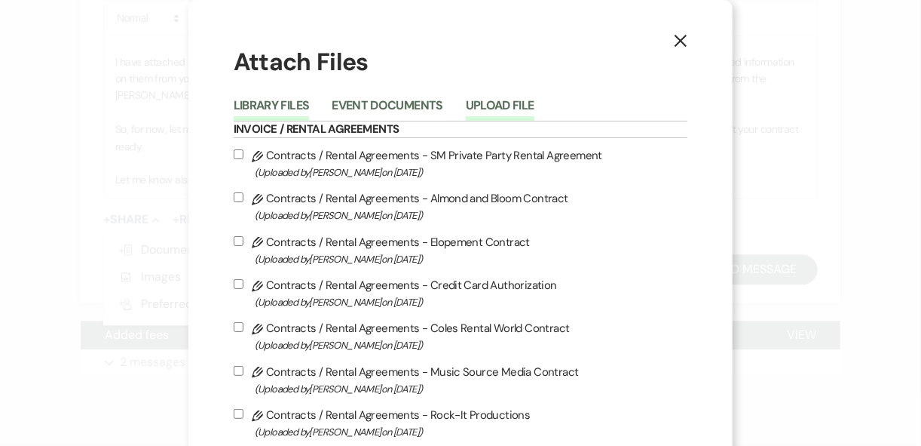
click at [473, 106] on button "Upload File" at bounding box center [500, 110] width 69 height 21
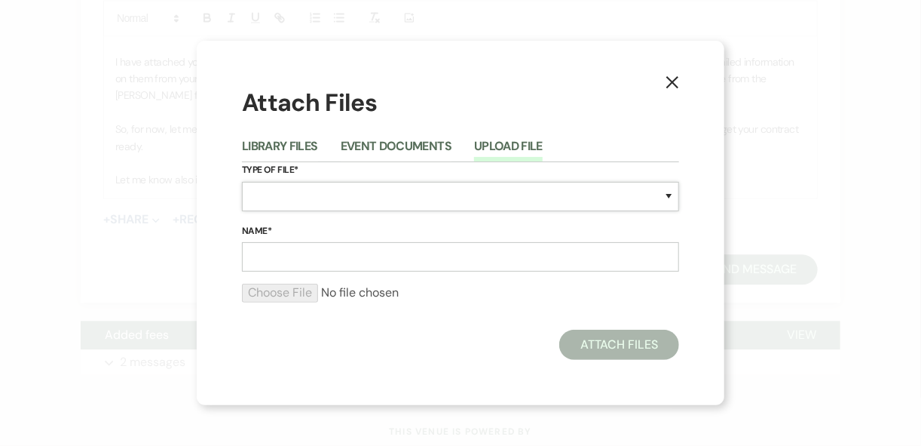
click at [269, 192] on select "Special Event Insurance Vendor Certificate of Insurance Contracts / Rental Agre…" at bounding box center [460, 196] width 437 height 29
click at [299, 192] on select "Special Event Insurance Vendor Certificate of Insurance Contracts / Rental Agre…" at bounding box center [460, 196] width 437 height 29
click at [277, 245] on input "Name*" at bounding box center [460, 256] width 437 height 29
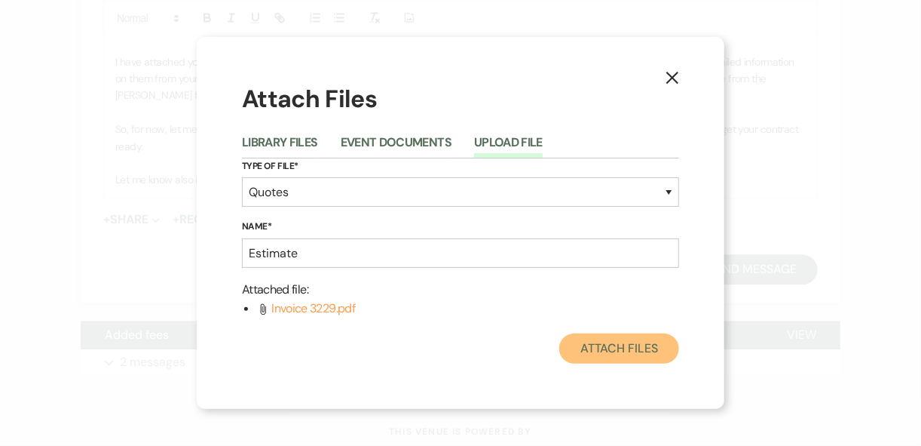
click at [621, 353] on button "Attach Files" at bounding box center [620, 348] width 120 height 30
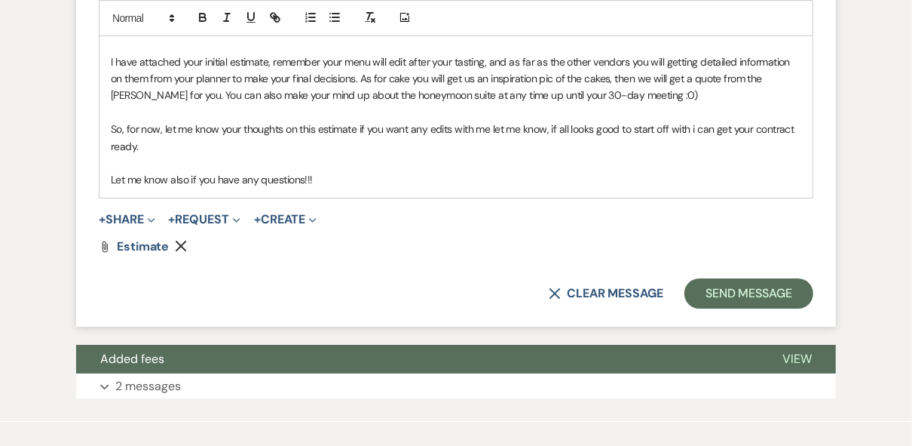
click at [334, 188] on p "Let me know also if you have any questions!!!" at bounding box center [456, 179] width 691 height 17
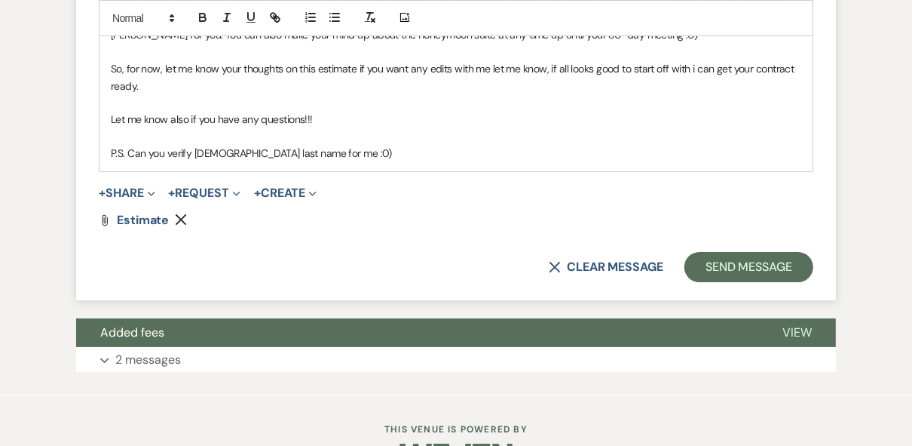
scroll to position [3657, 0]
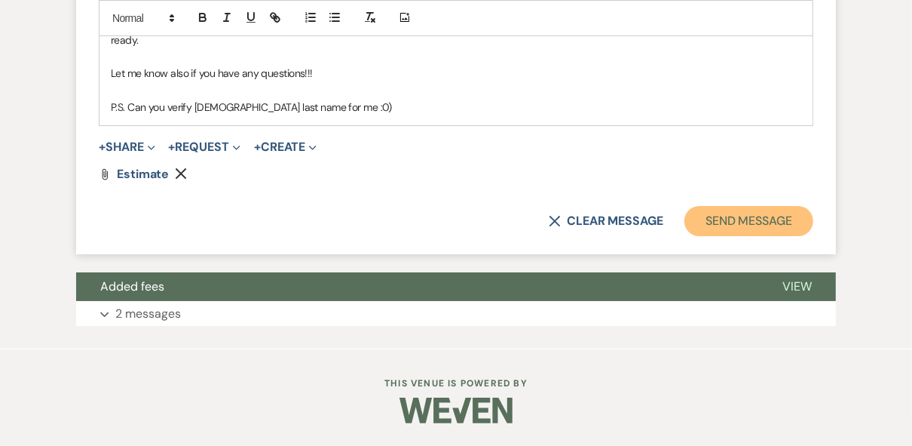
click at [701, 220] on button "Send Message" at bounding box center [749, 221] width 129 height 30
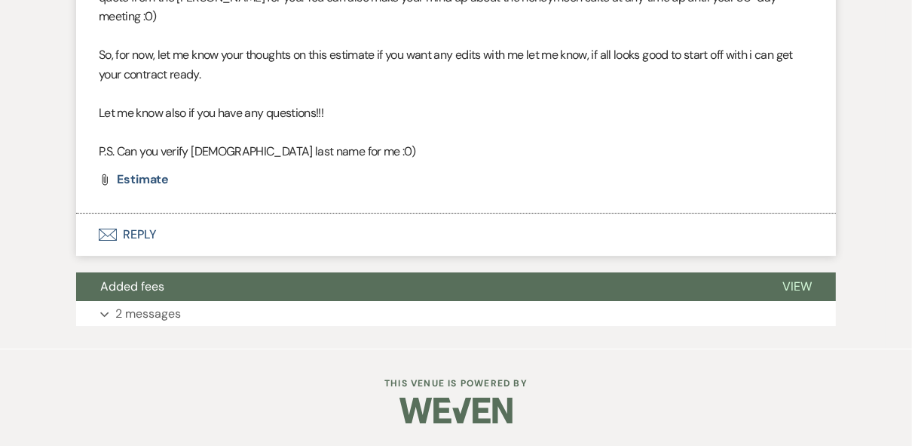
scroll to position [3473, 0]
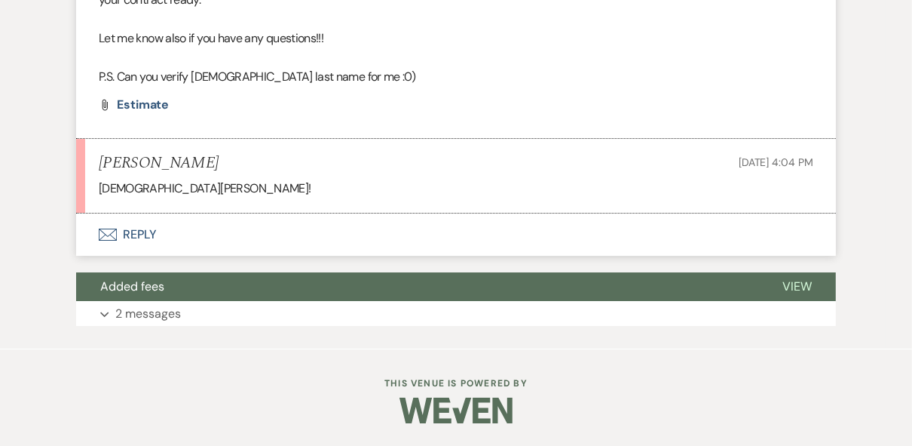
click at [142, 230] on button "Envelope Reply" at bounding box center [456, 234] width 760 height 42
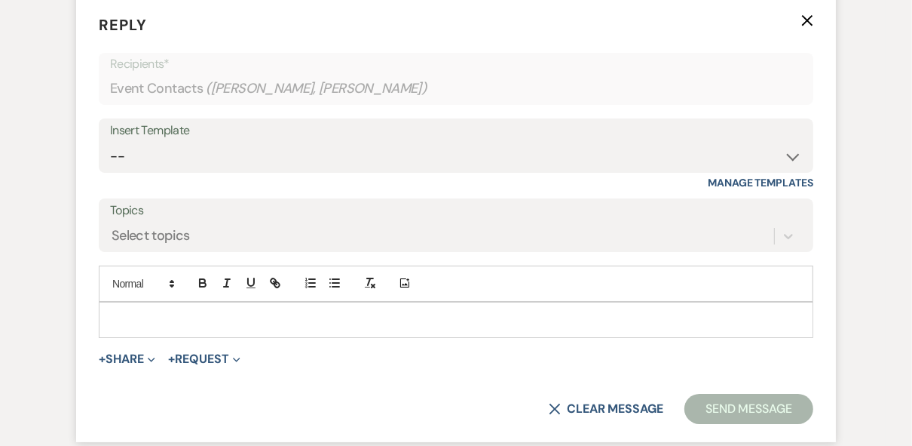
scroll to position [3687, 0]
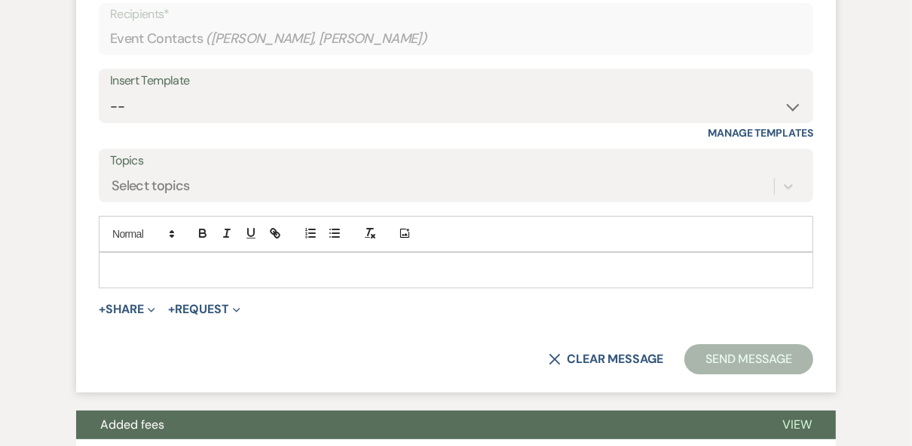
click at [145, 287] on div at bounding box center [456, 270] width 713 height 35
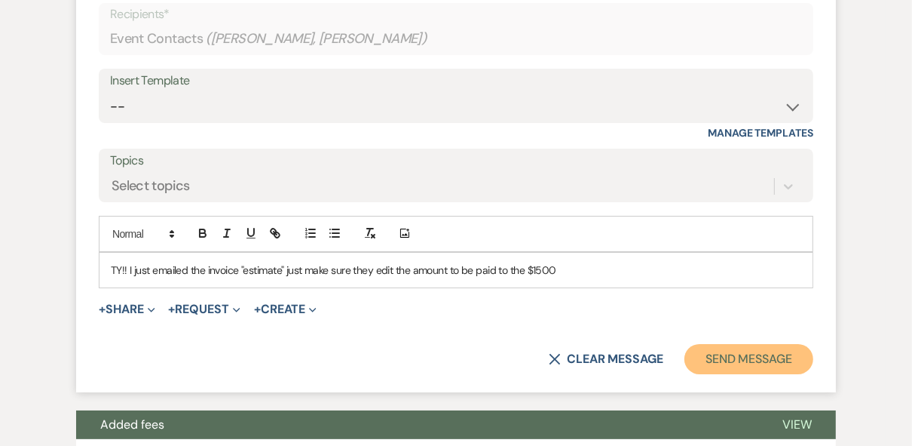
click at [734, 374] on button "Send Message" at bounding box center [749, 359] width 129 height 30
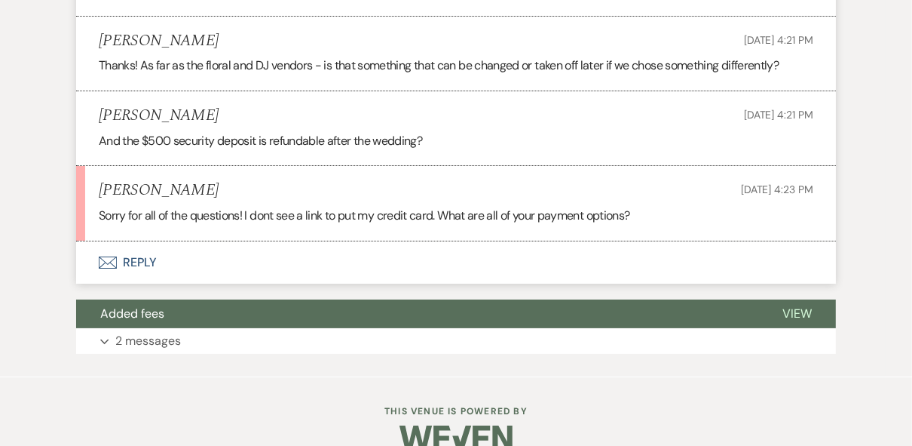
scroll to position [3725, 0]
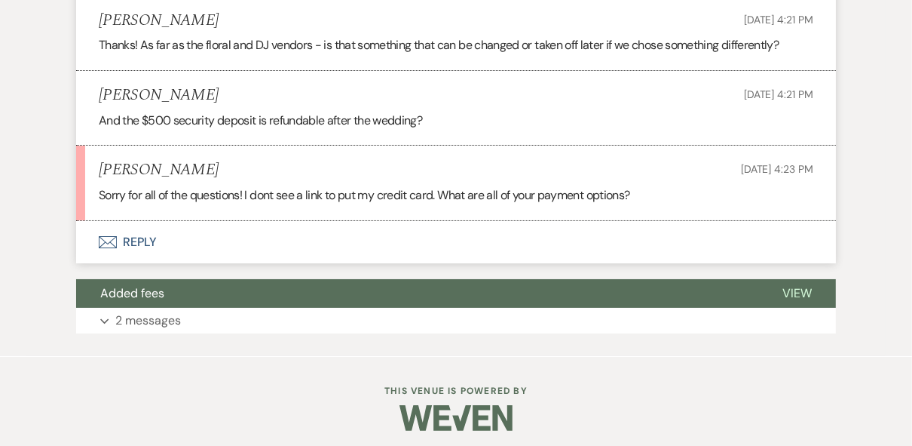
click at [123, 263] on button "Envelope Reply" at bounding box center [456, 242] width 760 height 42
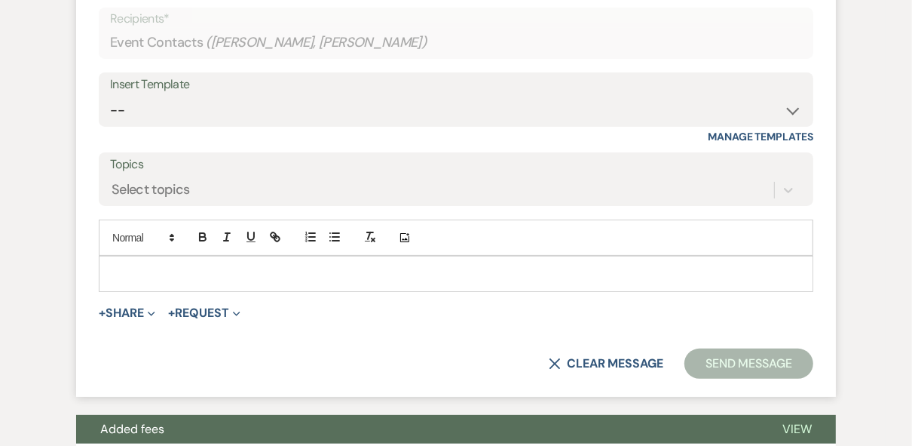
scroll to position [3999, 0]
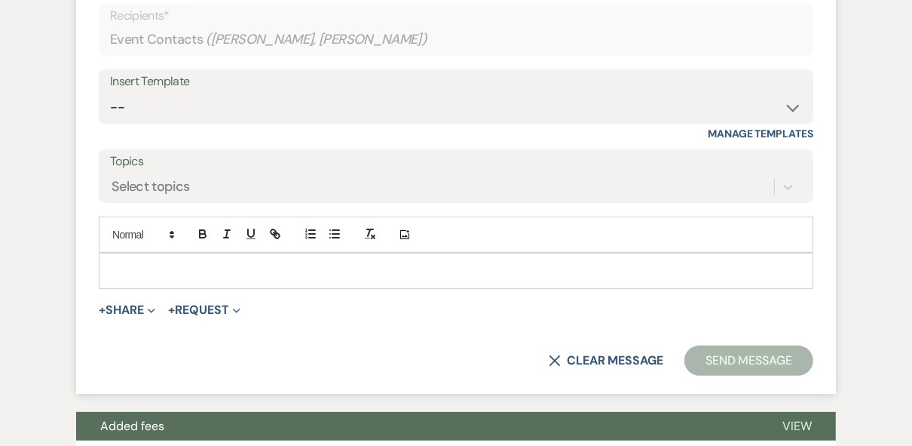
click at [187, 279] on p at bounding box center [456, 270] width 691 height 17
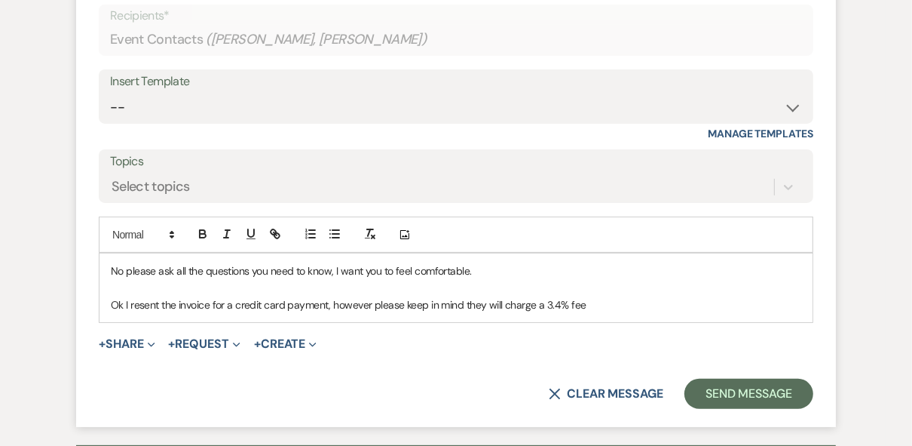
click at [557, 313] on p "Ok I resent the invoice for a credit card payment, however please keep in mind …" at bounding box center [456, 304] width 691 height 17
click at [600, 313] on p "Ok I resent the invoice for a credit card payment, however, please keep in mind…" at bounding box center [456, 304] width 691 height 17
click at [587, 313] on p "Ok I resent the invoice for a credit card payment, however, please keep in mind…" at bounding box center [456, 304] width 691 height 17
drag, startPoint x: 584, startPoint y: 360, endPoint x: 593, endPoint y: 357, distance: 9.3
click at [587, 313] on p "Ok I resent the invoice for a credit card payment, however, please keep in mind…" at bounding box center [456, 304] width 691 height 17
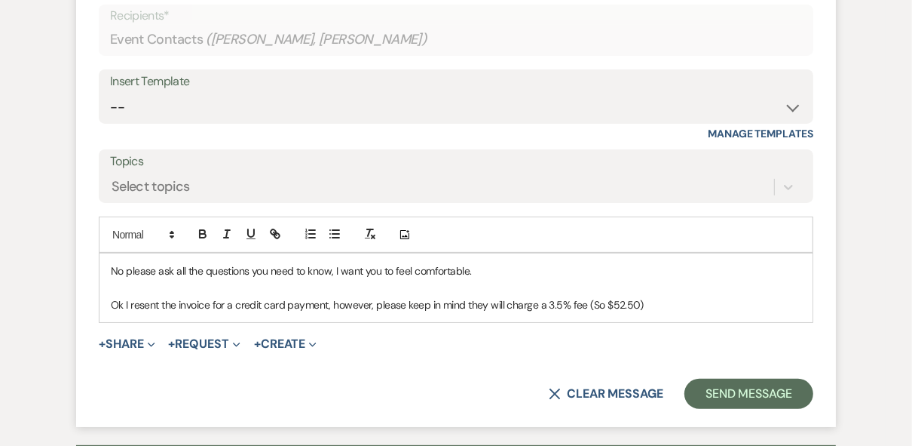
click at [679, 313] on p "Ok I resent the invoice for a credit card payment, however, please keep in mind…" at bounding box center [456, 304] width 691 height 17
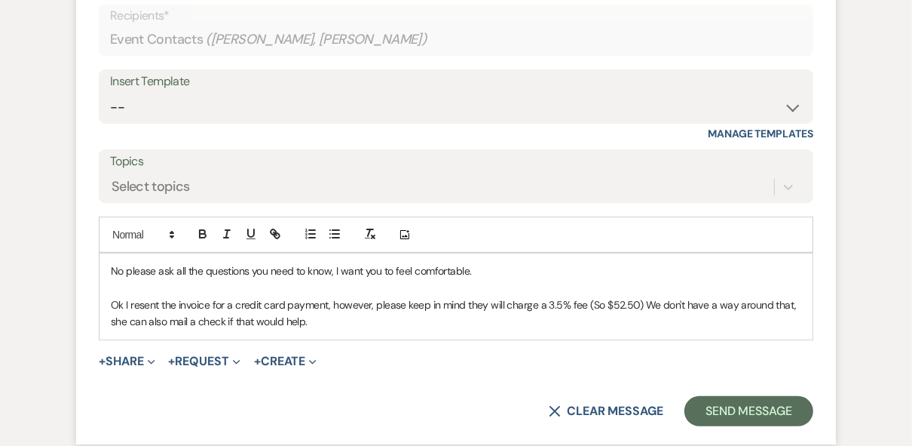
click at [330, 330] on p "Ok I resent the invoice for a credit card payment, however, please keep in mind…" at bounding box center [456, 313] width 691 height 34
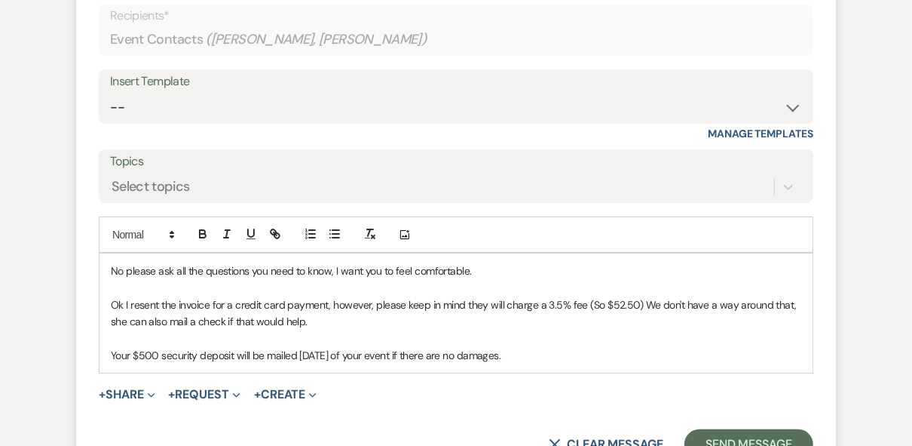
scroll to position [4240, 0]
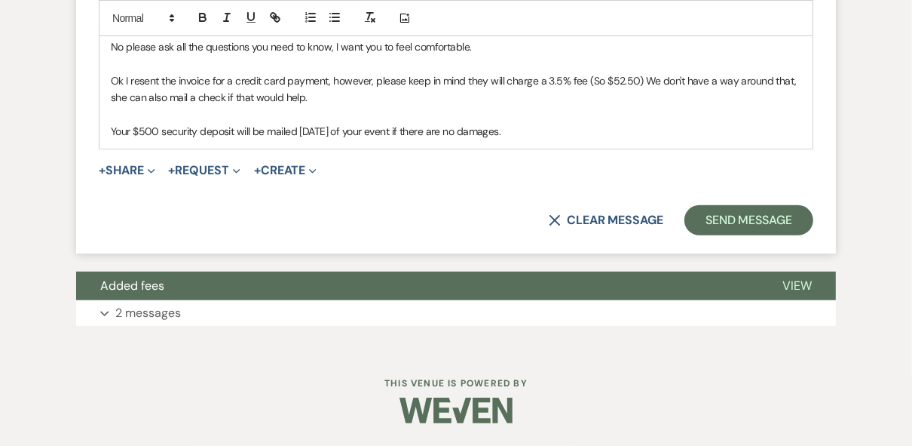
click at [547, 139] on p "Your $500 security deposit will be mailed [DATE] of your event if there are no …" at bounding box center [456, 131] width 691 height 17
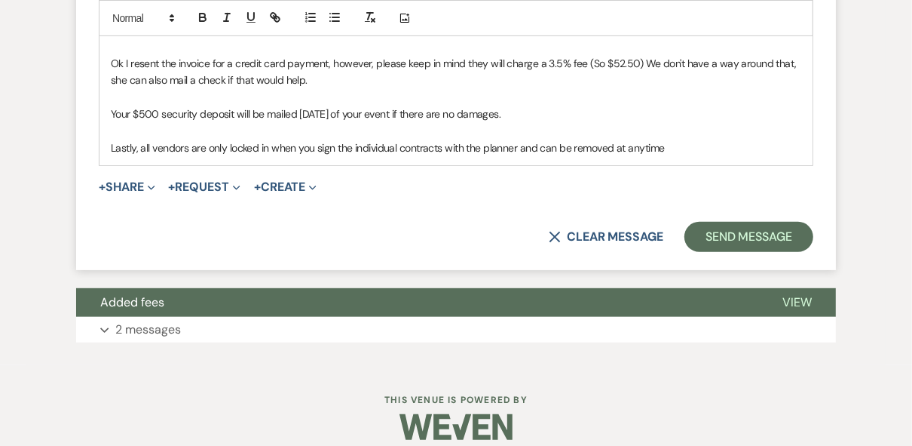
click at [661, 156] on p "Lastly, all vendors are only locked in when you sign the individual contracts w…" at bounding box center [456, 147] width 691 height 17
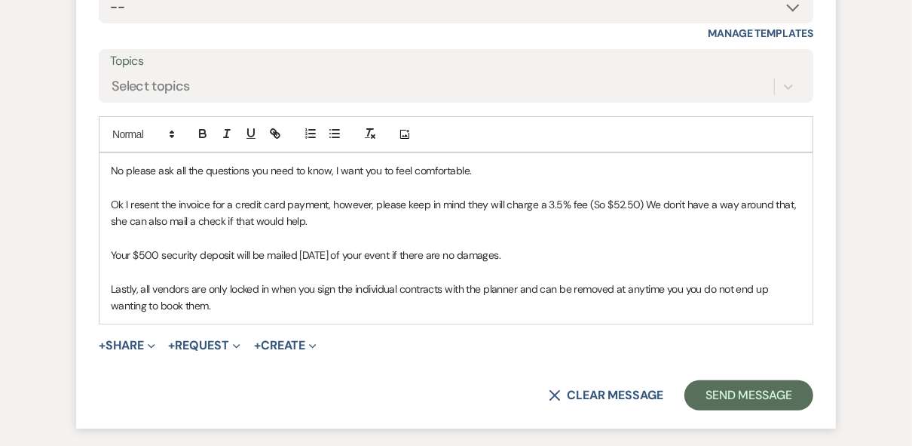
scroll to position [4119, 0]
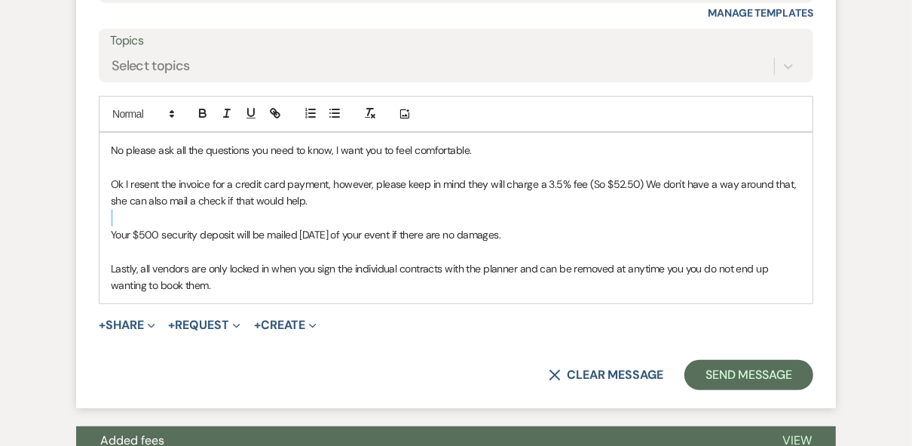
drag, startPoint x: 775, startPoint y: 235, endPoint x: 464, endPoint y: 262, distance: 311.8
click at [464, 262] on div "No please ask all the questions you need to know, I want you to feel comfortabl…" at bounding box center [456, 218] width 713 height 170
click at [299, 243] on p "Your $500 security deposit will be mailed [DATE] of your event if there are no …" at bounding box center [456, 234] width 691 height 17
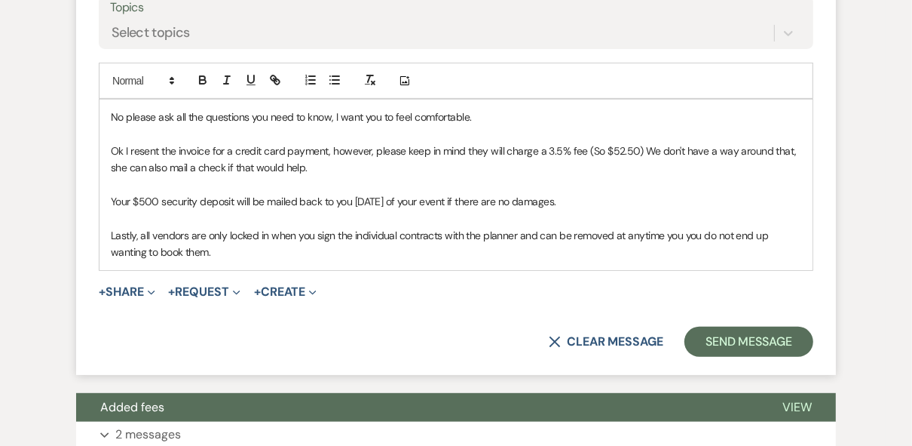
scroll to position [4180, 0]
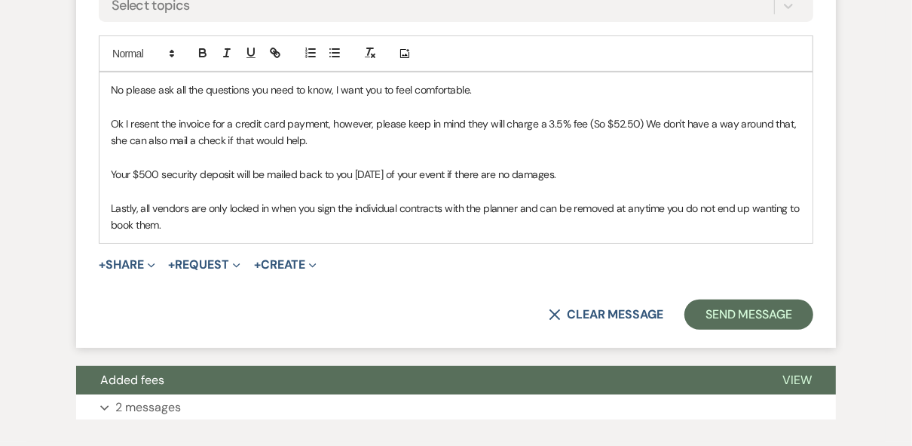
drag, startPoint x: 189, startPoint y: 281, endPoint x: 665, endPoint y: 255, distance: 477.2
click at [665, 234] on p "Lastly, all vendors are only locked in when you sign the individual contracts w…" at bounding box center [456, 217] width 691 height 34
click at [802, 243] on div "No please ask all the questions you need to know, I want you to feel comfortabl…" at bounding box center [456, 157] width 713 height 170
click at [805, 243] on div "No please ask all the questions you need to know, I want you to feel comfortabl…" at bounding box center [456, 157] width 713 height 170
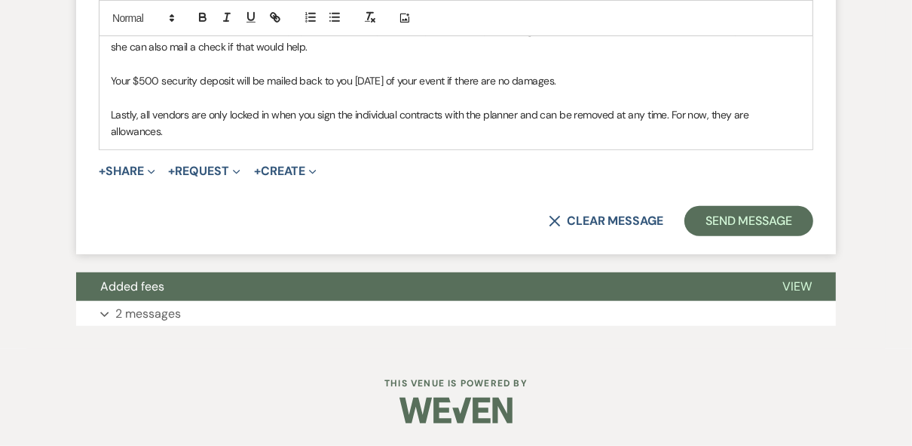
scroll to position [4300, 0]
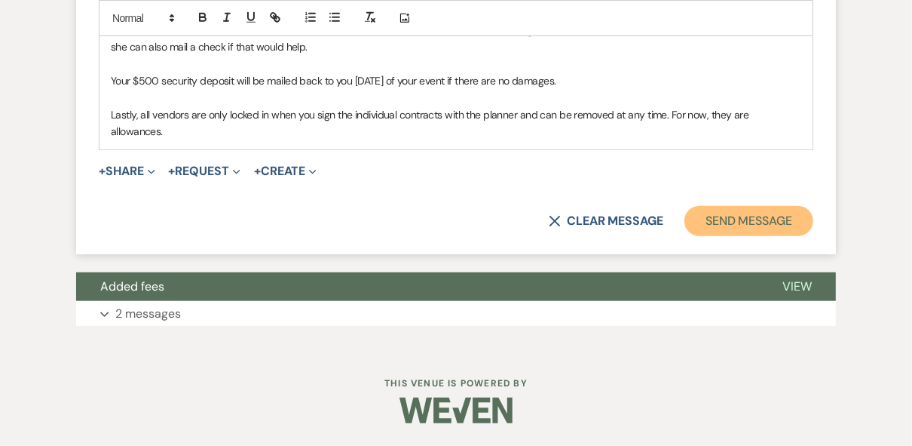
click at [721, 229] on button "Send Message" at bounding box center [749, 221] width 129 height 30
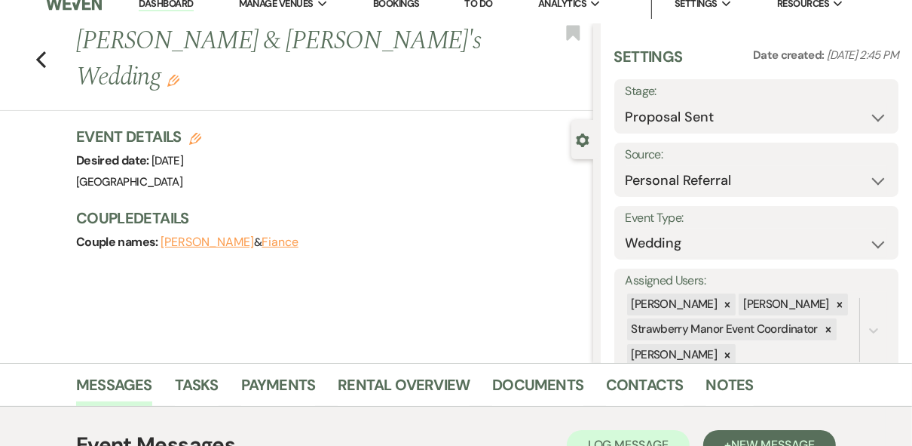
scroll to position [0, 0]
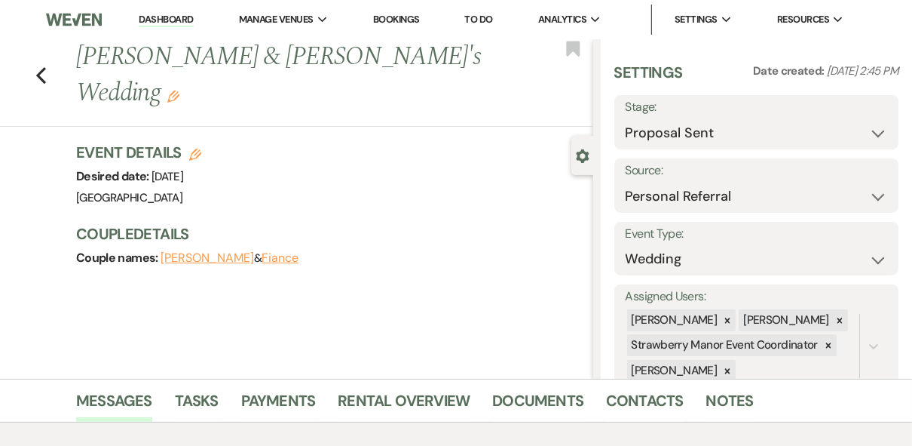
click at [174, 20] on link "Dashboard" at bounding box center [166, 20] width 54 height 14
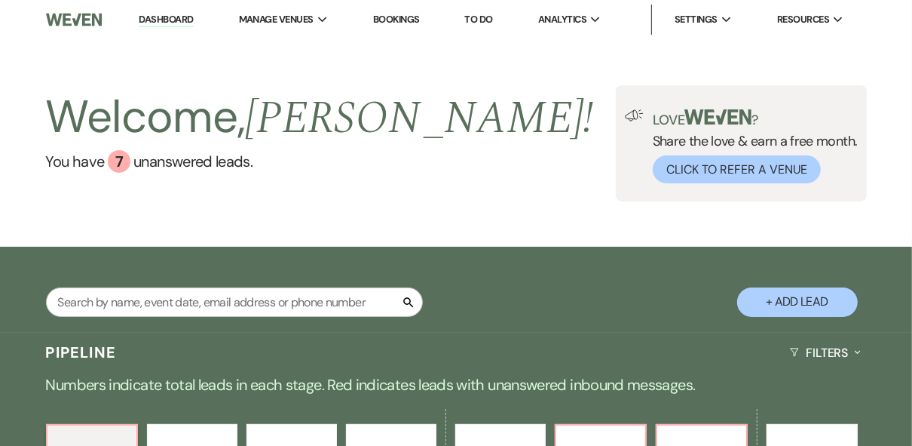
scroll to position [241, 0]
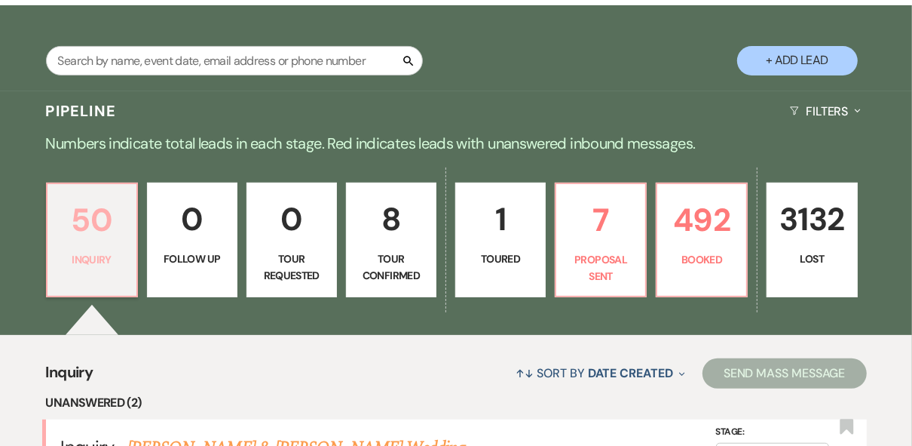
drag, startPoint x: 94, startPoint y: 253, endPoint x: 237, endPoint y: 270, distance: 143.5
click at [95, 253] on p "Inquiry" at bounding box center [92, 259] width 71 height 17
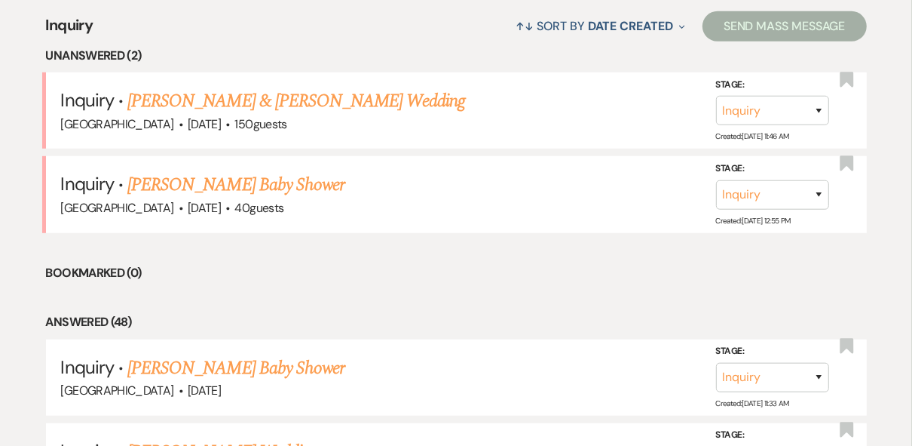
scroll to position [603, 0]
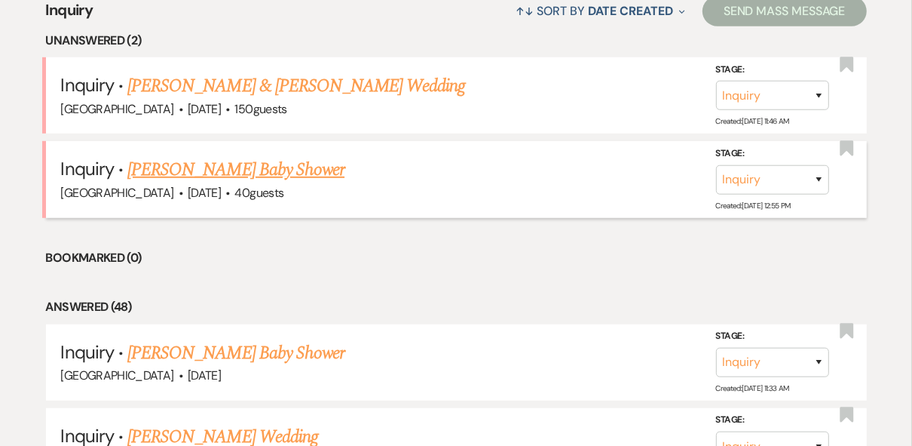
click at [271, 165] on link "[PERSON_NAME] Baby Shower" at bounding box center [235, 169] width 217 height 27
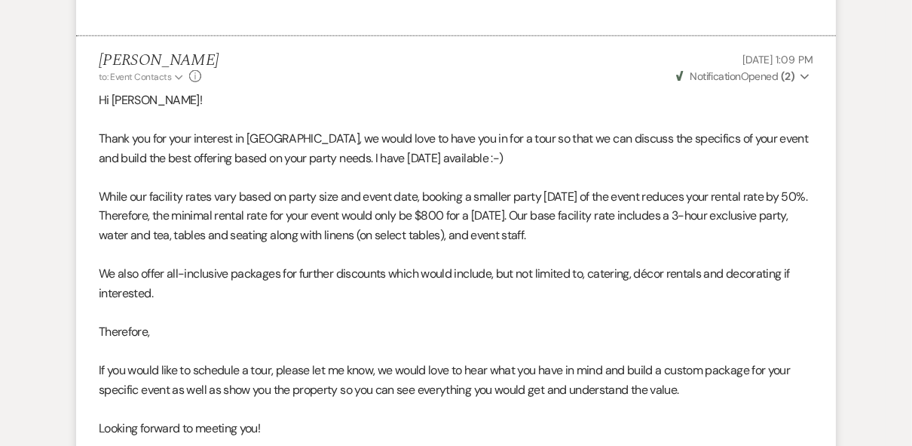
scroll to position [1142, 0]
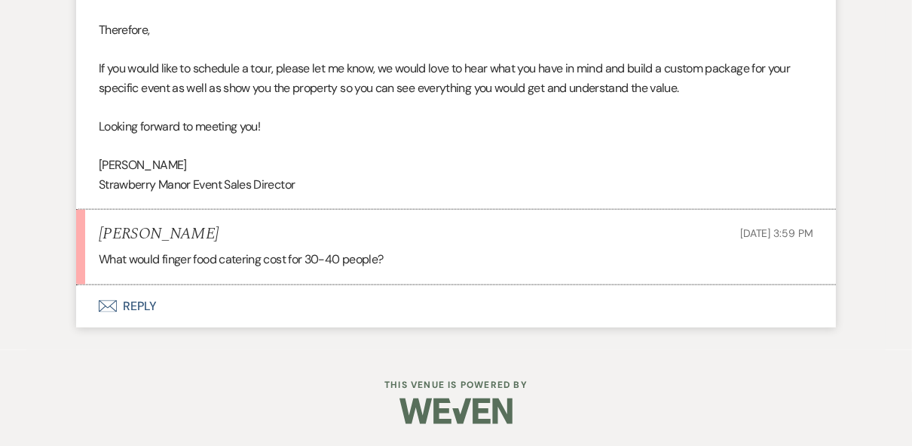
click at [143, 304] on button "Envelope Reply" at bounding box center [456, 306] width 760 height 42
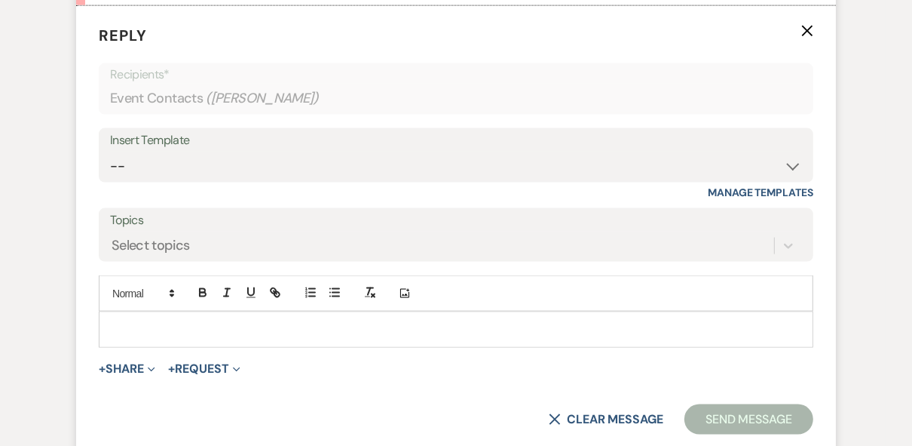
scroll to position [1425, 0]
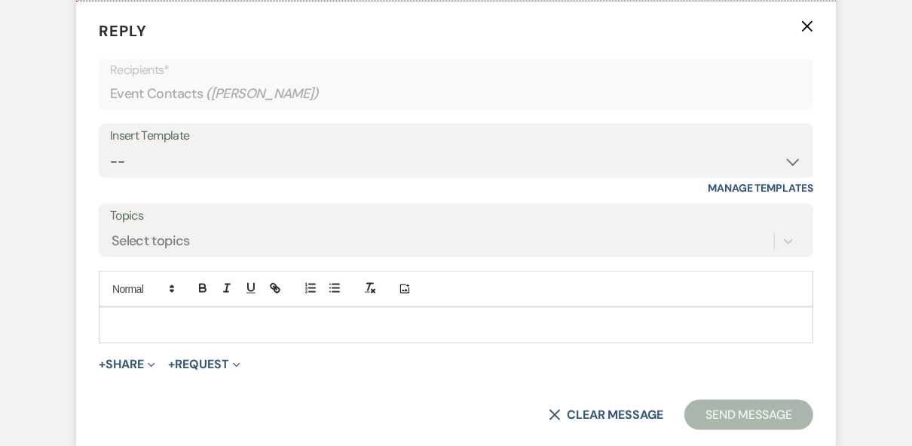
click at [159, 310] on div at bounding box center [456, 325] width 713 height 35
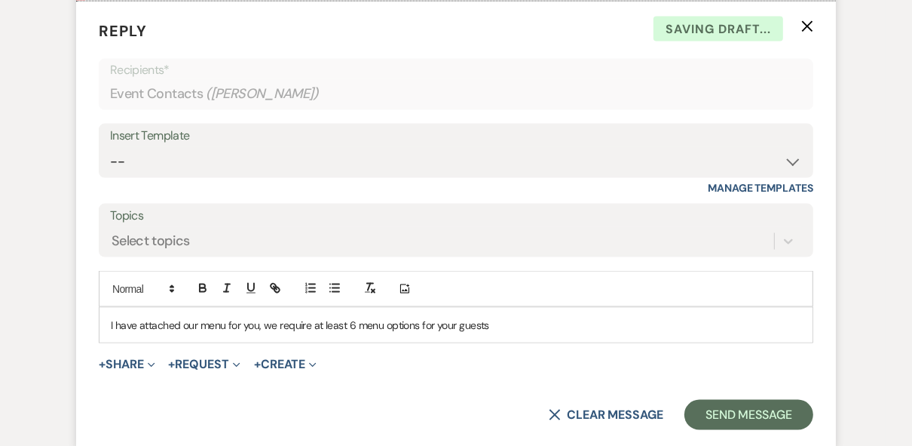
click at [508, 317] on p "I have attached our menu for you, we require at least 6 menu options for your g…" at bounding box center [456, 325] width 691 height 17
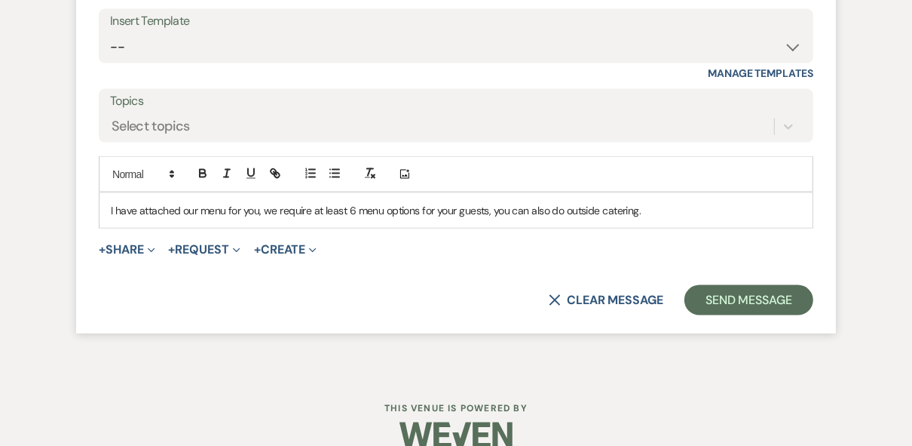
scroll to position [1562, 0]
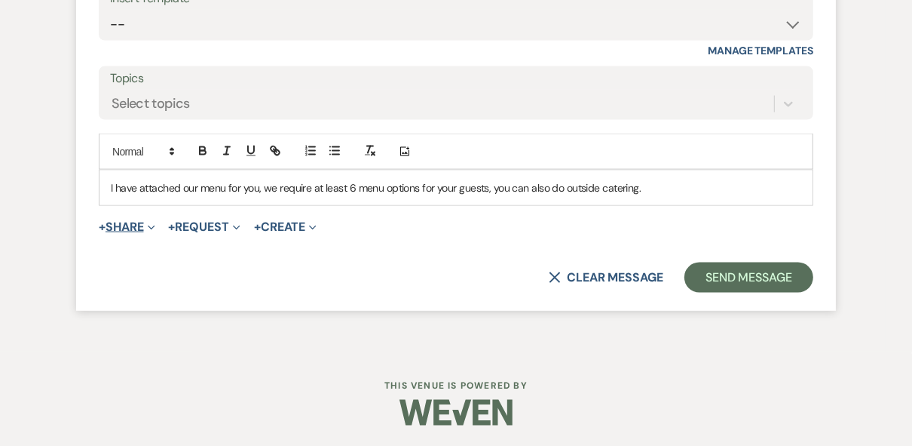
click at [134, 228] on button "+ Share Expand" at bounding box center [127, 227] width 57 height 12
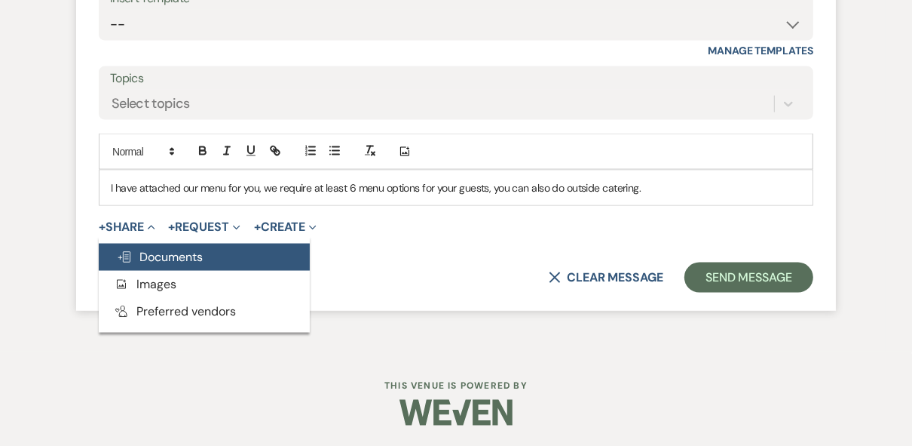
click at [173, 253] on span "Doc Upload Documents" at bounding box center [160, 257] width 86 height 16
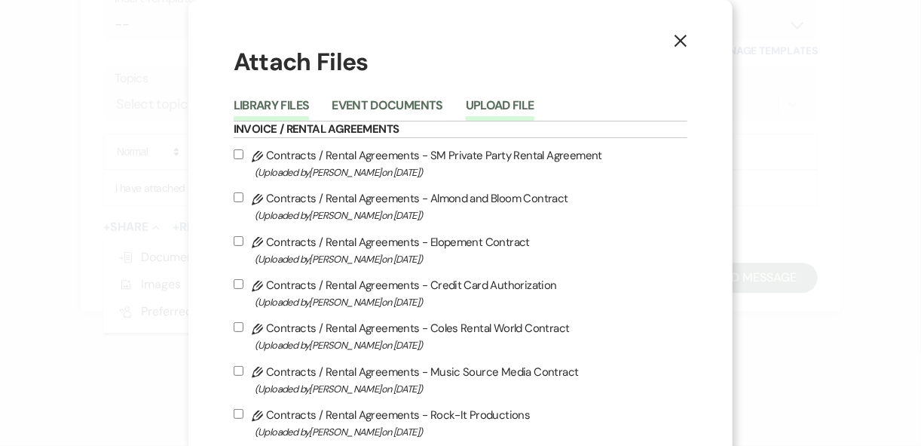
click at [486, 103] on button "Upload File" at bounding box center [500, 110] width 69 height 21
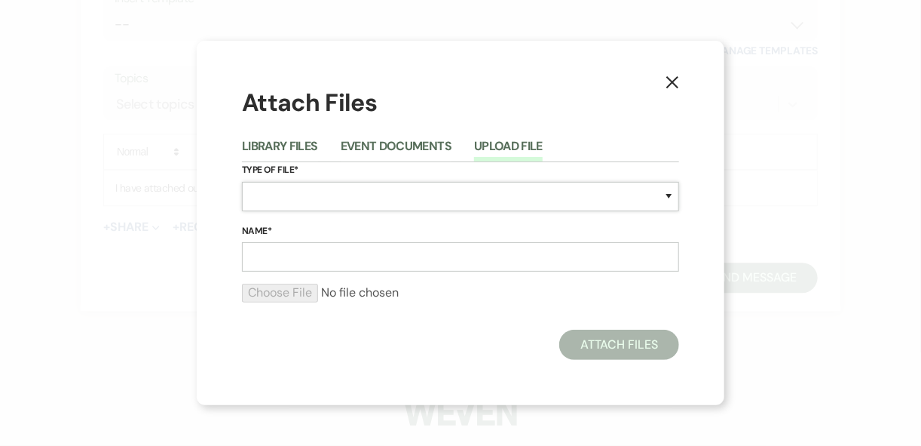
click at [295, 182] on select "Special Event Insurance Vendor Certificate of Insurance Contracts / Rental Agre…" at bounding box center [460, 196] width 437 height 29
click at [321, 191] on select "Special Event Insurance Vendor Certificate of Insurance Contracts / Rental Agre…" at bounding box center [460, 196] width 437 height 29
click at [322, 191] on select "Special Event Insurance Vendor Certificate of Insurance Contracts / Rental Agre…" at bounding box center [460, 196] width 437 height 29
click at [297, 258] on input "Name*" at bounding box center [460, 256] width 437 height 29
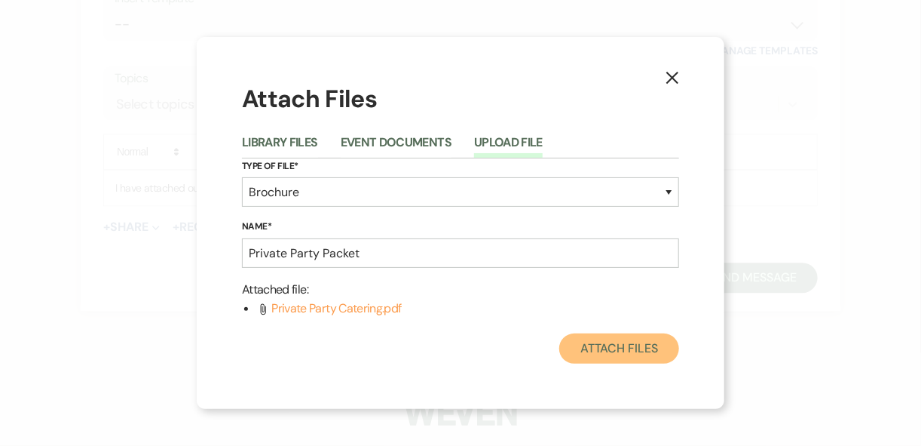
click at [611, 346] on button "Attach Files" at bounding box center [620, 348] width 120 height 30
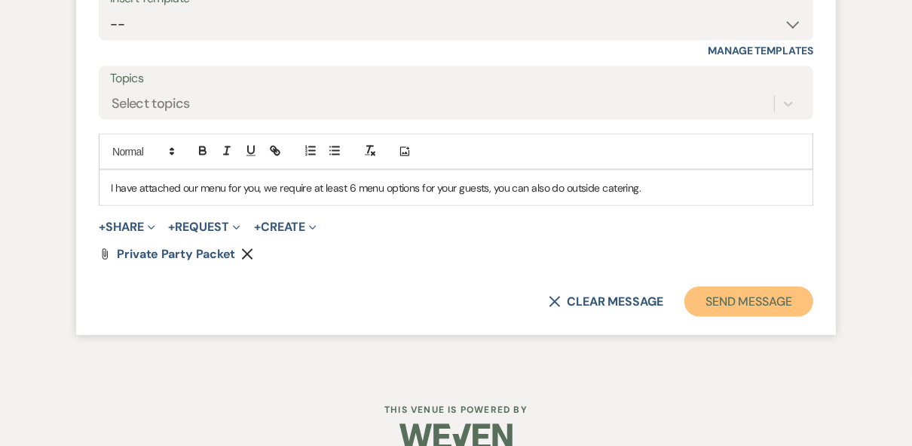
click at [711, 299] on button "Send Message" at bounding box center [749, 302] width 129 height 30
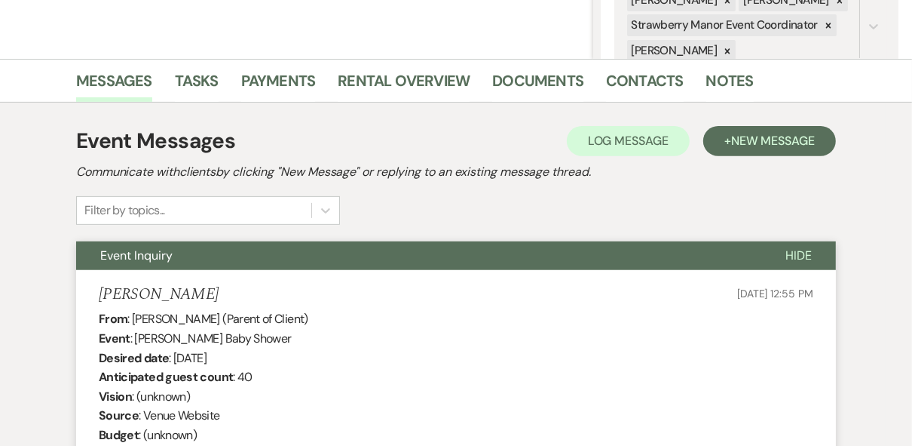
scroll to position [0, 0]
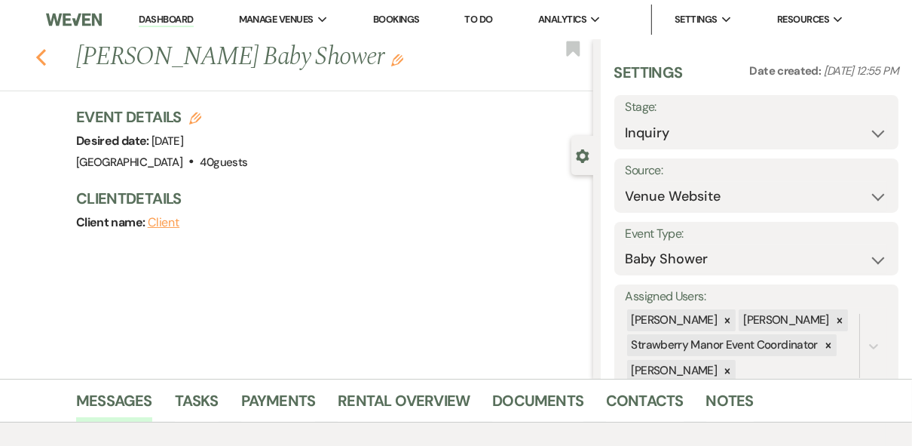
click at [45, 53] on use "button" at bounding box center [41, 57] width 10 height 17
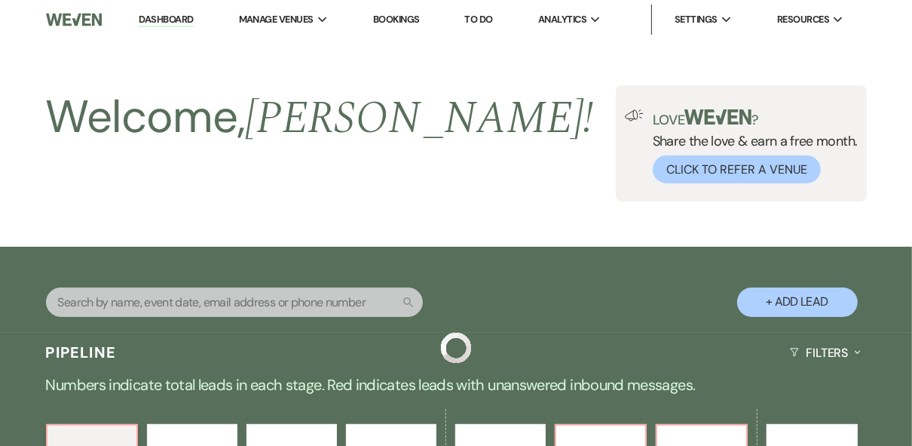
scroll to position [603, 0]
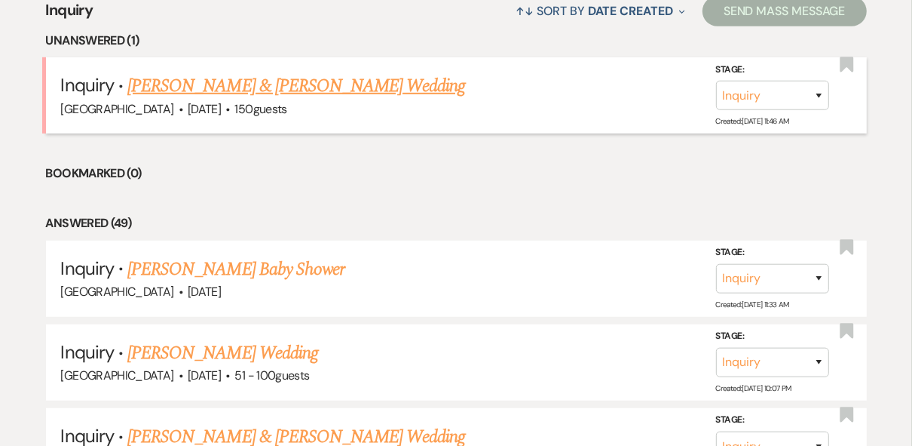
click at [225, 87] on link "[PERSON_NAME] & [PERSON_NAME] Wedding" at bounding box center [296, 85] width 338 height 27
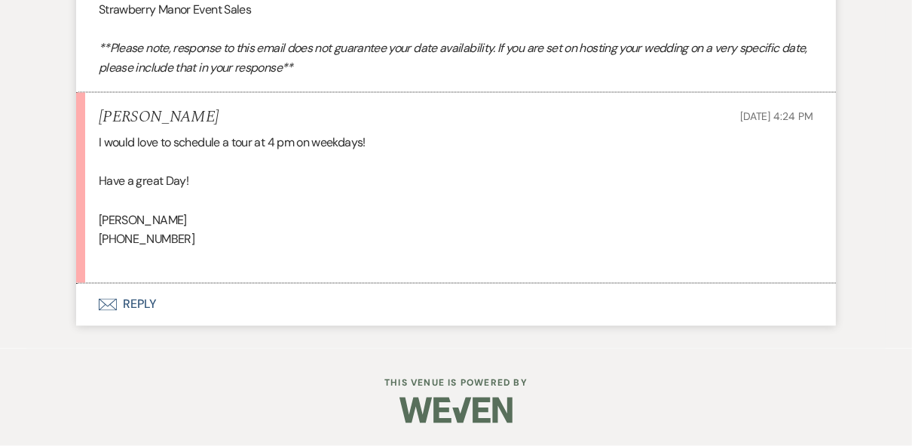
scroll to position [1643, 0]
click at [130, 302] on button "Envelope Reply" at bounding box center [456, 305] width 760 height 42
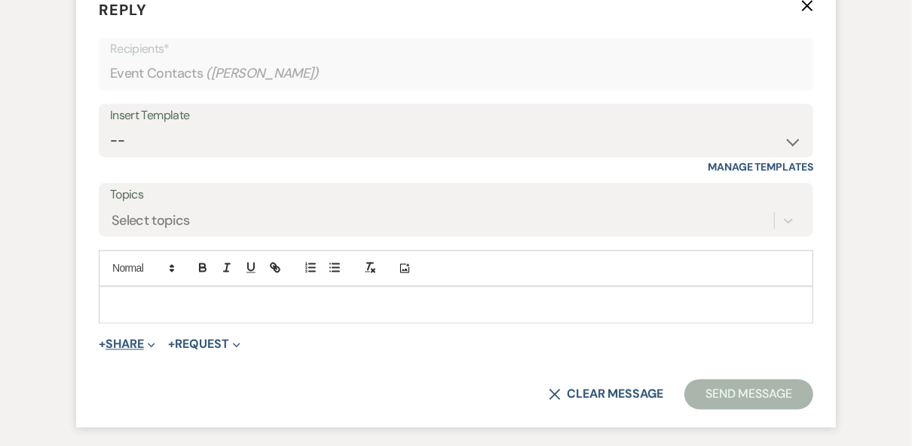
scroll to position [1927, 0]
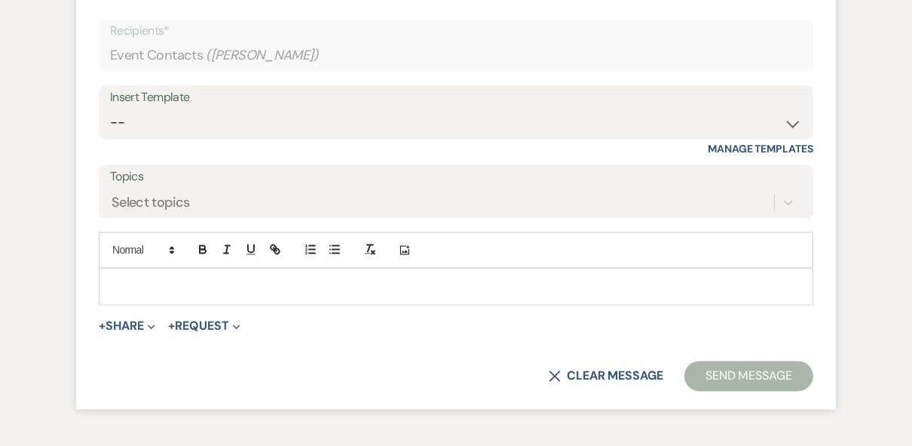
click at [158, 294] on p at bounding box center [456, 285] width 691 height 17
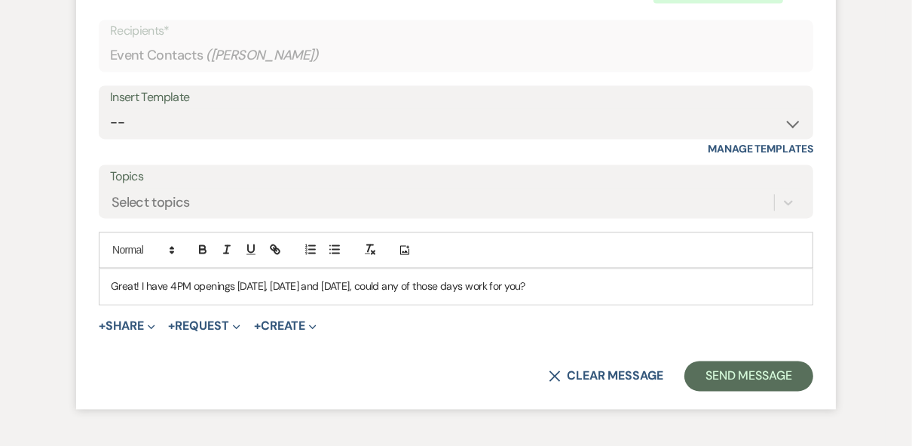
click at [140, 294] on p "Great! I have 4PM openings [DATE], [DATE] and [DATE], could any of those days w…" at bounding box center [456, 285] width 691 height 17
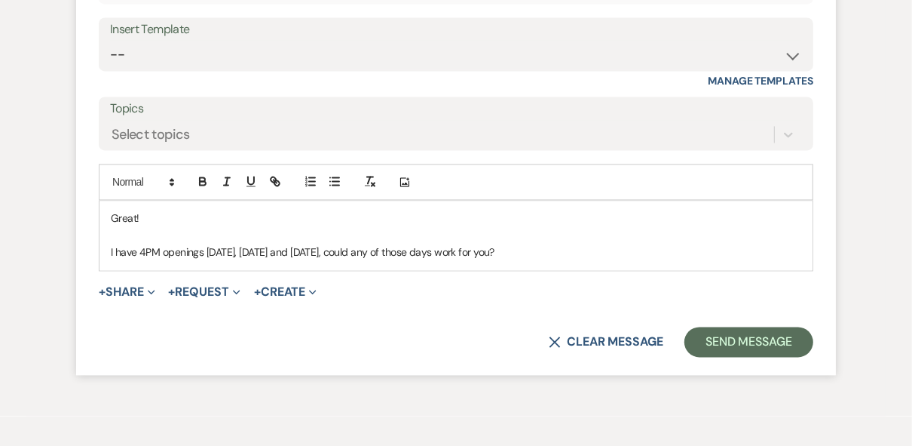
scroll to position [2048, 0]
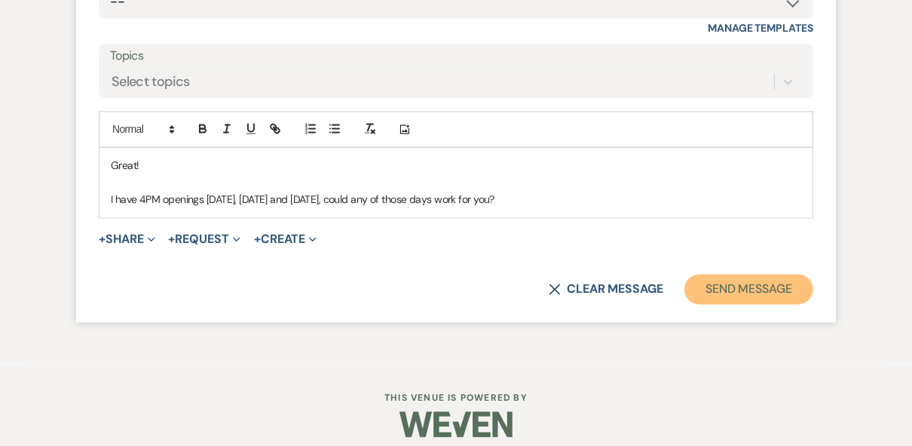
click at [796, 304] on button "Send Message" at bounding box center [749, 289] width 129 height 30
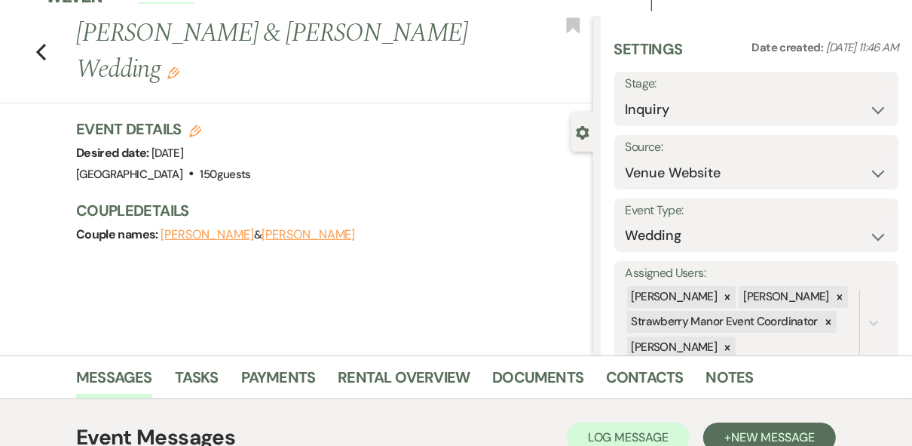
scroll to position [0, 0]
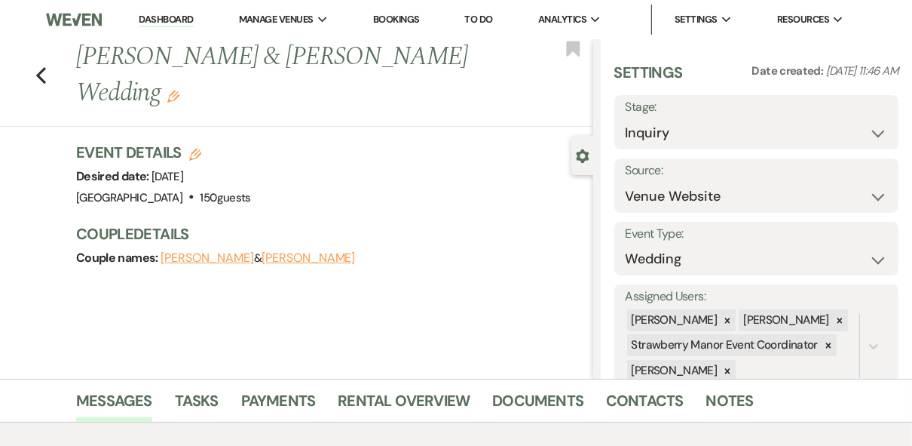
drag, startPoint x: 161, startPoint y: 20, endPoint x: 187, endPoint y: 37, distance: 31.2
click at [161, 20] on link "Dashboard" at bounding box center [166, 20] width 54 height 14
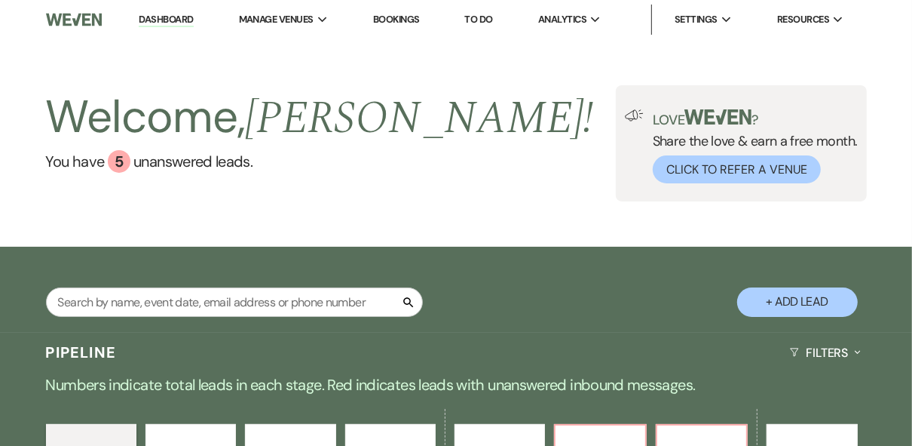
click at [455, 158] on div "Welcome, [PERSON_NAME] ! You have 5 unanswered lead s . Love ? Share the love &…" at bounding box center [456, 143] width 912 height 116
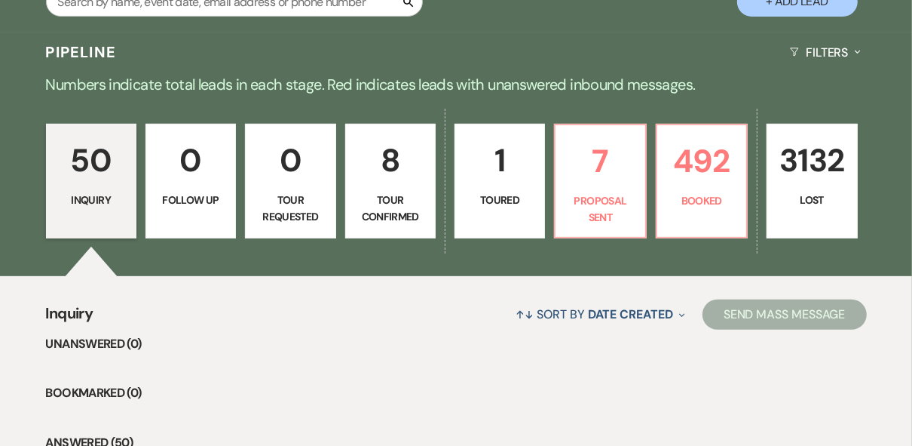
scroll to position [362, 0]
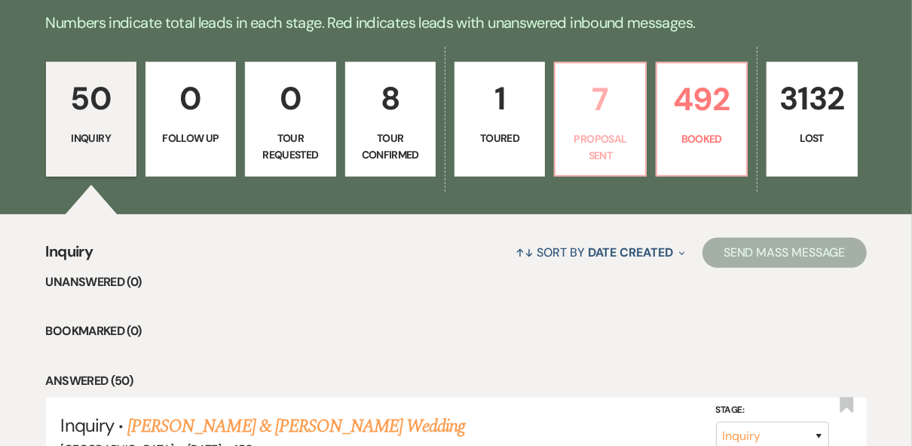
click at [590, 134] on p "Proposal Sent" at bounding box center [600, 147] width 71 height 34
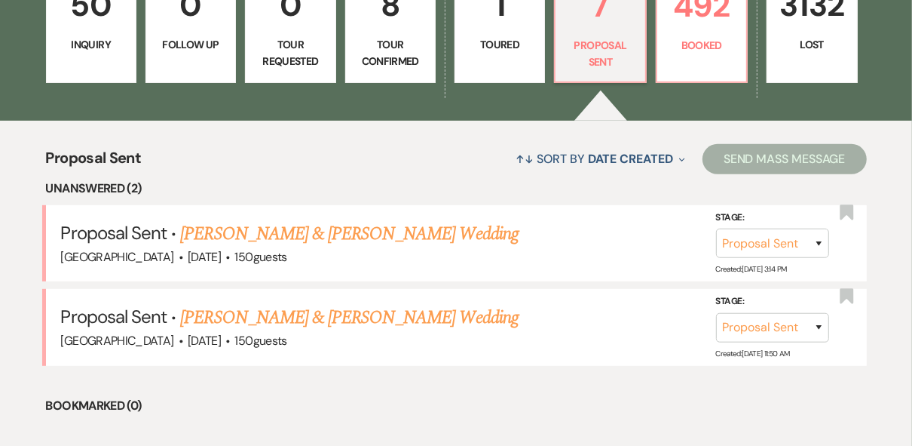
scroll to position [543, 0]
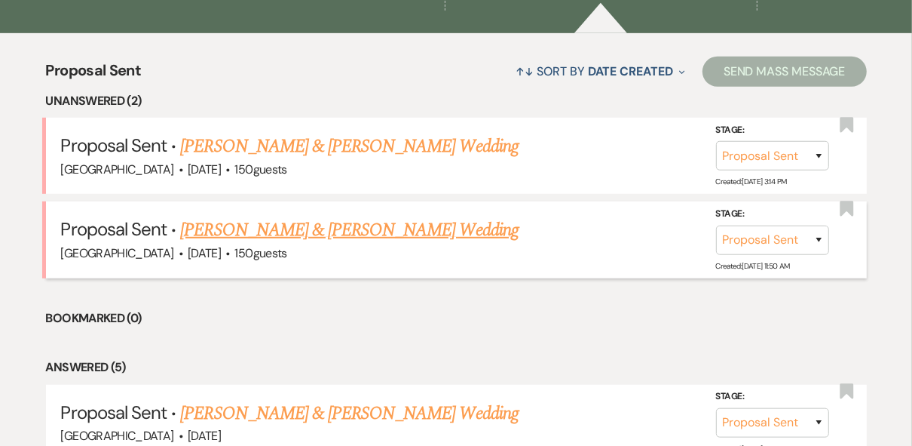
click at [319, 232] on link "[PERSON_NAME] & [PERSON_NAME] Wedding" at bounding box center [349, 229] width 338 height 27
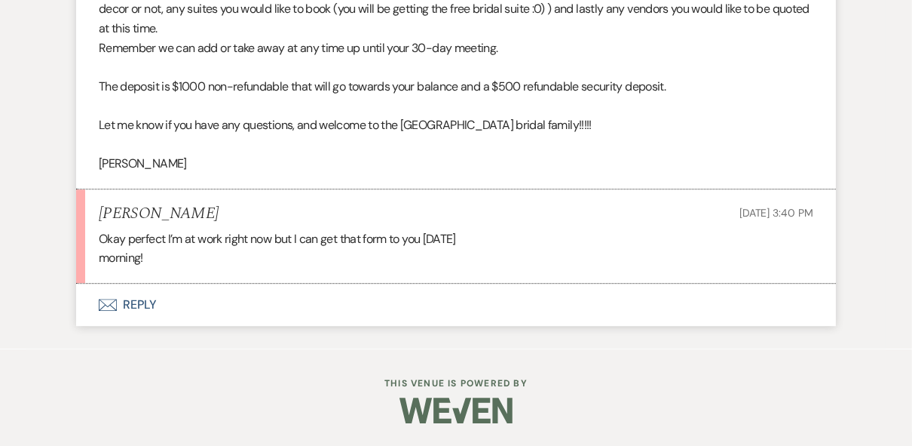
scroll to position [2862, 0]
click at [140, 299] on button "Envelope Reply" at bounding box center [456, 305] width 760 height 42
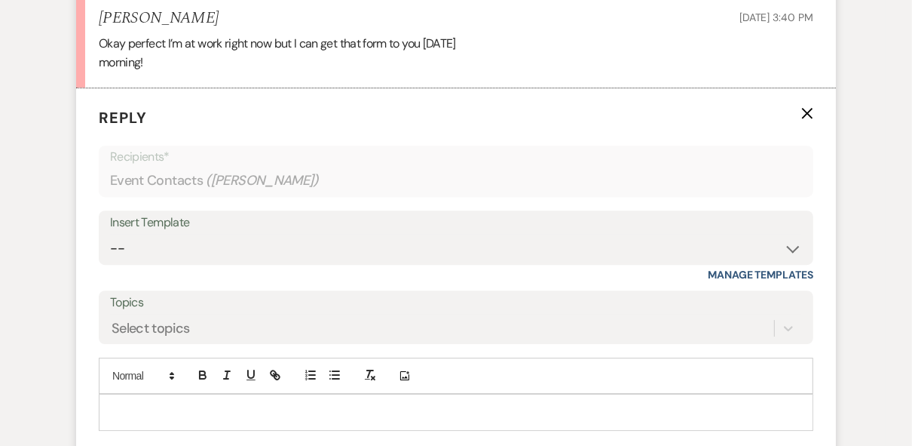
scroll to position [3145, 0]
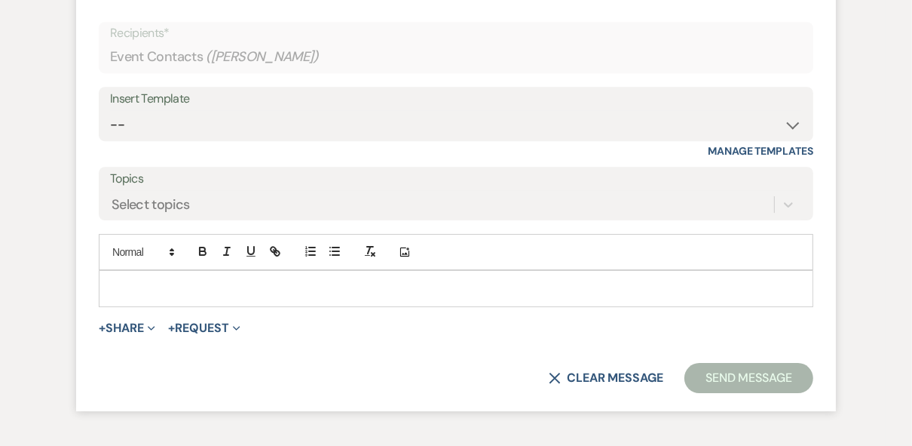
click at [146, 296] on p at bounding box center [456, 288] width 691 height 17
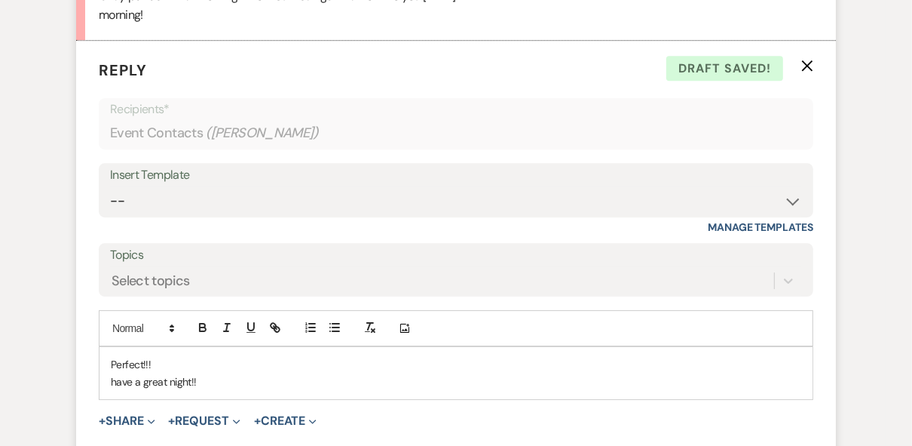
scroll to position [3205, 0]
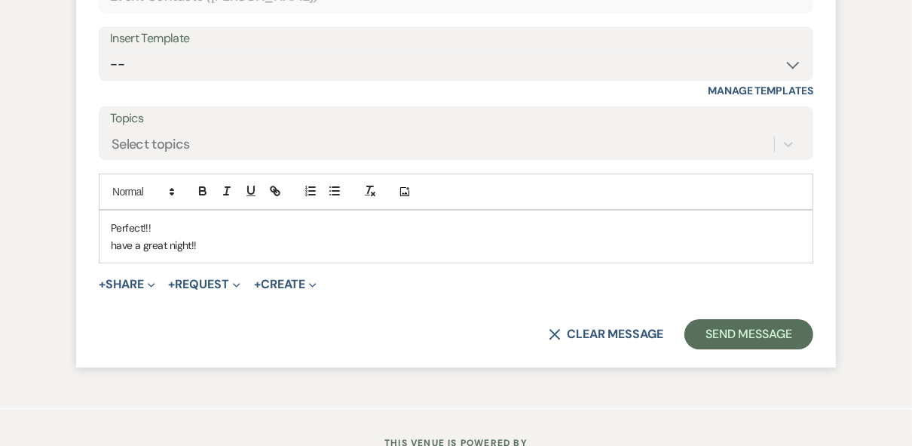
click at [115, 253] on p "have a great night!!" at bounding box center [456, 245] width 691 height 17
click at [749, 349] on button "Send Message" at bounding box center [749, 334] width 129 height 30
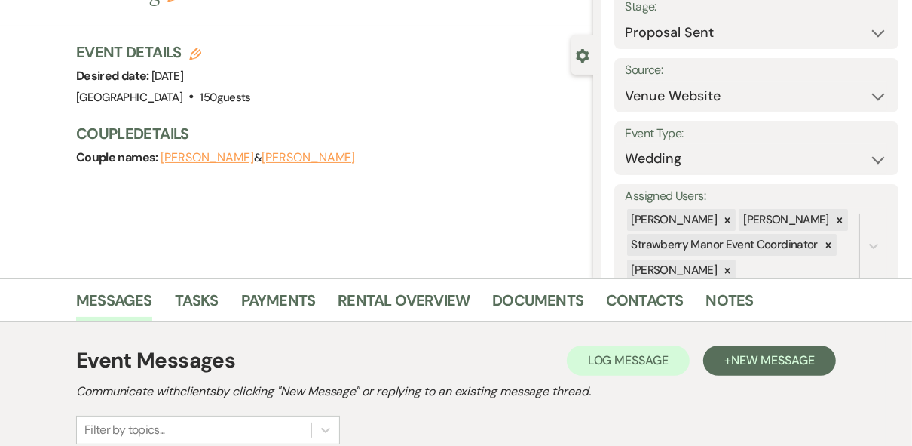
scroll to position [0, 0]
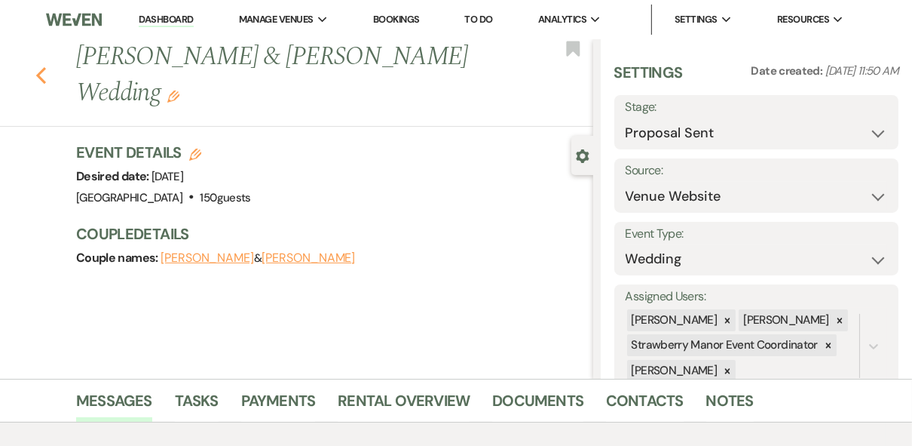
click at [47, 66] on icon "Previous" at bounding box center [40, 75] width 11 height 18
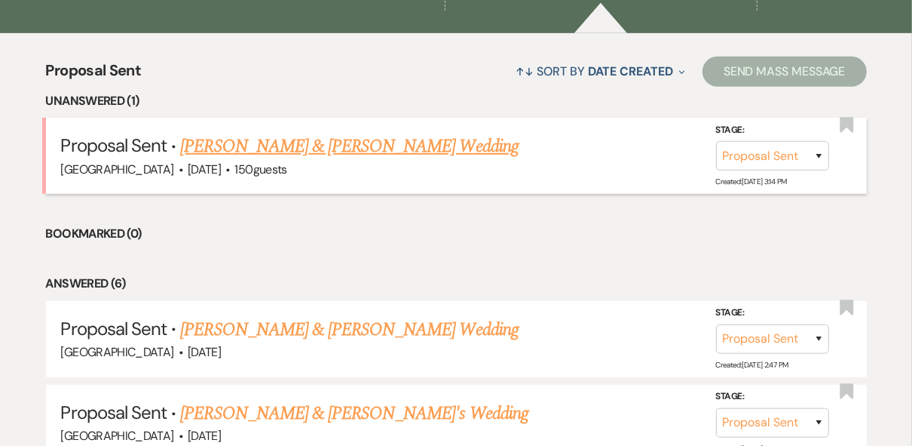
click at [299, 148] on link "[PERSON_NAME] & [PERSON_NAME] Wedding" at bounding box center [349, 146] width 338 height 27
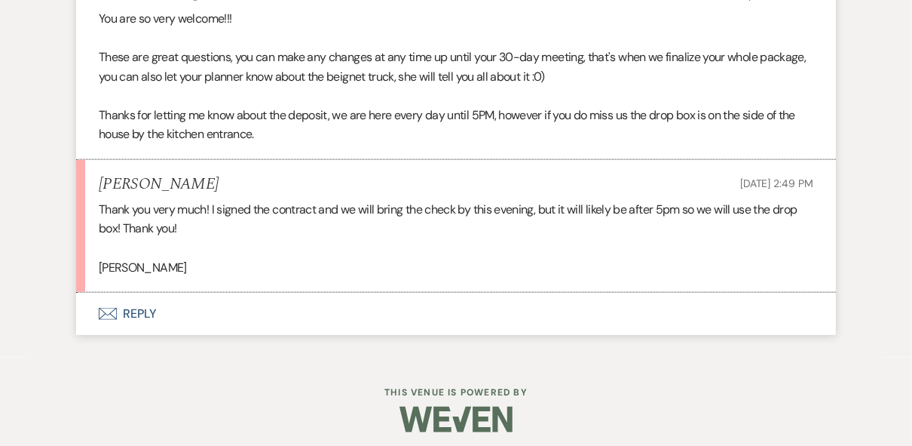
scroll to position [4941, 0]
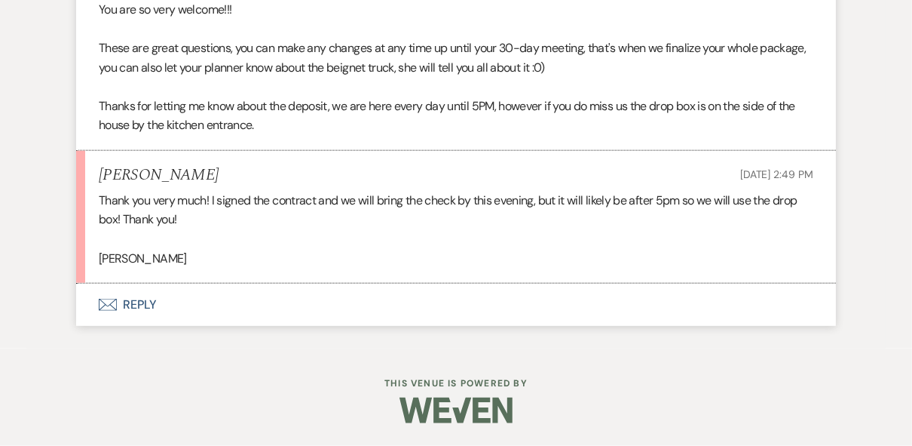
click at [144, 308] on button "Envelope Reply" at bounding box center [456, 305] width 760 height 42
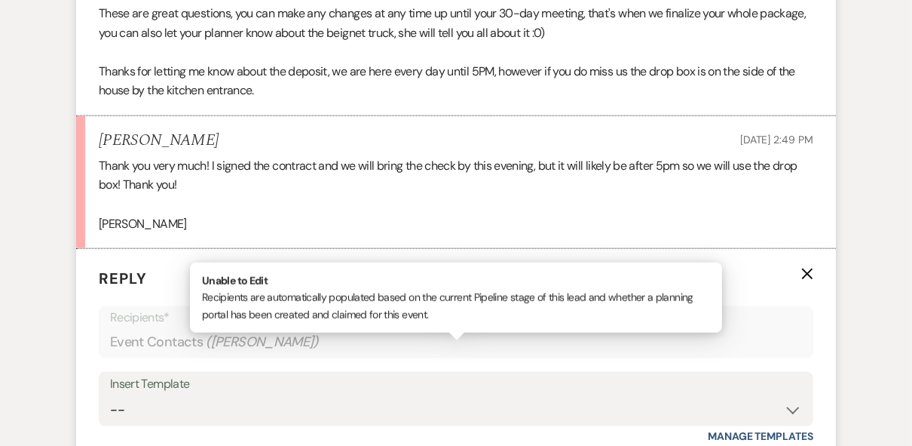
scroll to position [5225, 0]
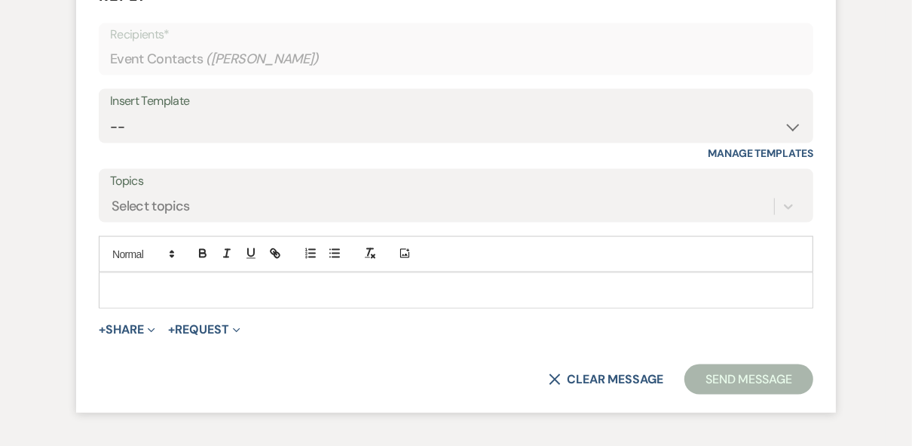
click at [163, 299] on p at bounding box center [456, 290] width 691 height 17
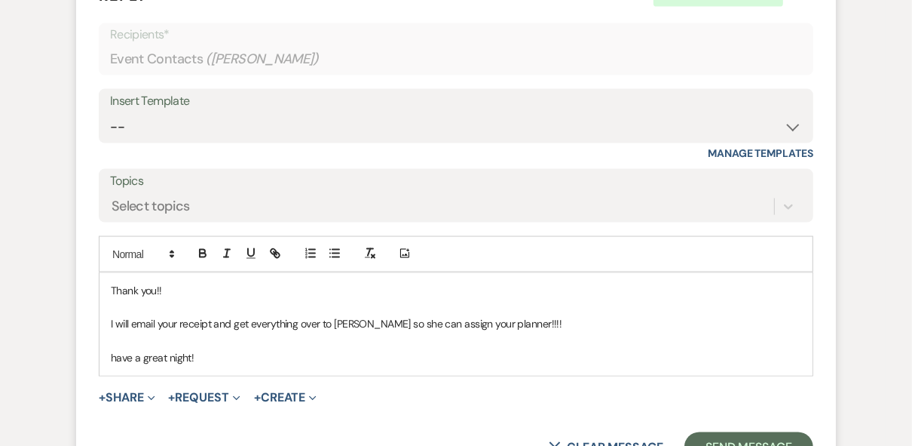
click at [115, 366] on p "have a great night!" at bounding box center [456, 357] width 691 height 17
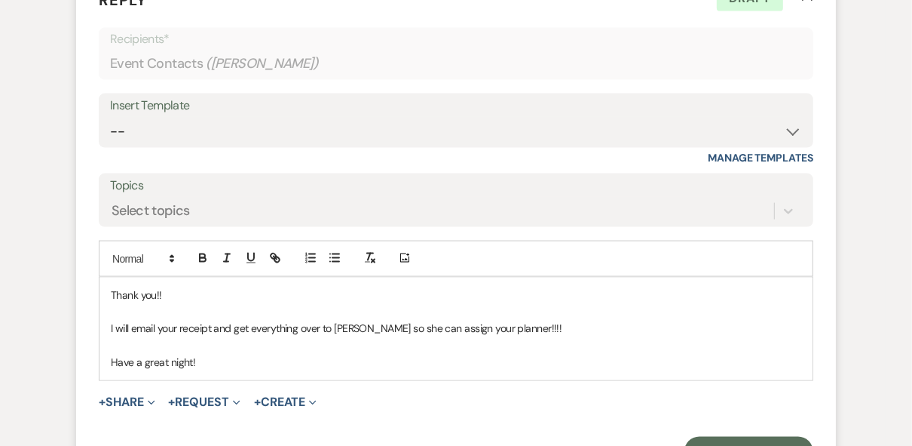
scroll to position [5345, 0]
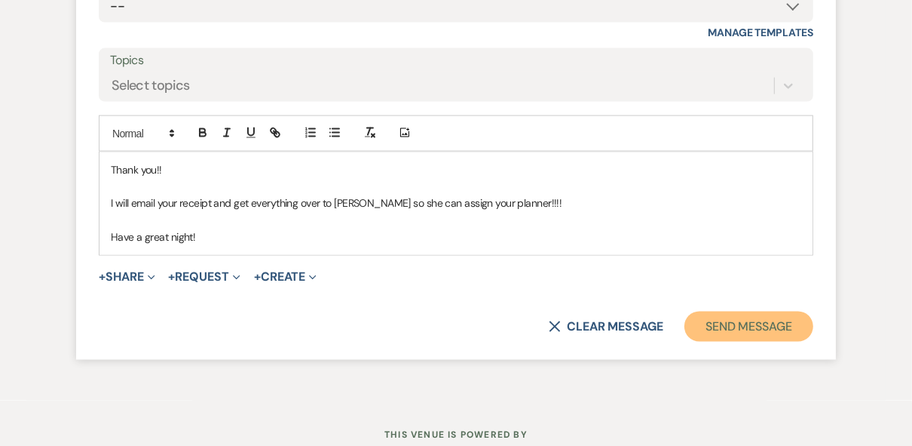
click at [757, 342] on button "Send Message" at bounding box center [749, 326] width 129 height 30
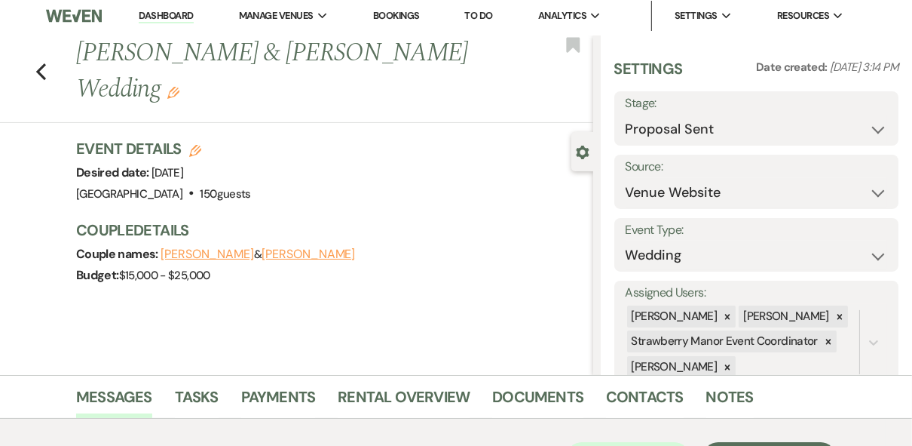
scroll to position [0, 0]
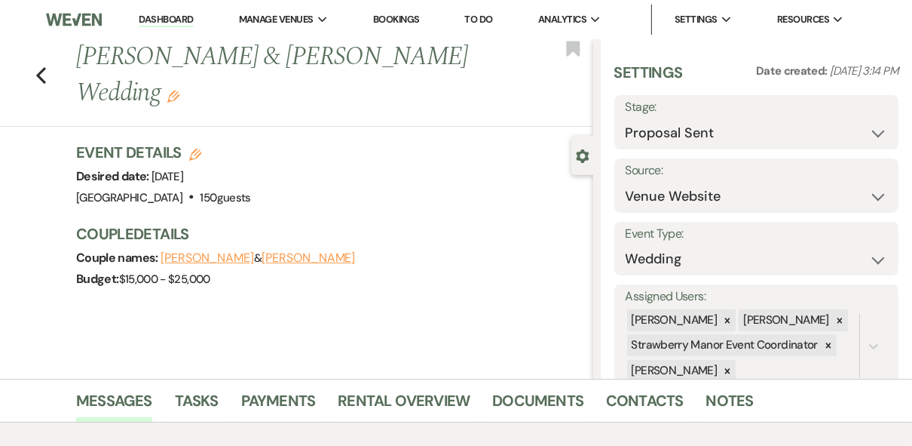
click at [166, 21] on link "Dashboard" at bounding box center [166, 20] width 54 height 14
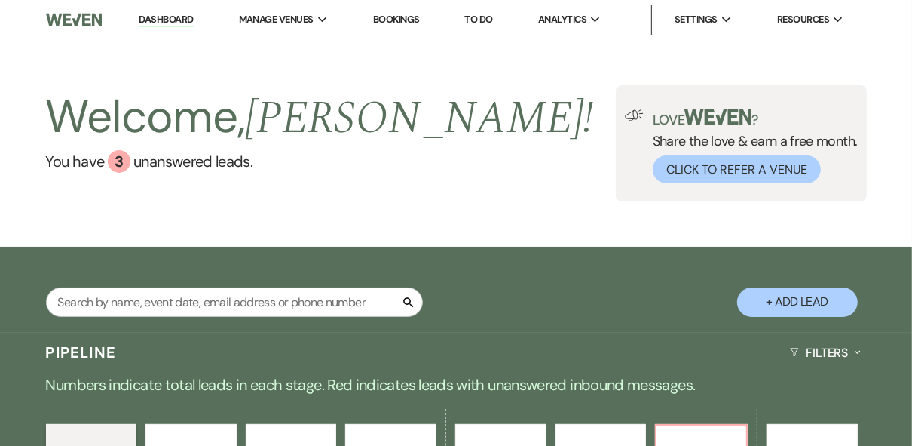
scroll to position [362, 0]
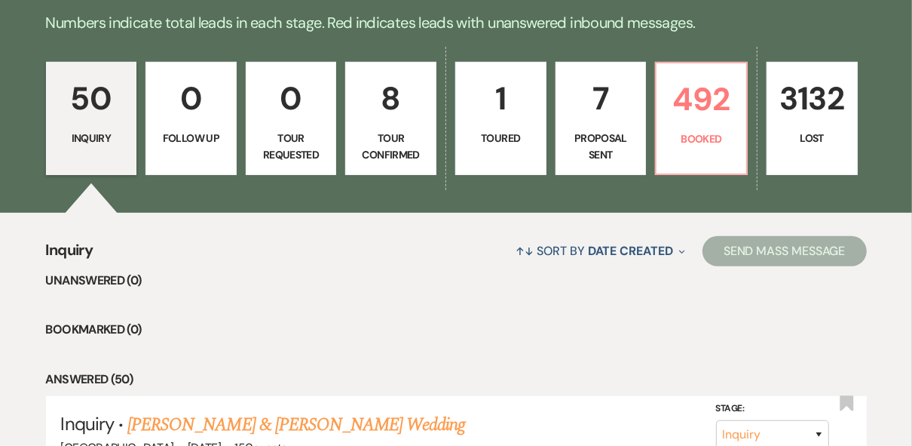
click at [502, 163] on link "1 Toured" at bounding box center [500, 118] width 91 height 113
